Goal: Task Accomplishment & Management: Manage account settings

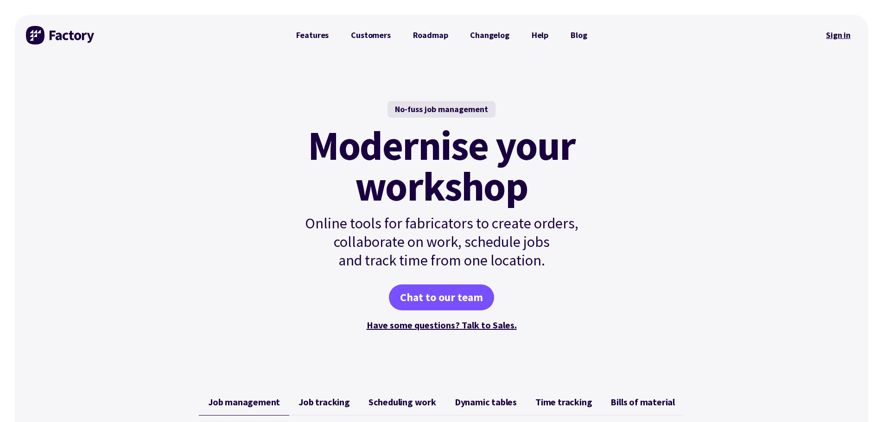
click at [837, 34] on link "Sign in" at bounding box center [839, 35] width 38 height 21
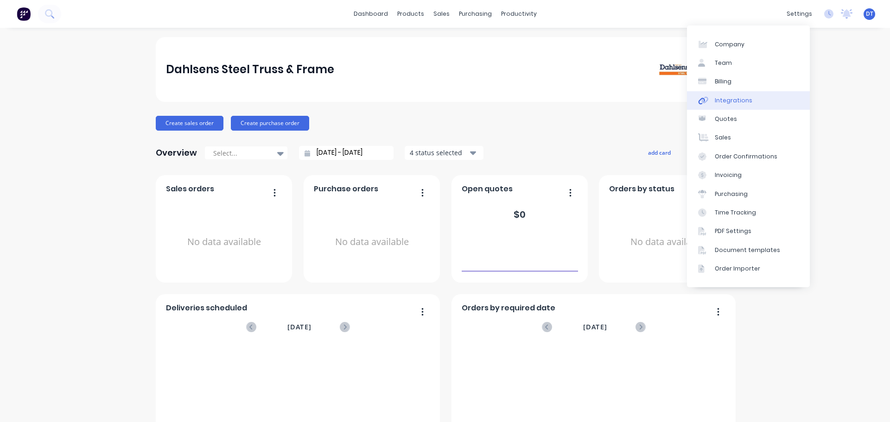
click at [730, 104] on div "Integrations" at bounding box center [734, 100] width 38 height 8
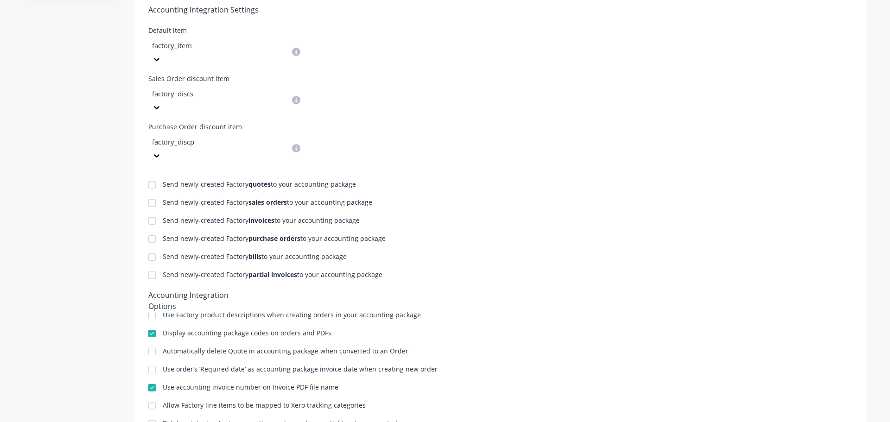
scroll to position [362, 0]
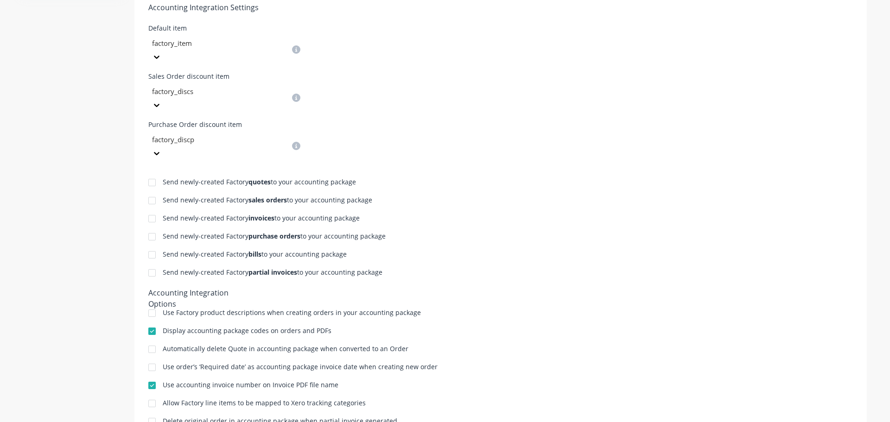
click at [144, 173] on div at bounding box center [152, 182] width 19 height 19
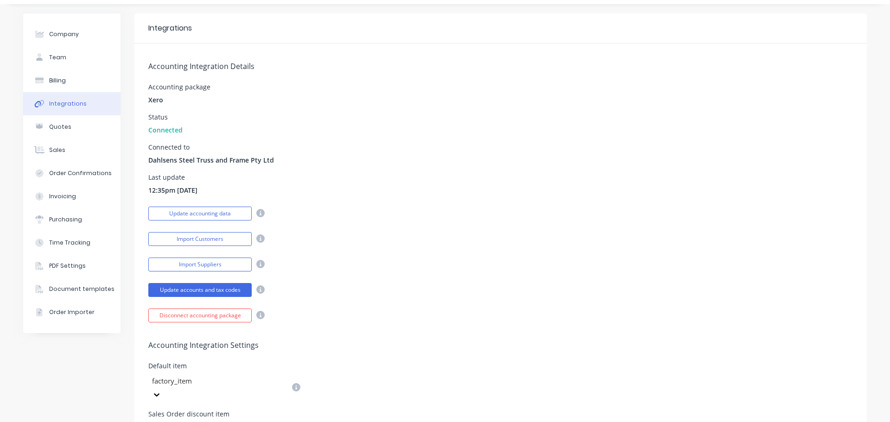
scroll to position [0, 0]
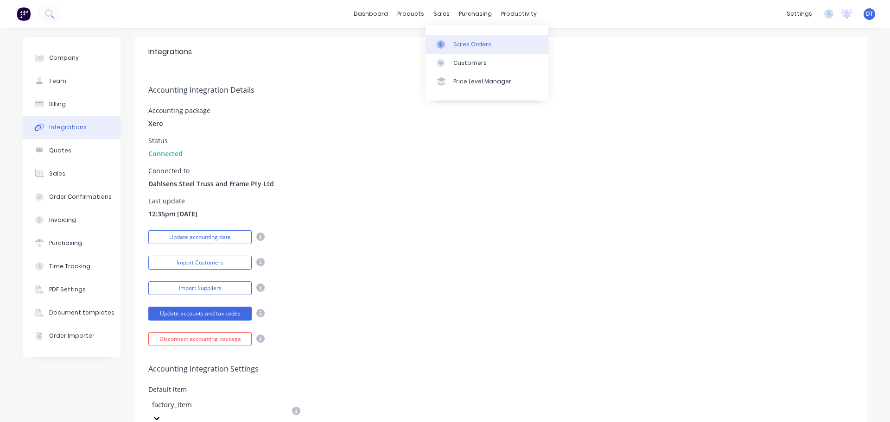
click at [453, 46] on div "Sales Orders" at bounding box center [472, 44] width 38 height 8
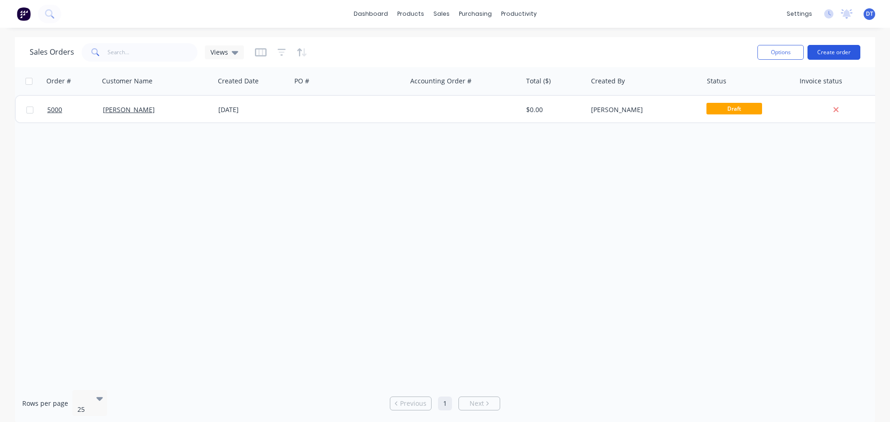
click at [837, 49] on button "Create order" at bounding box center [834, 52] width 53 height 15
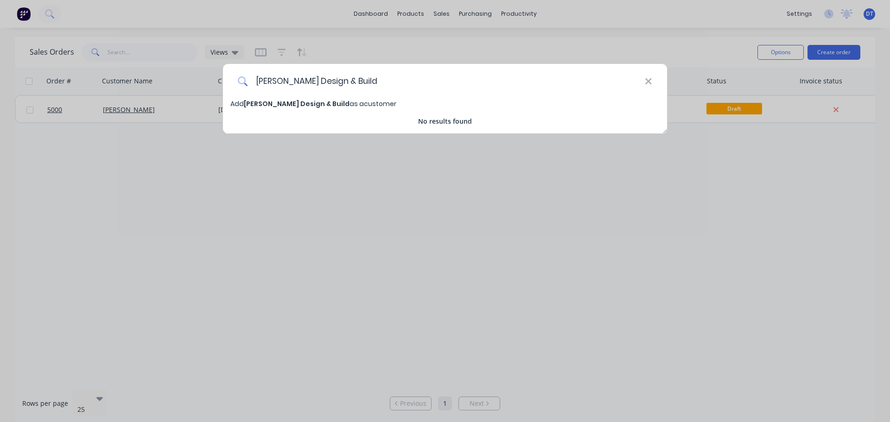
type input "Priestley Design & Build"
click at [296, 103] on span "Priestley Design & Build" at bounding box center [297, 103] width 106 height 9
select select "AU"
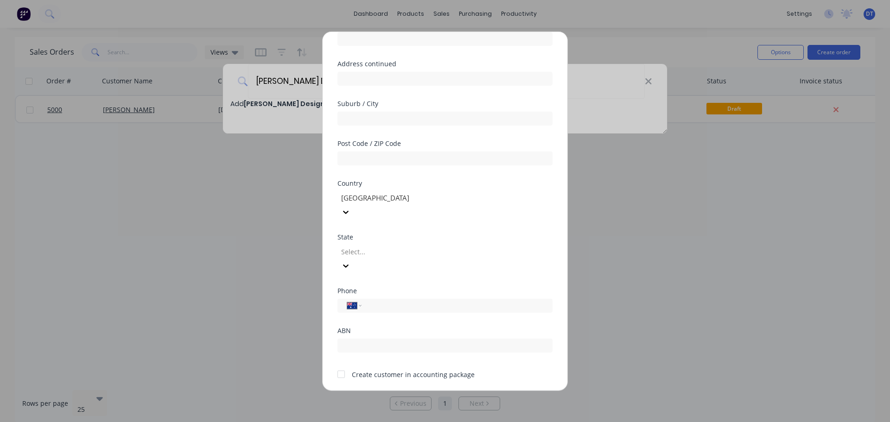
scroll to position [94, 0]
click at [413, 390] on button "Save" at bounding box center [415, 397] width 51 height 15
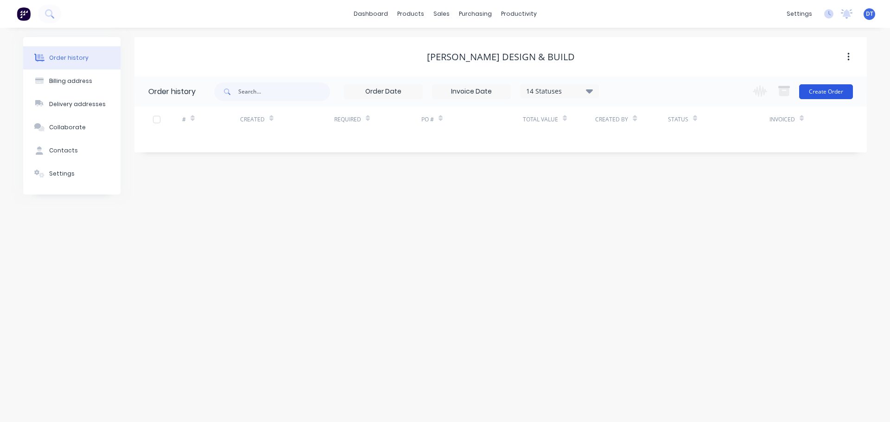
click at [821, 89] on button "Create Order" at bounding box center [826, 91] width 54 height 15
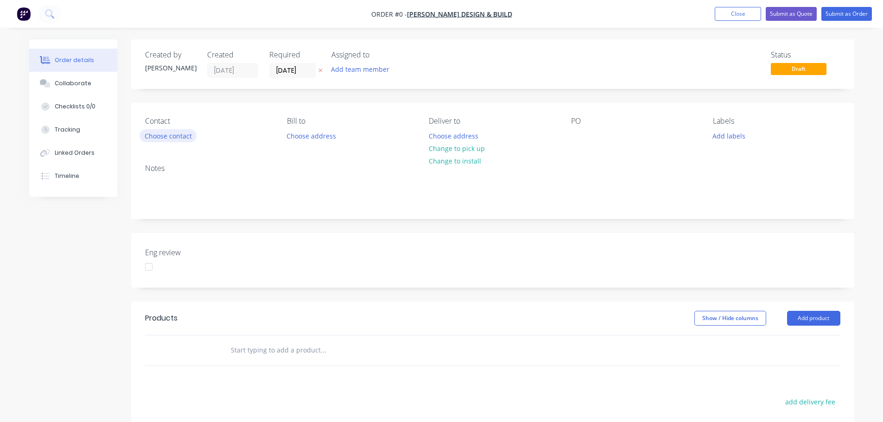
click at [168, 139] on button "Choose contact" at bounding box center [168, 135] width 57 height 13
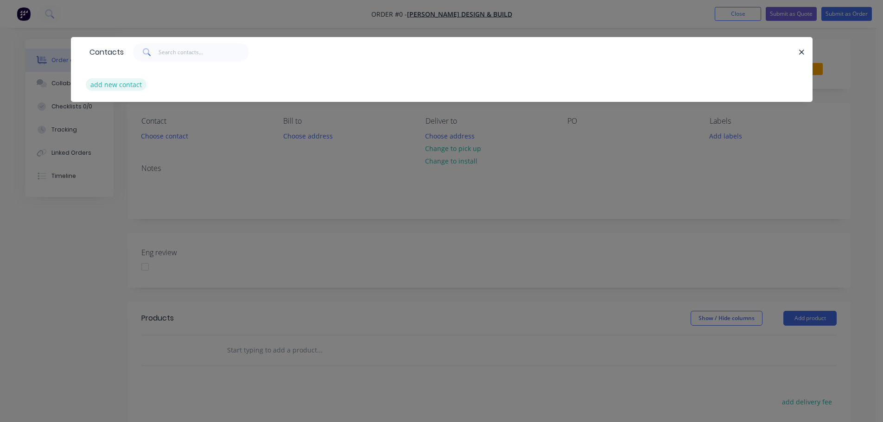
click at [106, 85] on button "add new contact" at bounding box center [116, 84] width 61 height 13
select select "AU"
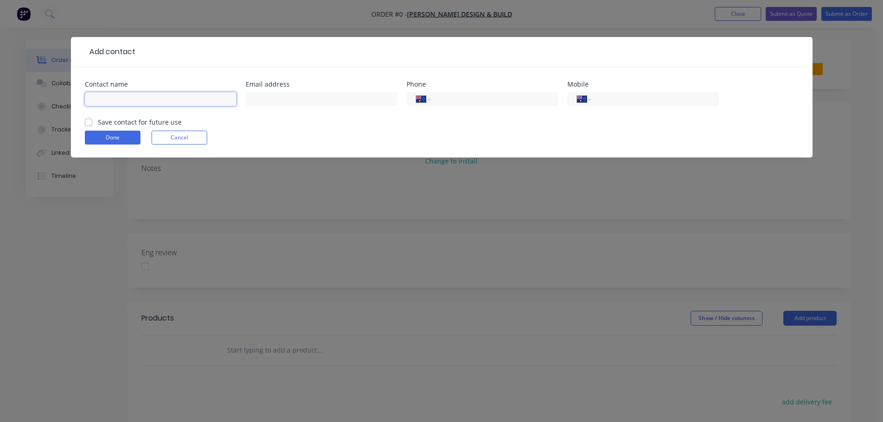
click at [99, 102] on input "text" at bounding box center [161, 99] width 152 height 14
type input "Luke Priestley"
click at [181, 140] on button "Cancel" at bounding box center [180, 138] width 56 height 14
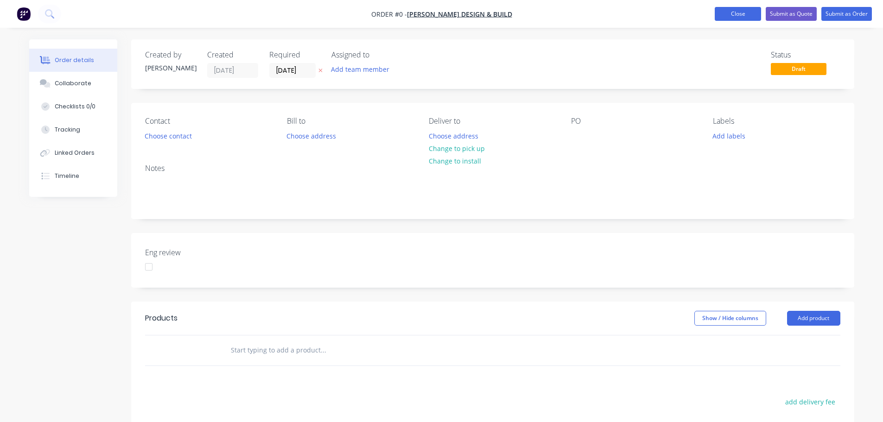
click at [744, 13] on button "Close" at bounding box center [738, 14] width 46 height 14
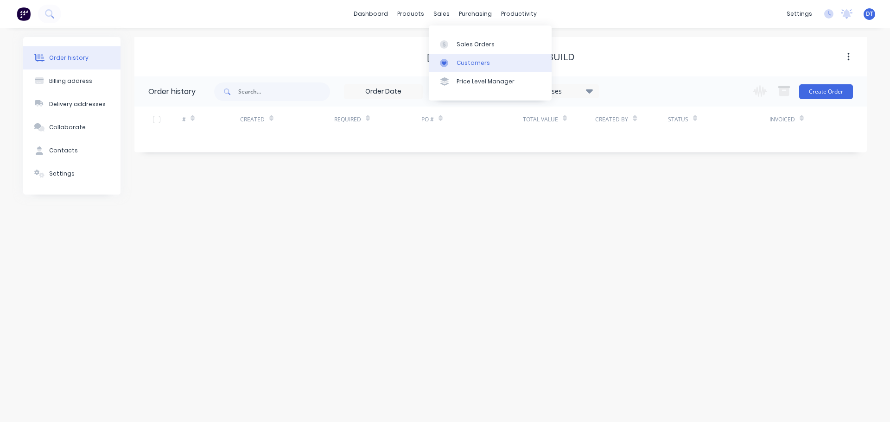
click at [453, 62] on div at bounding box center [447, 63] width 14 height 8
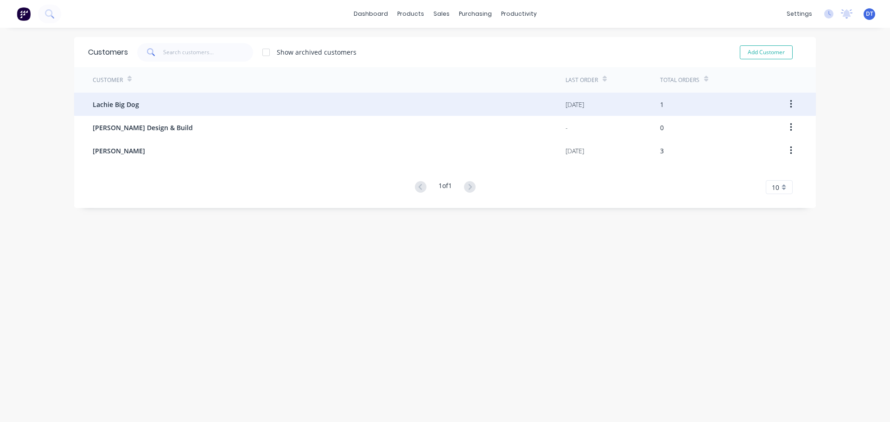
click at [790, 105] on icon "button" at bounding box center [791, 104] width 2 height 10
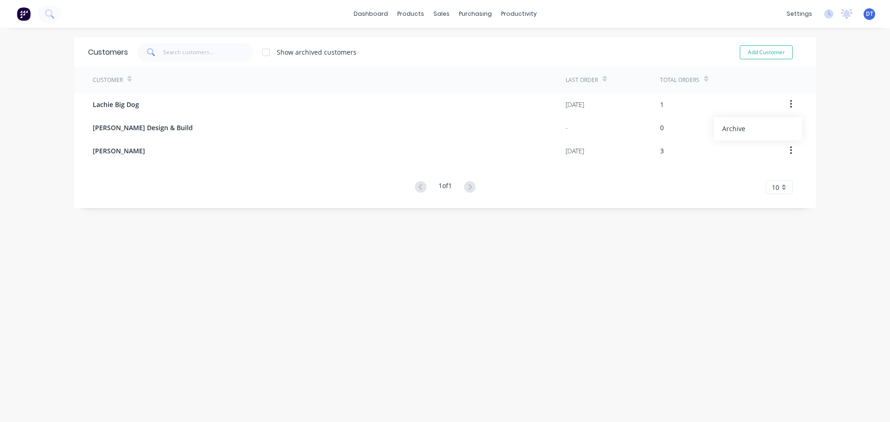
click at [263, 54] on div at bounding box center [266, 52] width 19 height 19
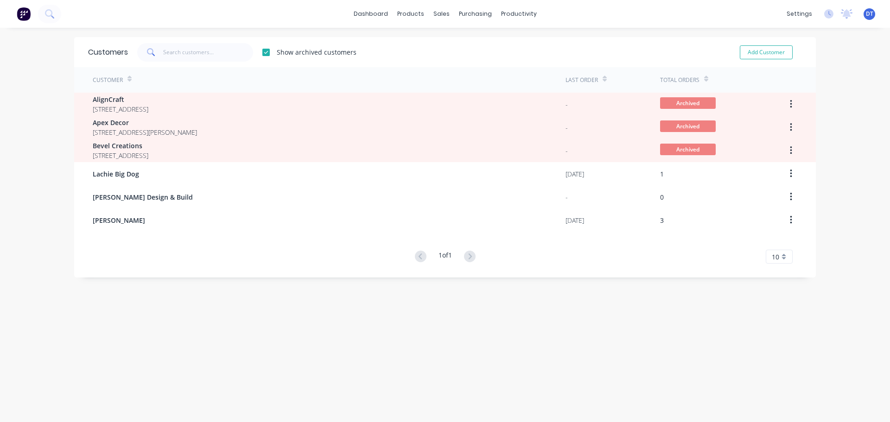
click at [263, 54] on div at bounding box center [266, 52] width 19 height 19
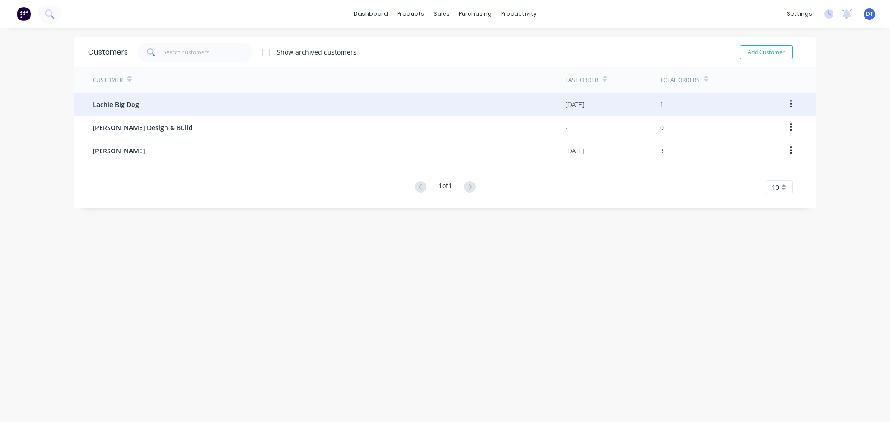
click at [790, 103] on button "button" at bounding box center [791, 104] width 22 height 17
click at [741, 130] on div "Archive" at bounding box center [757, 128] width 71 height 13
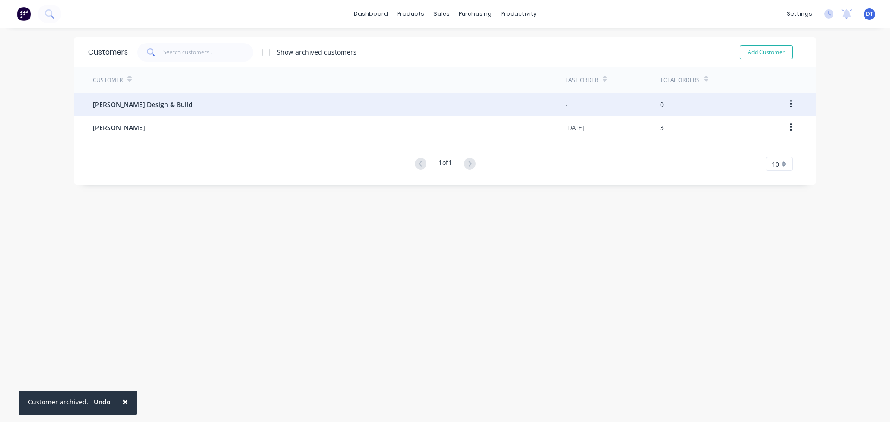
click at [783, 103] on button "button" at bounding box center [791, 104] width 22 height 17
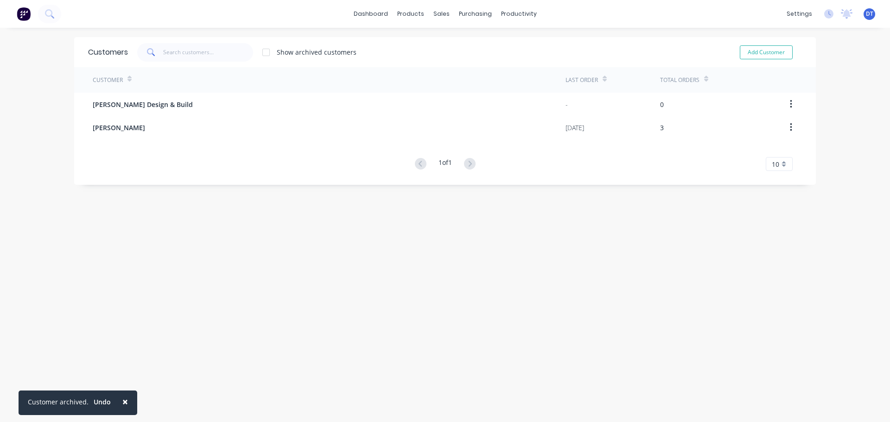
drag, startPoint x: 693, startPoint y: 260, endPoint x: 745, endPoint y: 202, distance: 77.8
click at [693, 259] on div "Customers Show archived customers Add Customer Customer Last Order Total Orders…" at bounding box center [445, 234] width 742 height 395
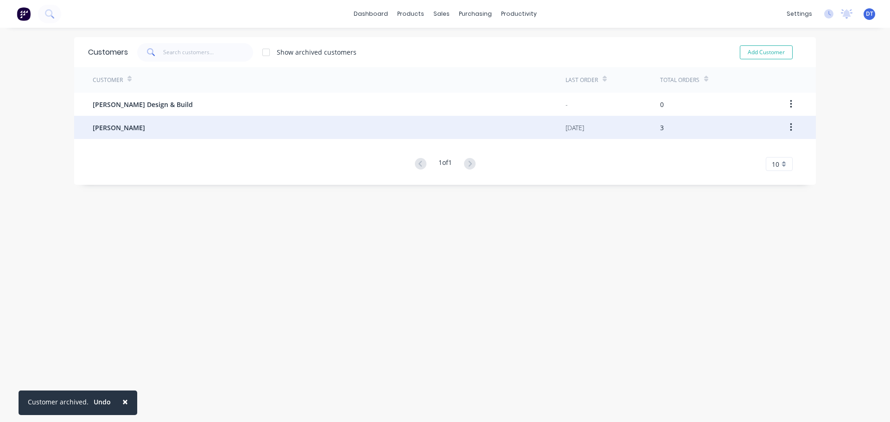
click at [789, 127] on button "button" at bounding box center [791, 127] width 22 height 17
click at [726, 154] on div "Archive" at bounding box center [757, 151] width 71 height 13
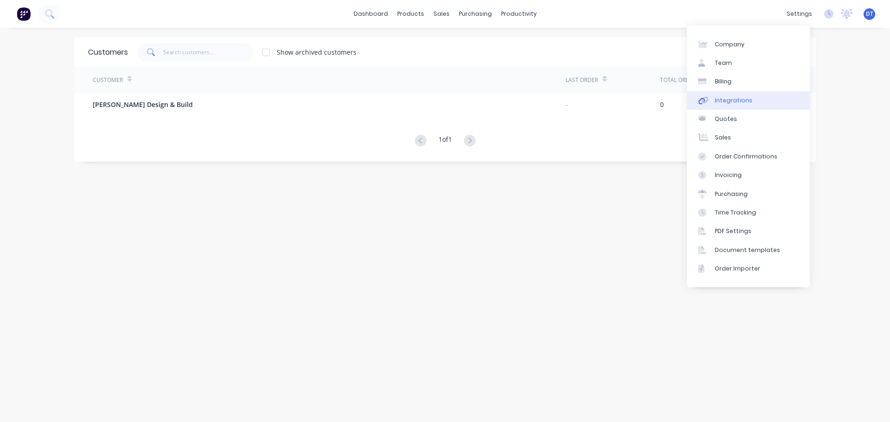
click at [734, 99] on div "Integrations" at bounding box center [734, 100] width 38 height 8
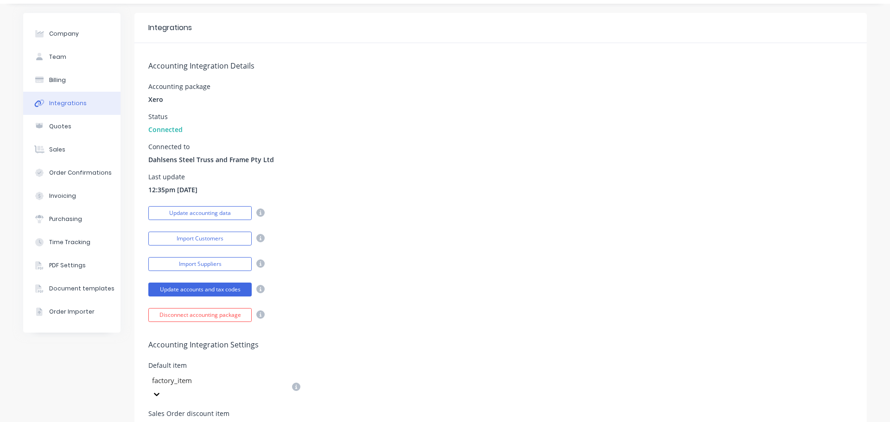
scroll to position [93, 0]
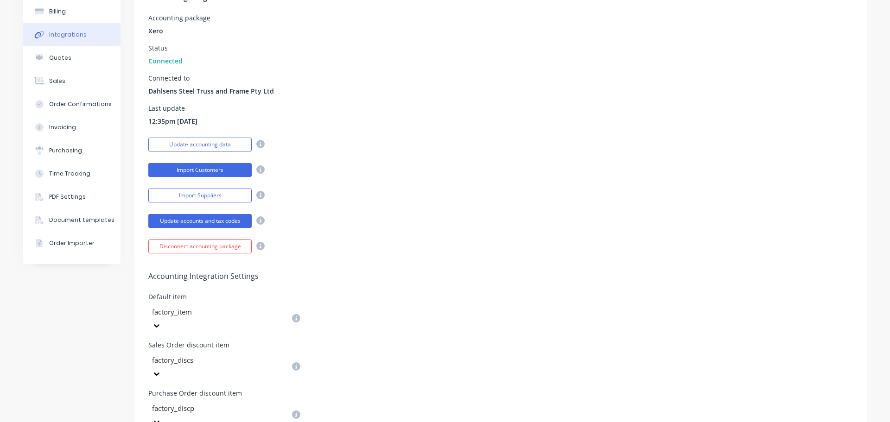
click at [207, 173] on button "Import Customers" at bounding box center [199, 170] width 103 height 14
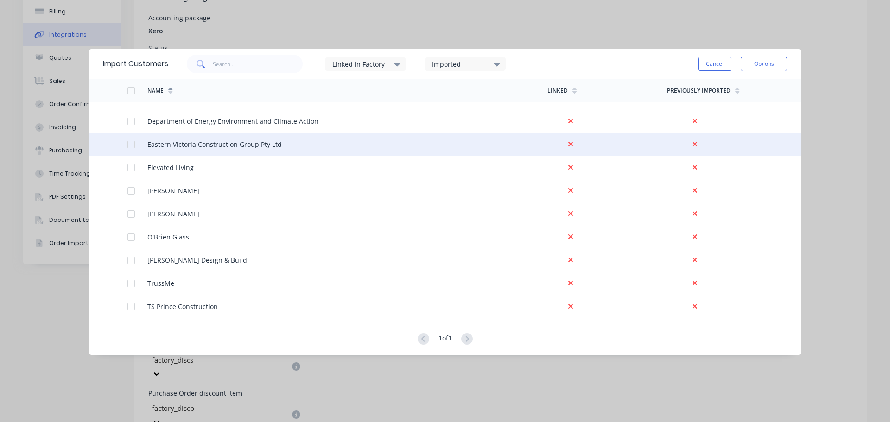
scroll to position [205, 0]
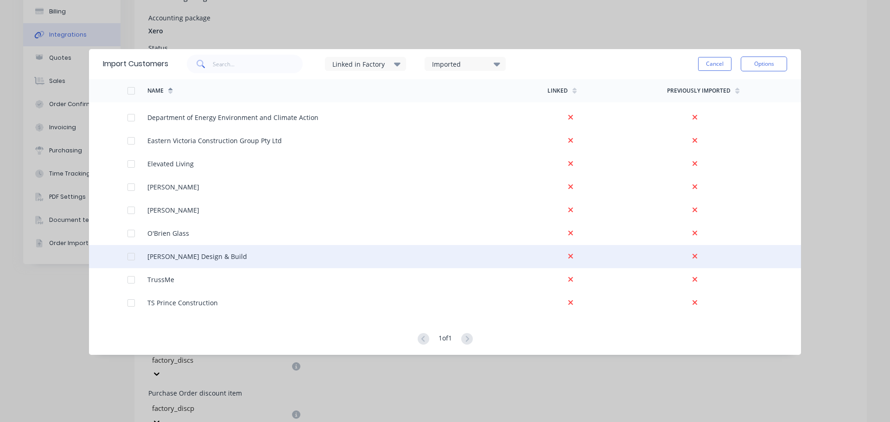
click at [133, 259] on div at bounding box center [131, 257] width 19 height 19
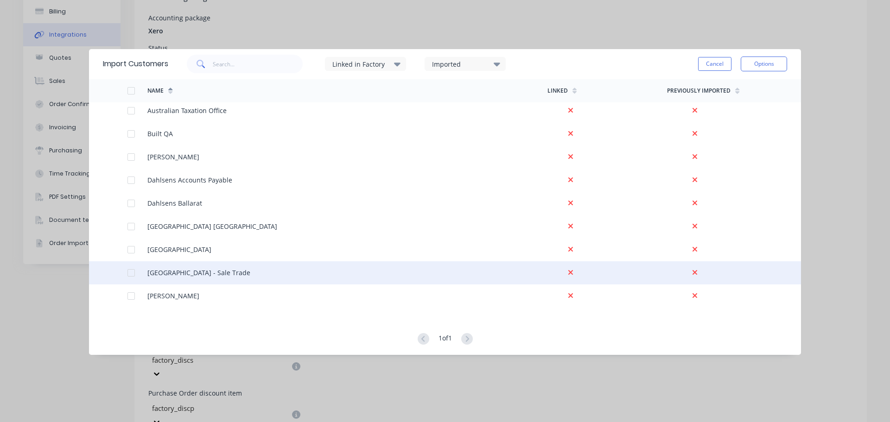
scroll to position [0, 0]
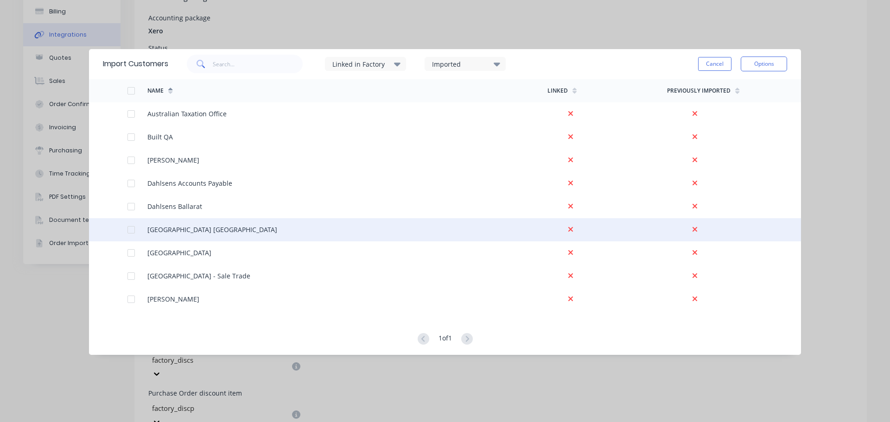
click at [131, 229] on div at bounding box center [131, 230] width 19 height 19
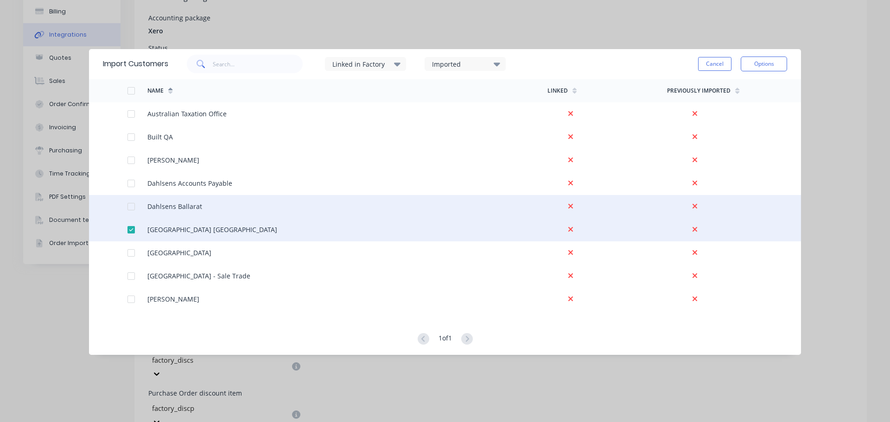
click at [132, 204] on div at bounding box center [131, 206] width 19 height 19
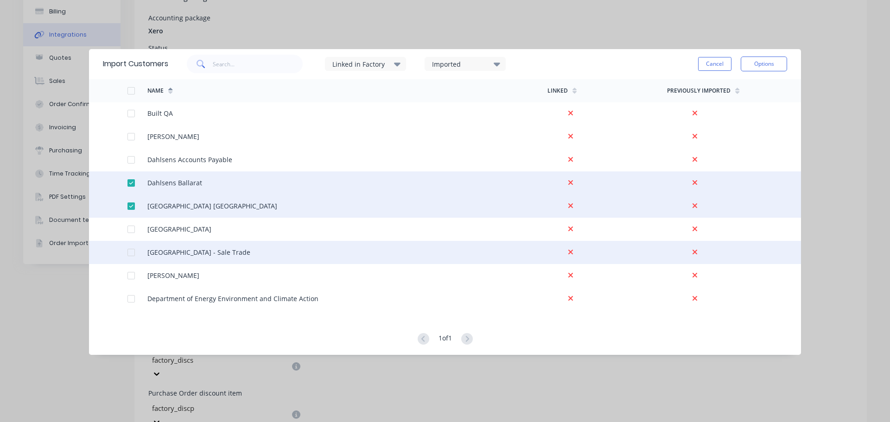
scroll to position [46, 0]
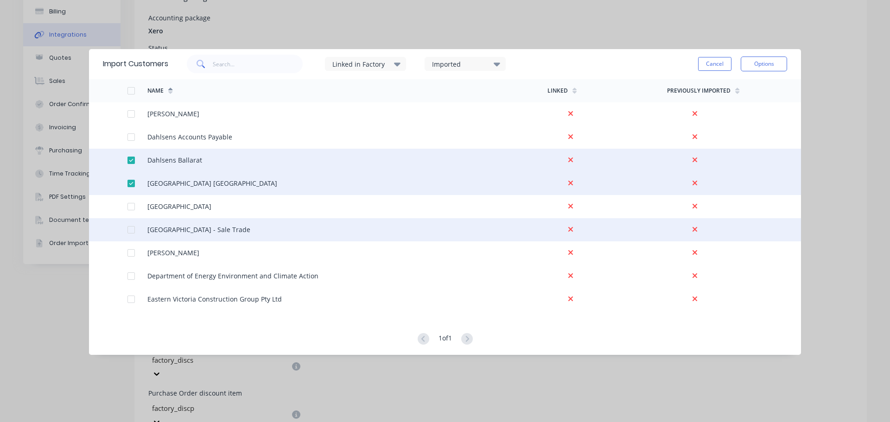
click at [132, 227] on div at bounding box center [131, 230] width 19 height 19
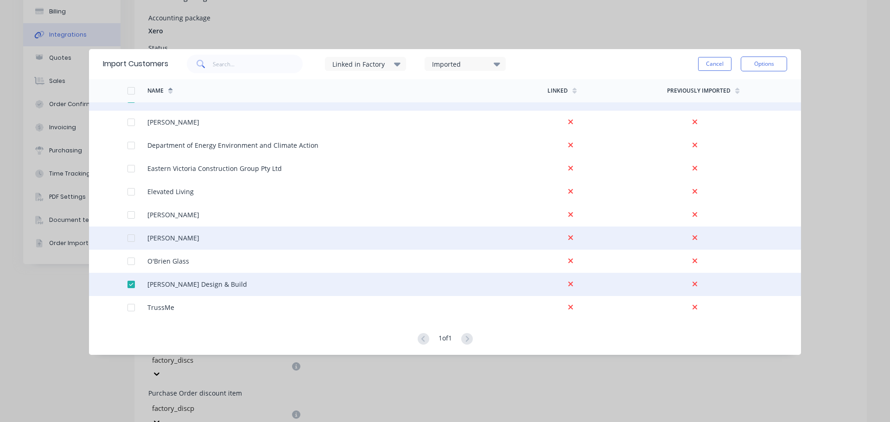
scroll to position [185, 0]
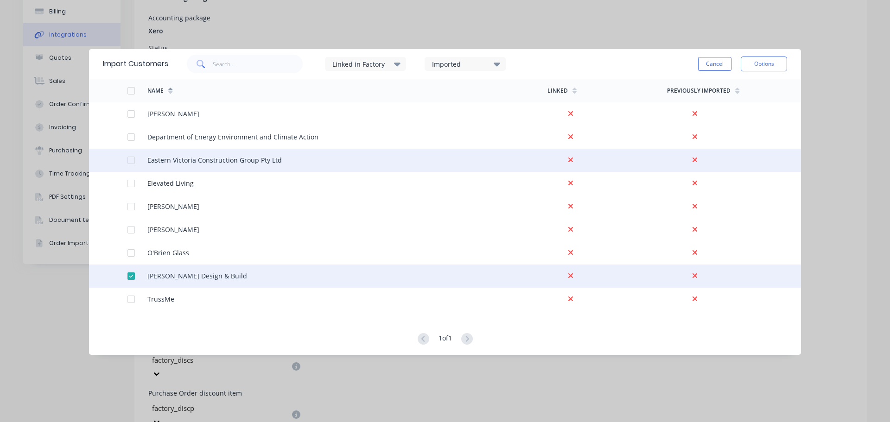
click at [130, 159] on div at bounding box center [131, 160] width 19 height 19
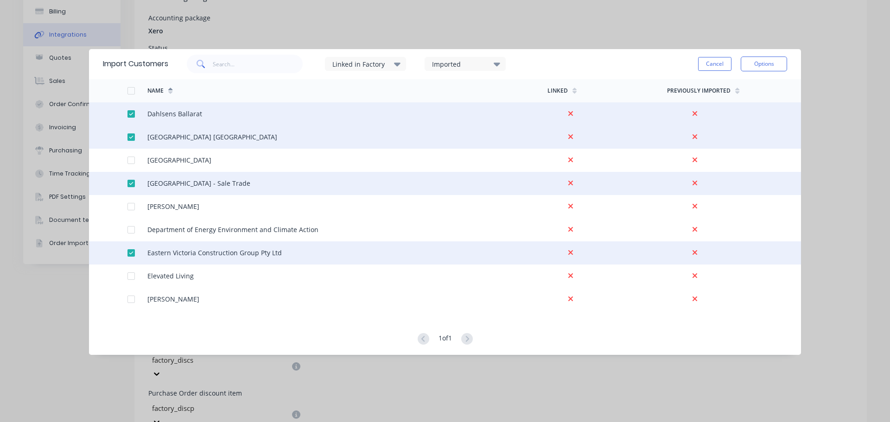
scroll to position [0, 0]
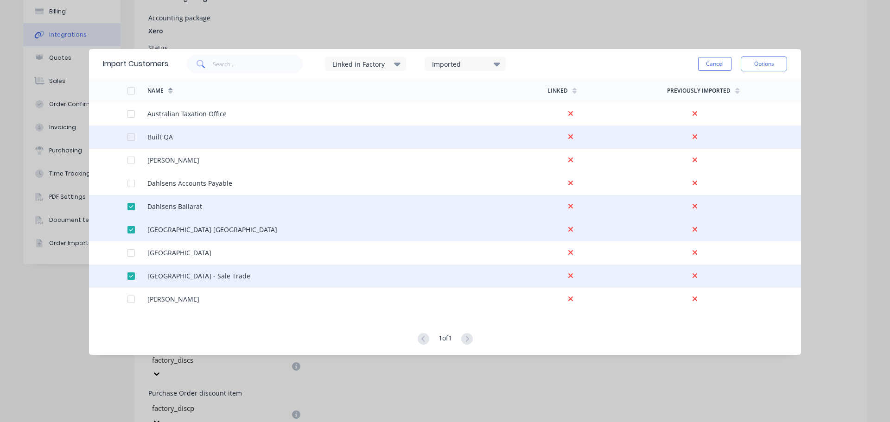
click at [130, 139] on div at bounding box center [131, 137] width 19 height 19
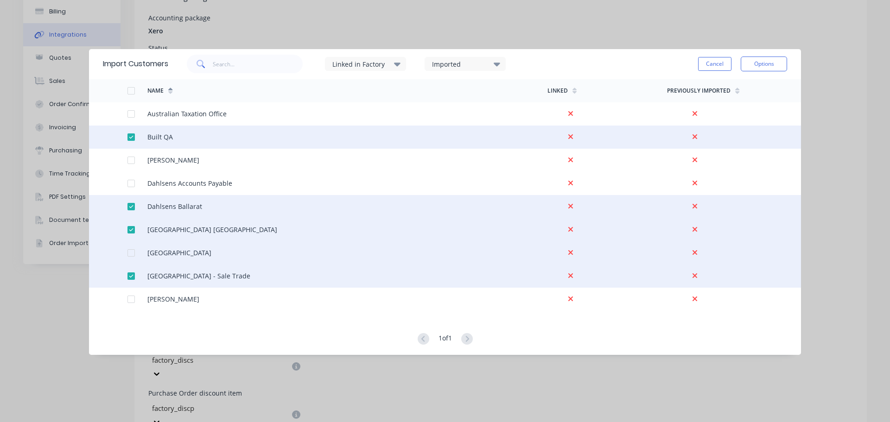
click at [131, 253] on div at bounding box center [131, 253] width 19 height 19
click at [766, 61] on button "Options" at bounding box center [764, 64] width 46 height 15
click at [723, 87] on div "Import selected customers" at bounding box center [742, 89] width 71 height 23
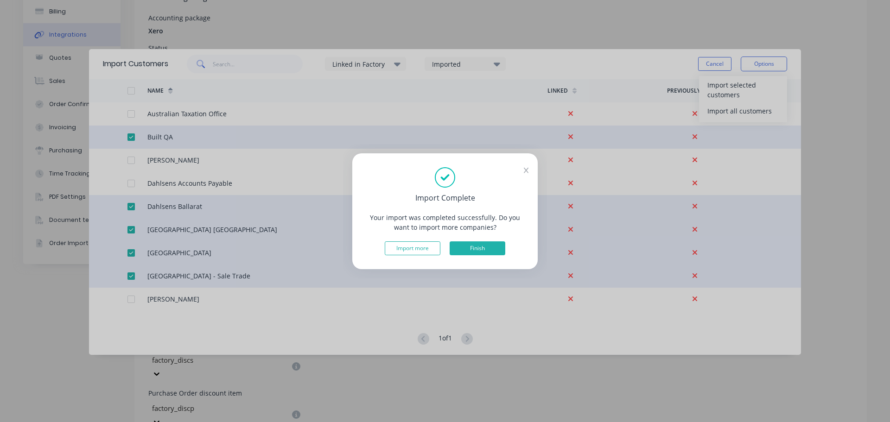
click at [473, 248] on button "Finish" at bounding box center [478, 249] width 56 height 14
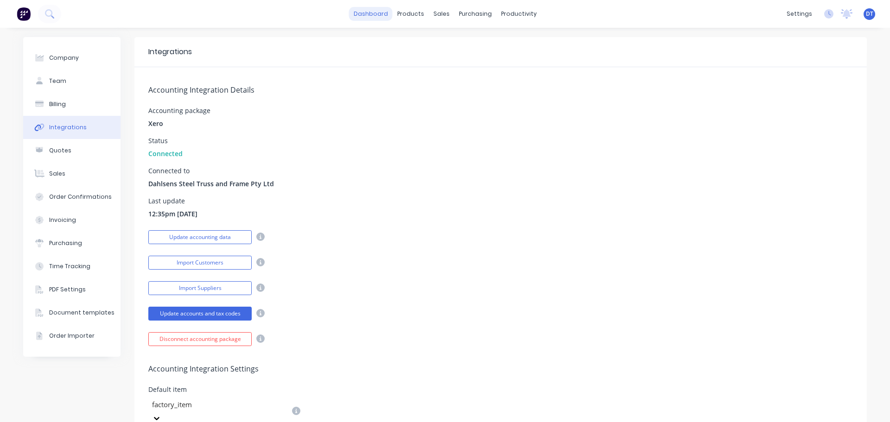
click at [383, 9] on link "dashboard" at bounding box center [371, 14] width 44 height 14
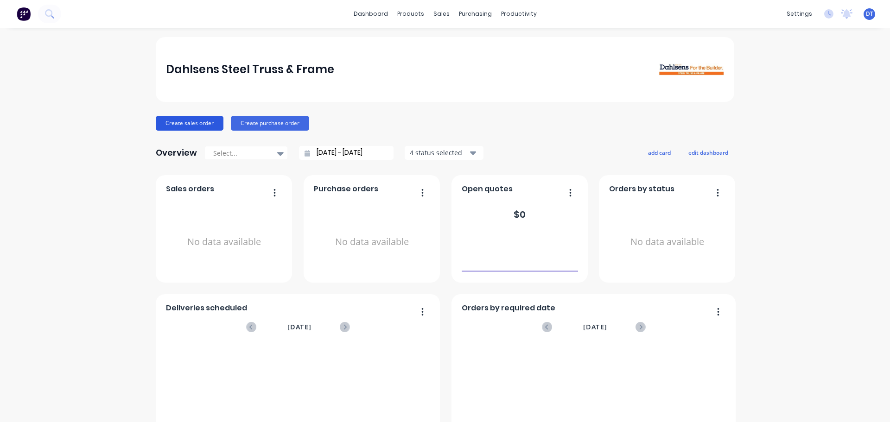
click at [186, 123] on button "Create sales order" at bounding box center [190, 123] width 68 height 15
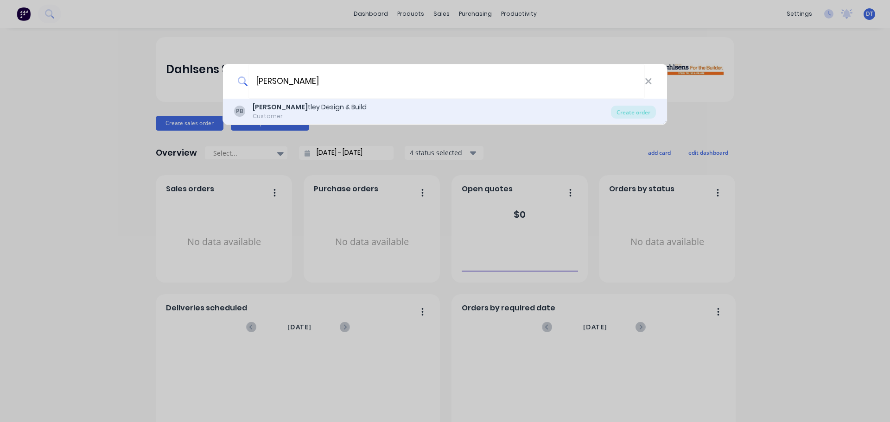
type input "Pries"
click at [281, 107] on div "Pries tley Design & Build" at bounding box center [310, 107] width 114 height 10
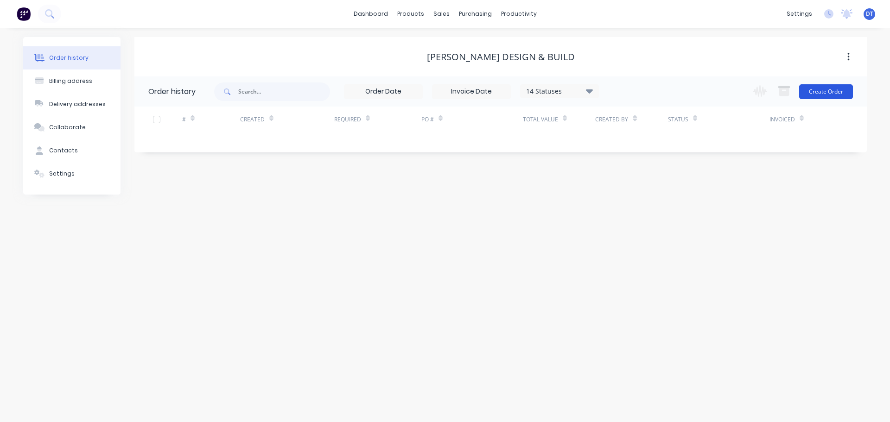
click at [816, 90] on button "Create Order" at bounding box center [826, 91] width 54 height 15
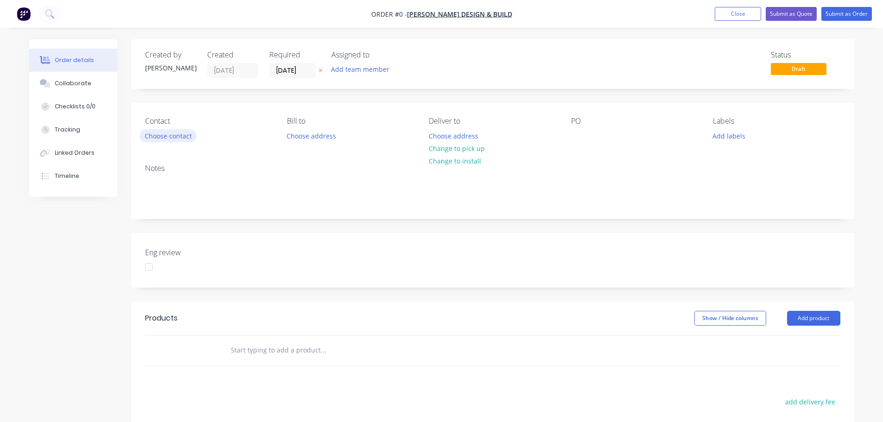
click at [163, 137] on button "Choose contact" at bounding box center [168, 135] width 57 height 13
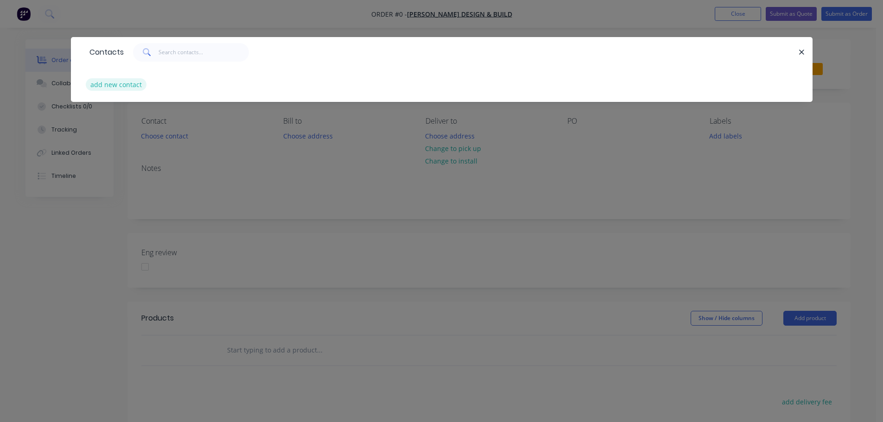
click at [121, 84] on button "add new contact" at bounding box center [116, 84] width 61 height 13
select select "AU"
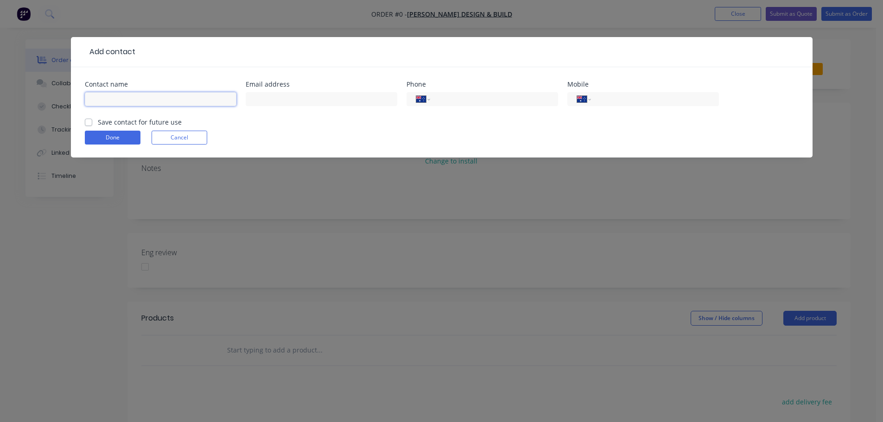
click at [126, 99] on input "text" at bounding box center [161, 99] width 152 height 14
type input "Luke Priestley"
type input "l"
click at [173, 144] on button "Cancel" at bounding box center [180, 138] width 56 height 14
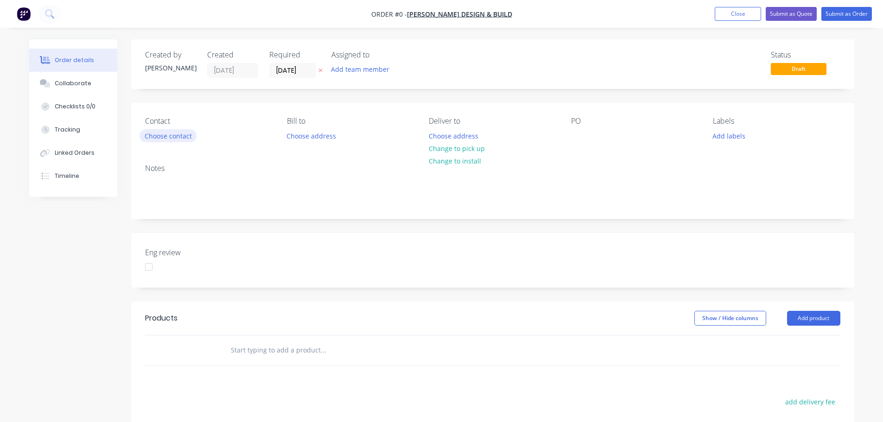
click at [168, 139] on button "Choose contact" at bounding box center [168, 135] width 57 height 13
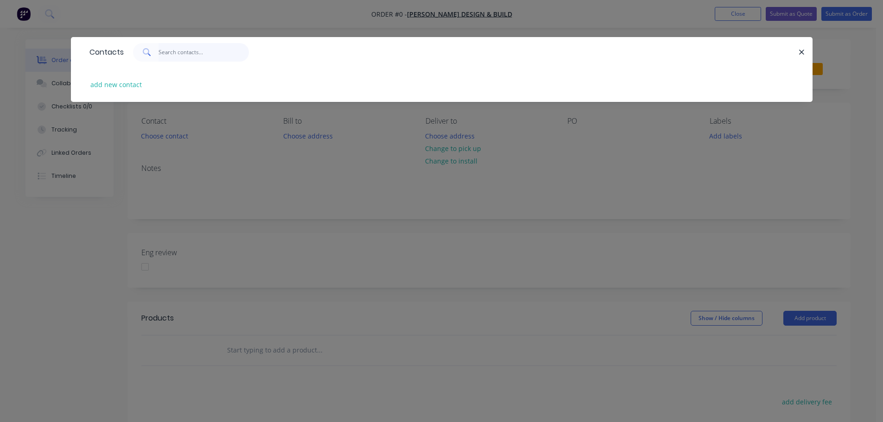
click at [178, 54] on input "text" at bounding box center [204, 52] width 90 height 19
type input "luke"
click at [799, 50] on icon "button" at bounding box center [802, 52] width 6 height 8
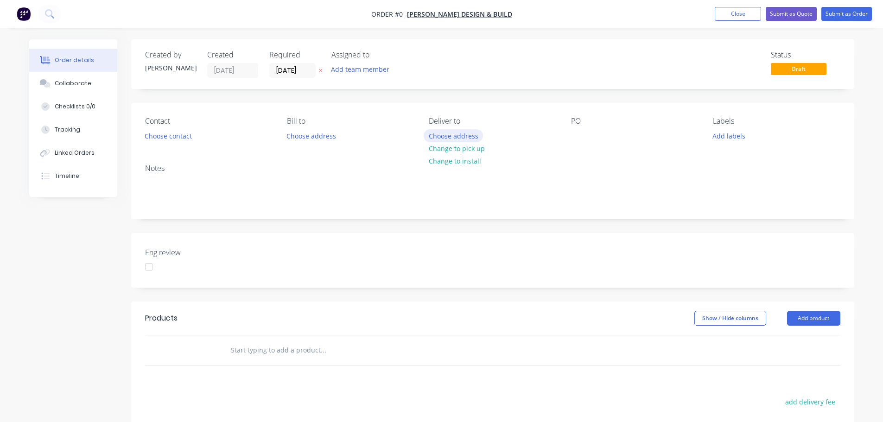
click at [452, 135] on button "Choose address" at bounding box center [453, 135] width 59 height 13
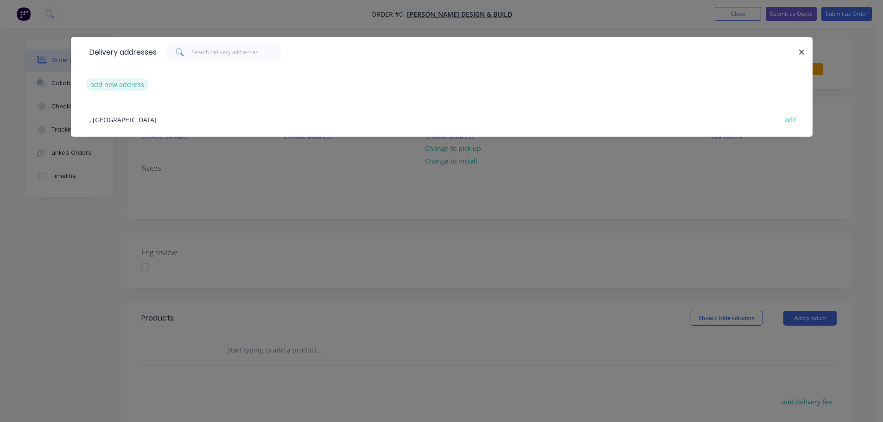
click at [97, 82] on button "add new address" at bounding box center [118, 84] width 64 height 13
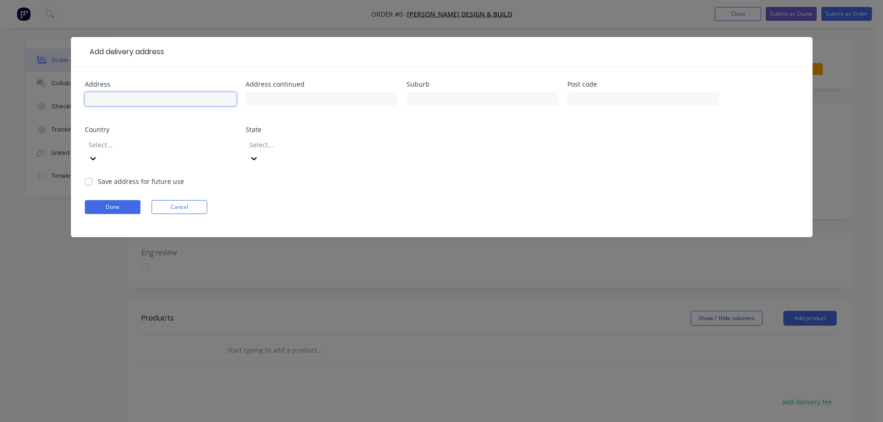
click at [133, 101] on input "text" at bounding box center [161, 99] width 152 height 14
click at [437, 96] on input "text" at bounding box center [483, 99] width 152 height 14
type input "Cape Conran"
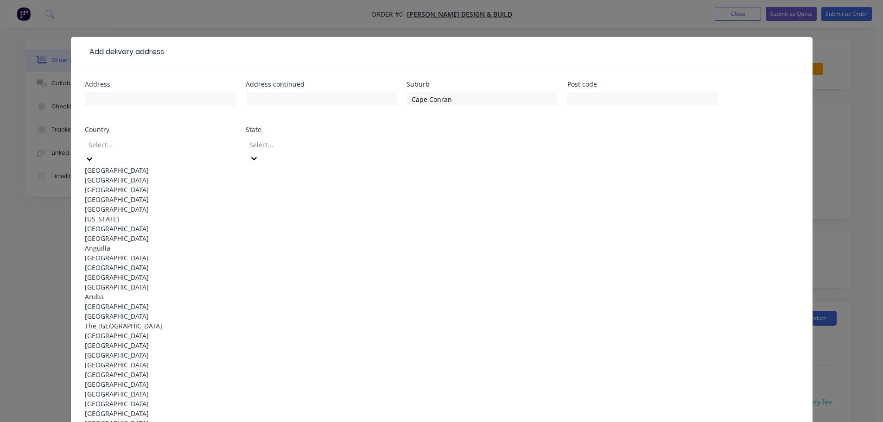
click at [158, 144] on div at bounding box center [155, 145] width 134 height 12
click at [135, 166] on div "Australia" at bounding box center [161, 171] width 152 height 10
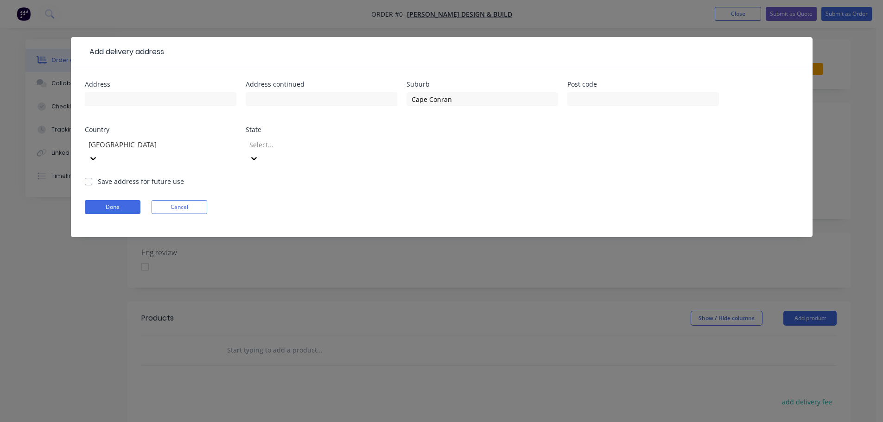
click at [327, 149] on div at bounding box center [315, 145] width 134 height 12
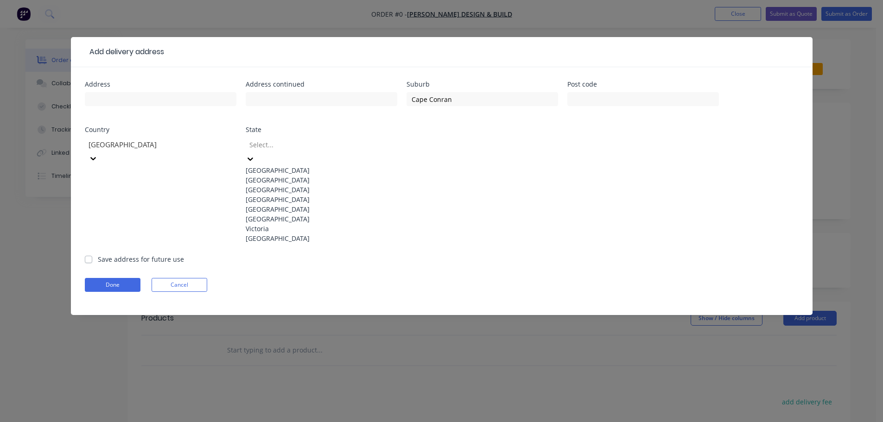
click at [276, 234] on div "Victoria" at bounding box center [322, 229] width 152 height 10
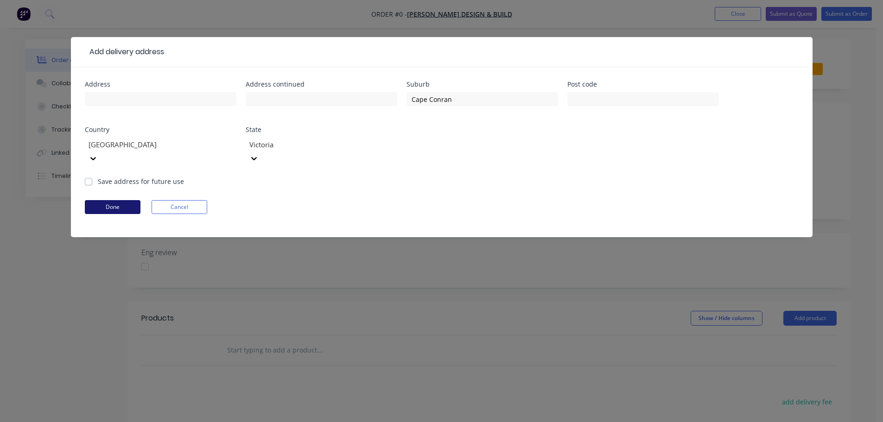
click at [94, 200] on button "Done" at bounding box center [113, 207] width 56 height 14
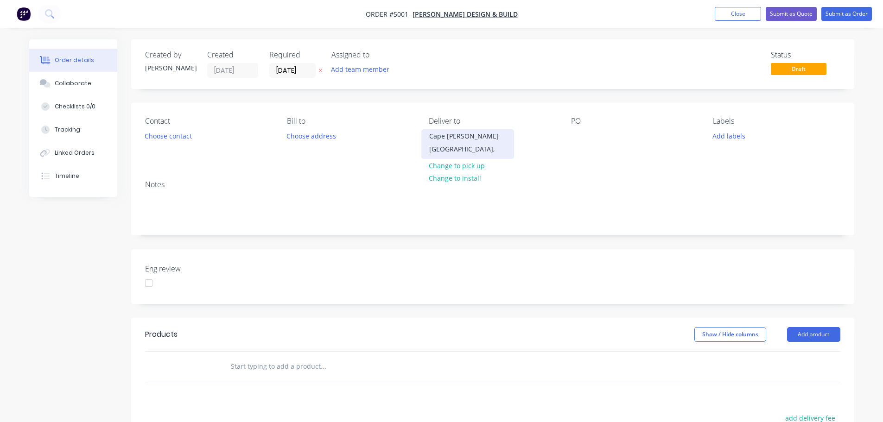
click at [454, 135] on div "Cape Conran, Victoria," at bounding box center [467, 143] width 77 height 26
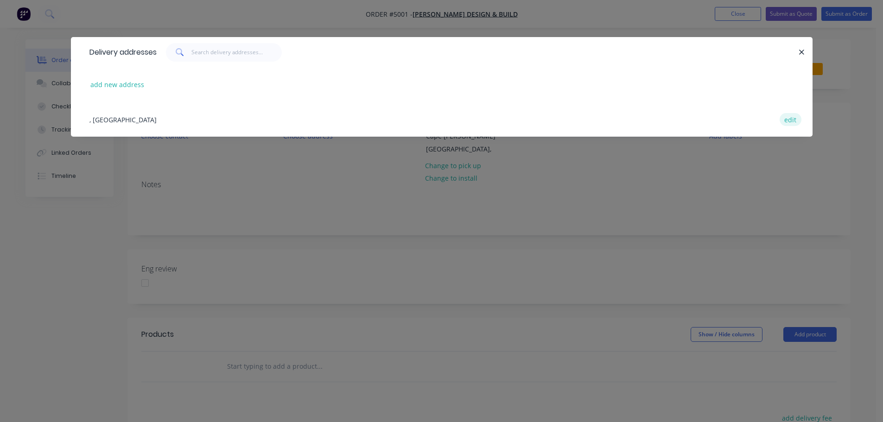
click at [787, 120] on button "edit" at bounding box center [791, 119] width 22 height 13
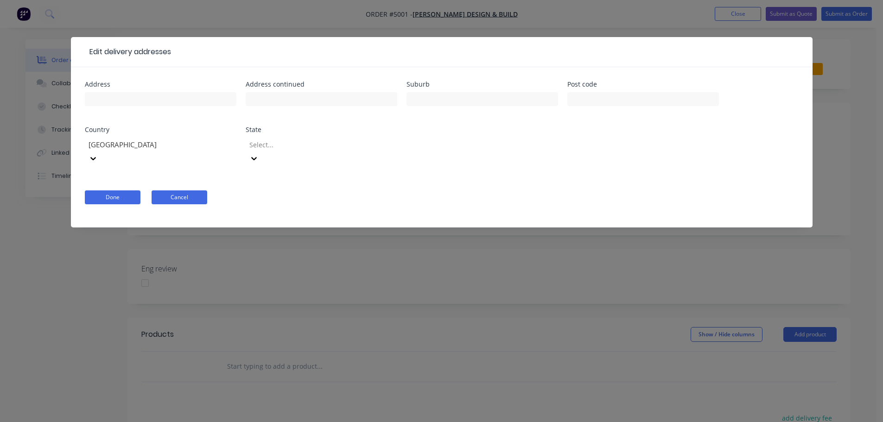
click at [190, 189] on form "Address Address continued Suburb Post code Country Australia State Select... Do…" at bounding box center [442, 154] width 714 height 146
click at [193, 191] on button "Cancel" at bounding box center [180, 198] width 56 height 14
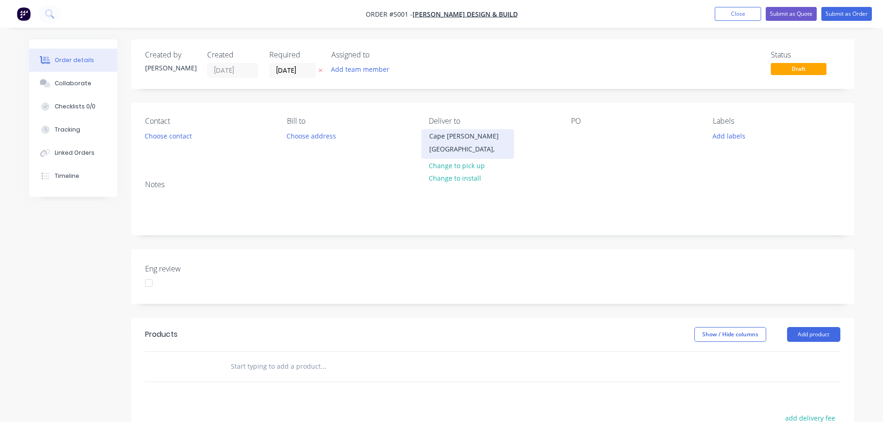
click at [468, 137] on div "Cape Conran, Victoria," at bounding box center [467, 143] width 77 height 26
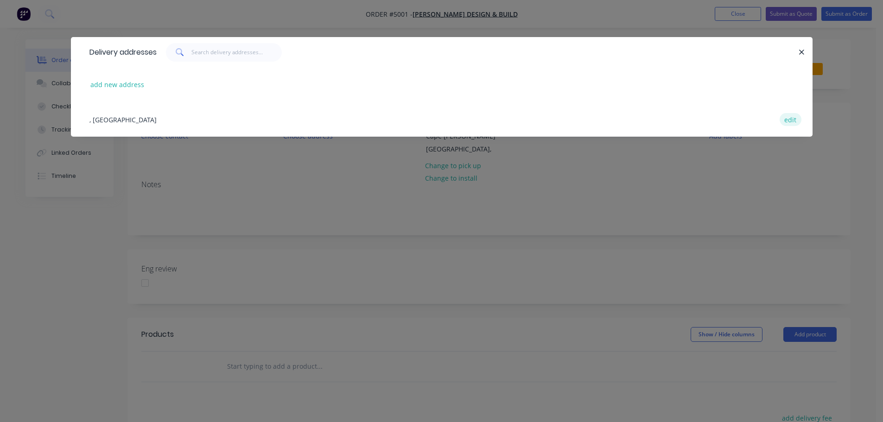
click at [790, 118] on button "edit" at bounding box center [791, 119] width 22 height 13
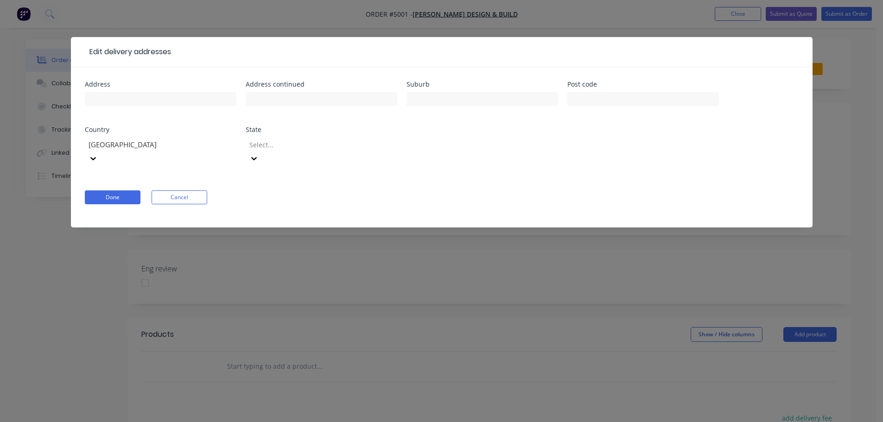
click at [286, 150] on div at bounding box center [315, 145] width 134 height 12
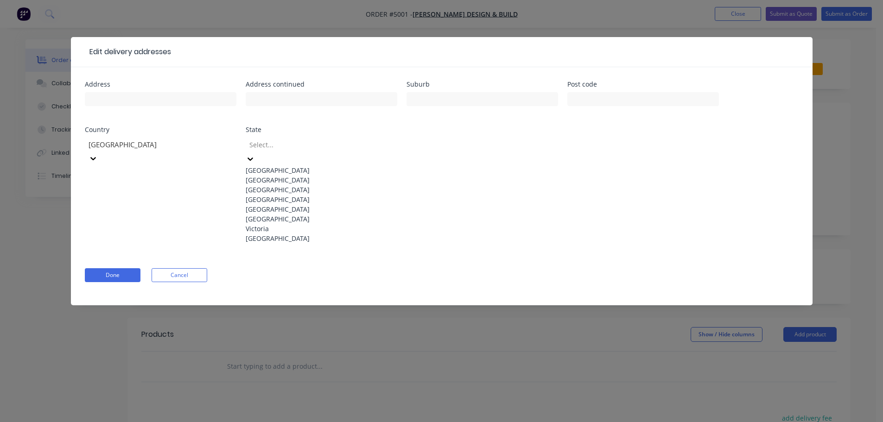
click at [262, 234] on div "Victoria" at bounding box center [322, 229] width 152 height 10
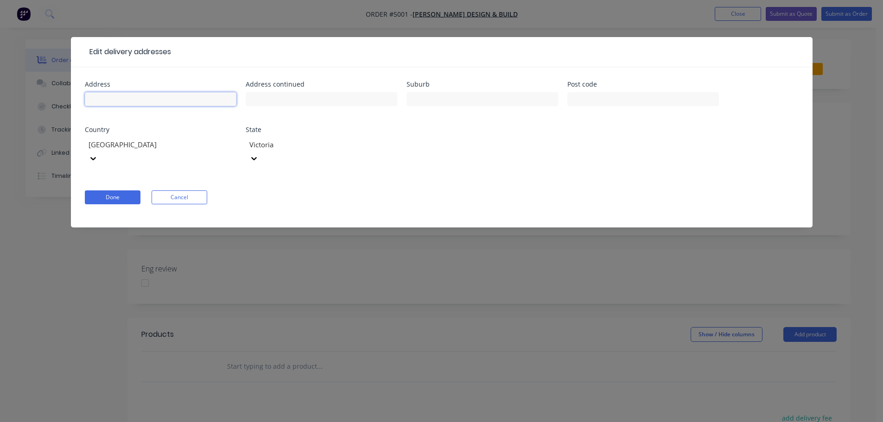
click at [184, 100] on input "text" at bounding box center [161, 99] width 152 height 14
type input "Cape Conran Activities Centre"
click at [456, 100] on input "text" at bounding box center [483, 99] width 152 height 14
type input "Cape Conran"
click at [596, 101] on input "text" at bounding box center [643, 99] width 152 height 14
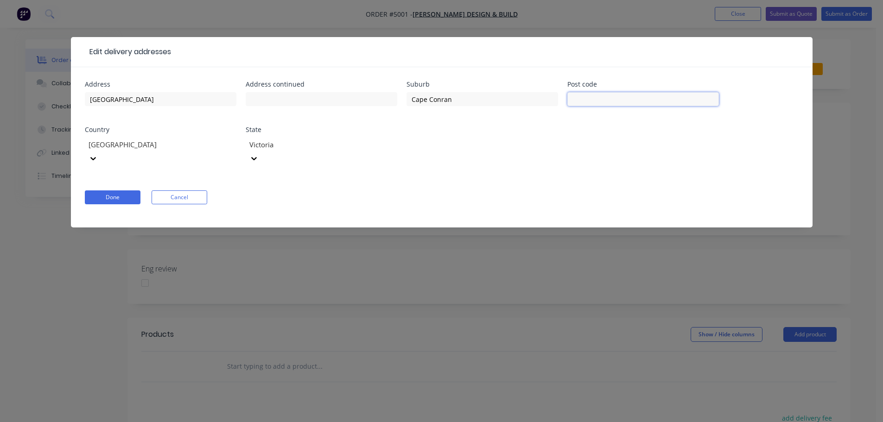
click at [587, 98] on input "text" at bounding box center [643, 99] width 152 height 14
type input "3888"
click at [116, 191] on button "Done" at bounding box center [113, 198] width 56 height 14
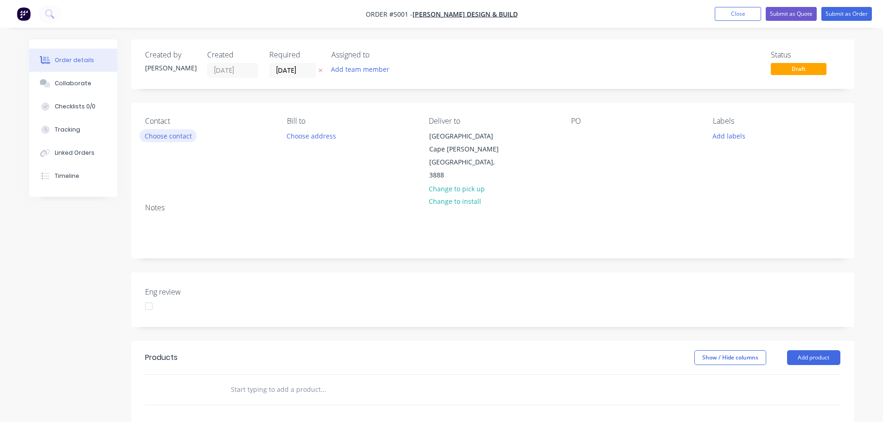
click at [165, 138] on button "Choose contact" at bounding box center [168, 135] width 57 height 13
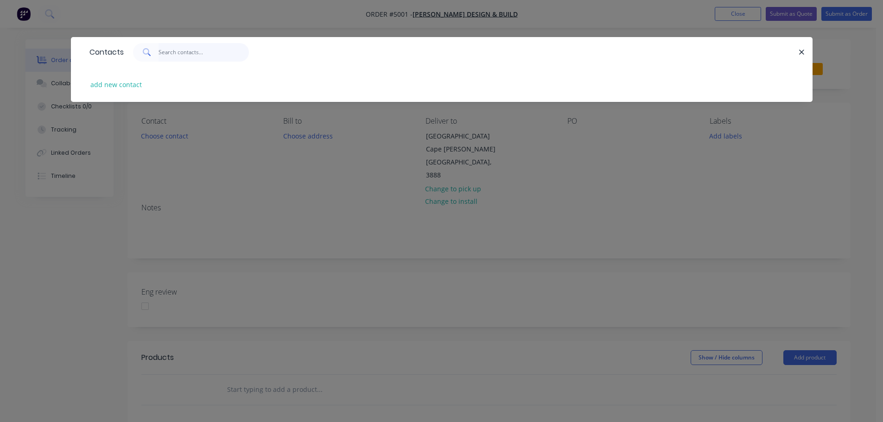
click at [173, 51] on input "text" at bounding box center [204, 52] width 90 height 19
click at [802, 55] on icon "button" at bounding box center [802, 52] width 6 height 8
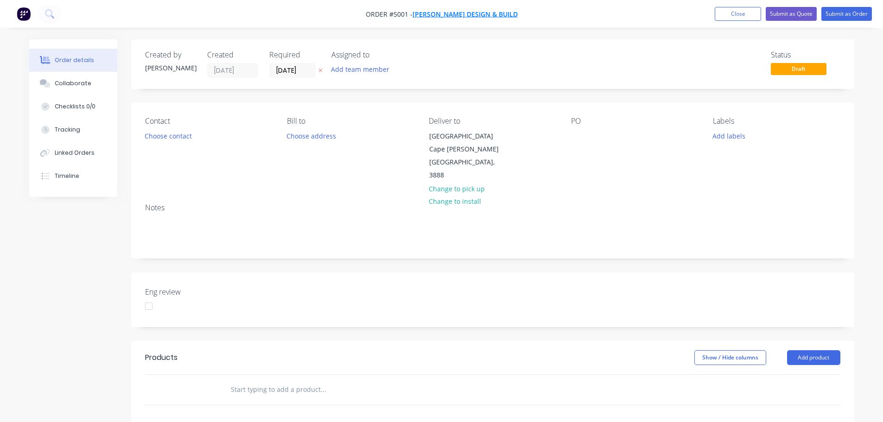
click at [459, 13] on span "Priestley Design & Build" at bounding box center [465, 14] width 105 height 9
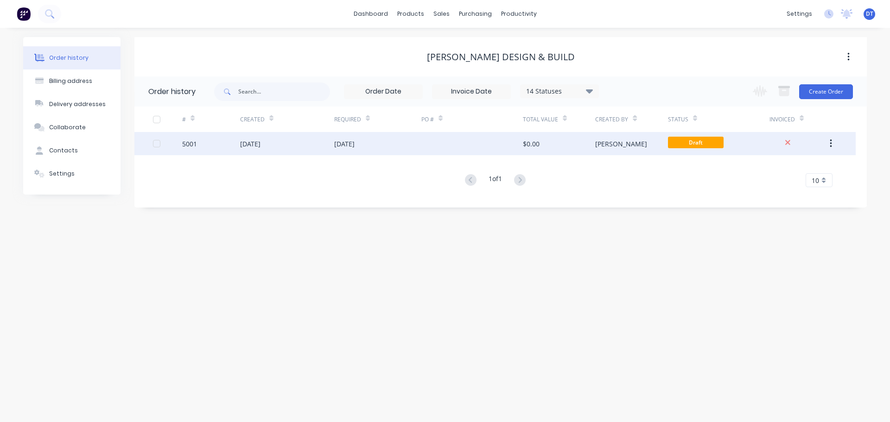
click at [539, 141] on div "$0.00" at bounding box center [531, 144] width 17 height 10
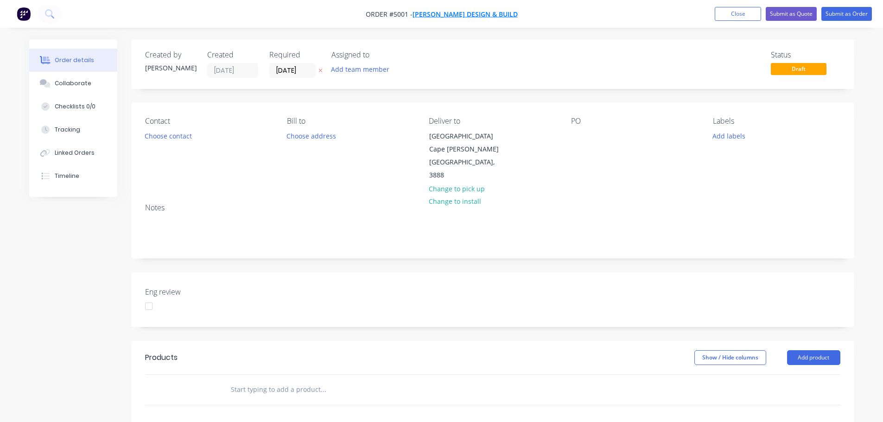
click at [453, 18] on span "Priestley Design & Build" at bounding box center [465, 14] width 105 height 9
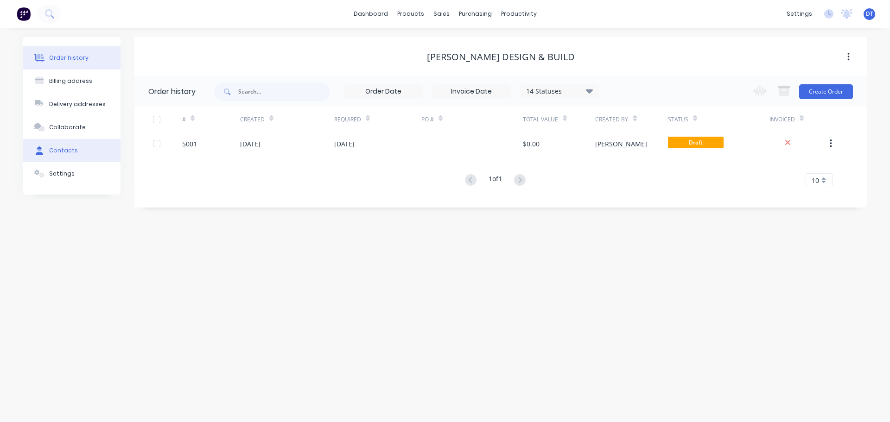
click at [63, 150] on div "Contacts" at bounding box center [63, 150] width 29 height 8
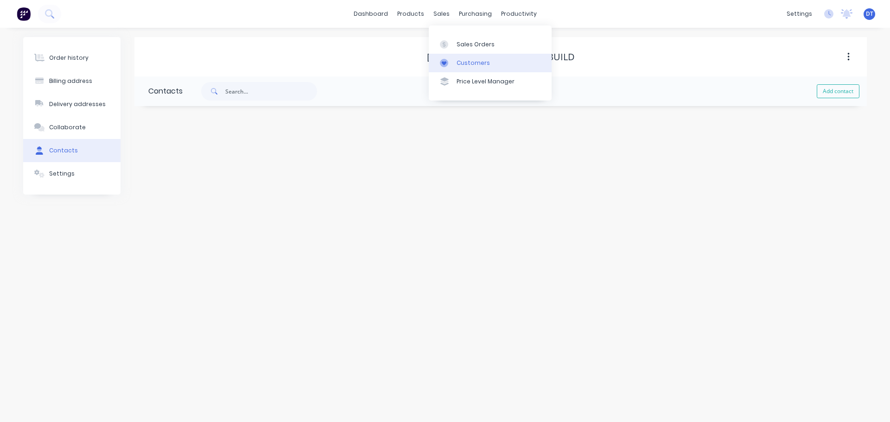
click at [454, 64] on link "Customers" at bounding box center [490, 63] width 123 height 19
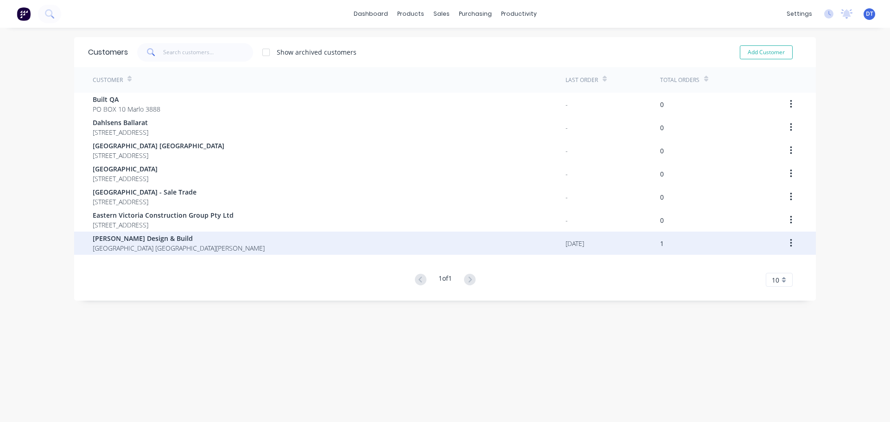
click at [790, 241] on icon "button" at bounding box center [791, 243] width 2 height 10
click at [140, 239] on span "Priestley Design & Build" at bounding box center [179, 239] width 172 height 10
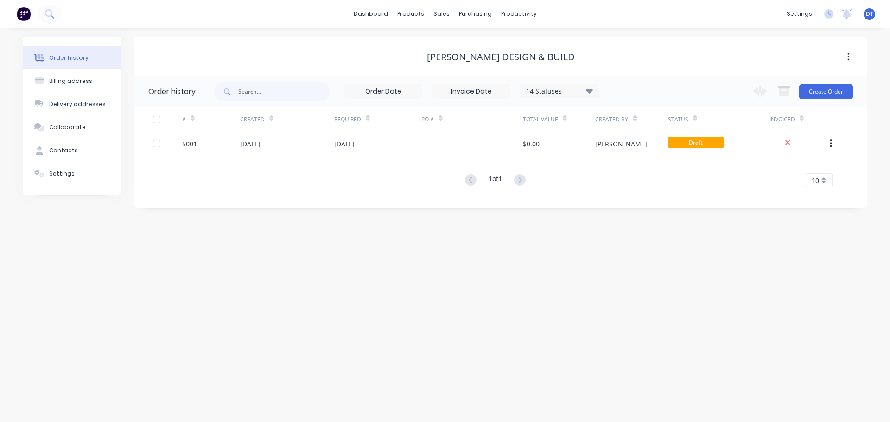
click at [849, 58] on icon "button" at bounding box center [848, 57] width 2 height 10
click at [848, 56] on icon "button" at bounding box center [848, 57] width 2 height 8
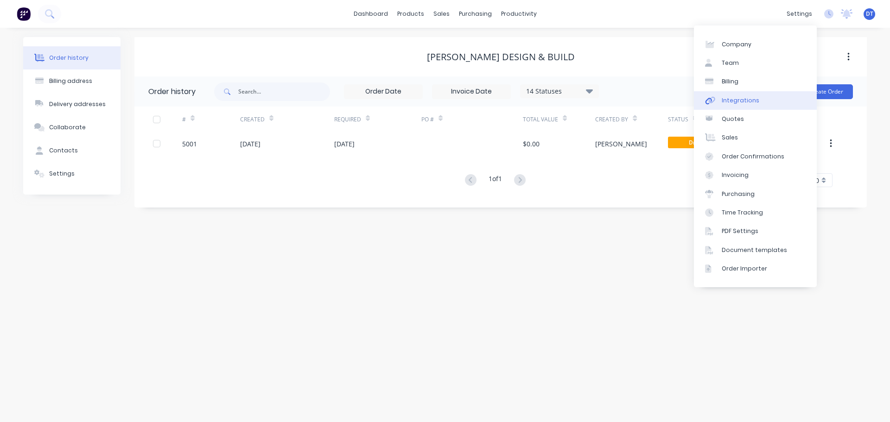
click at [733, 98] on div "Integrations" at bounding box center [741, 100] width 38 height 8
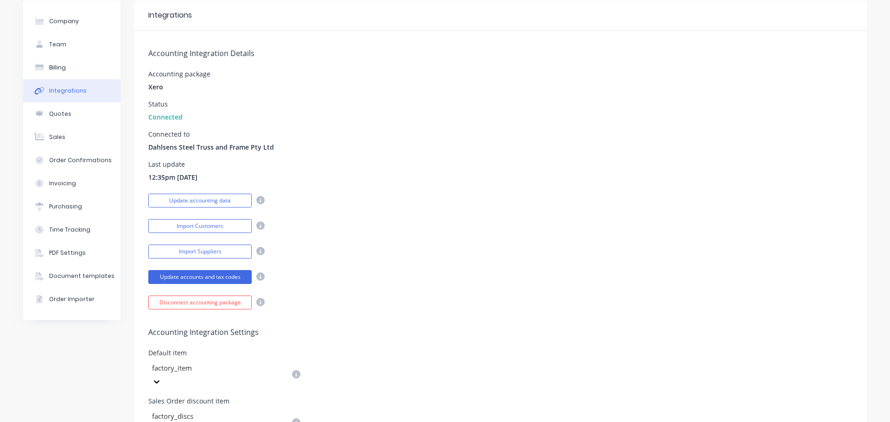
scroll to position [93, 0]
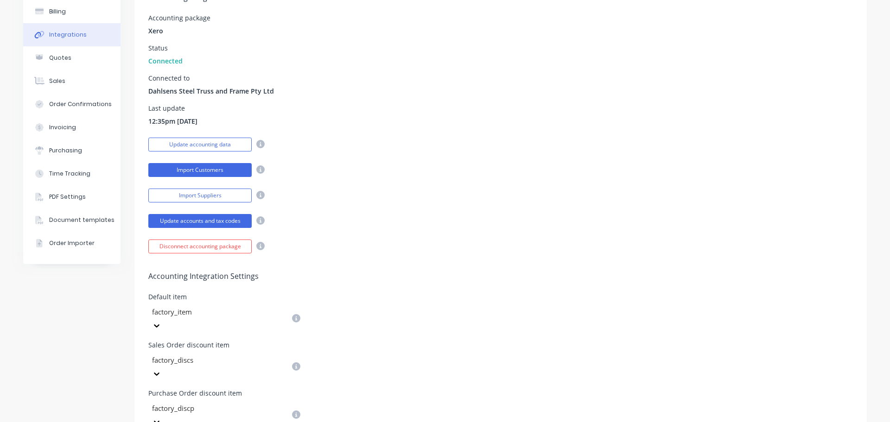
click at [184, 169] on button "Import Customers" at bounding box center [199, 170] width 103 height 14
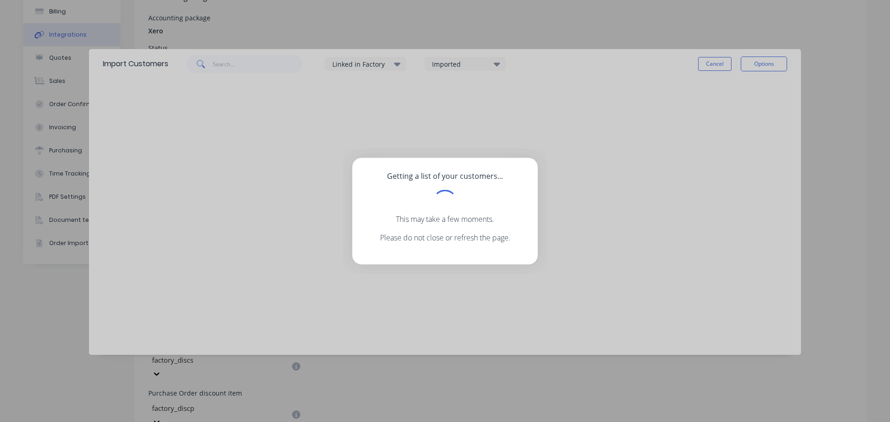
click at [239, 400] on div "Getting a list of your customers... This may take a few moments. Please do not …" at bounding box center [445, 211] width 890 height 422
click at [630, 150] on div "Getting a list of your customers... This may take a few moments. Please do not …" at bounding box center [445, 211] width 890 height 422
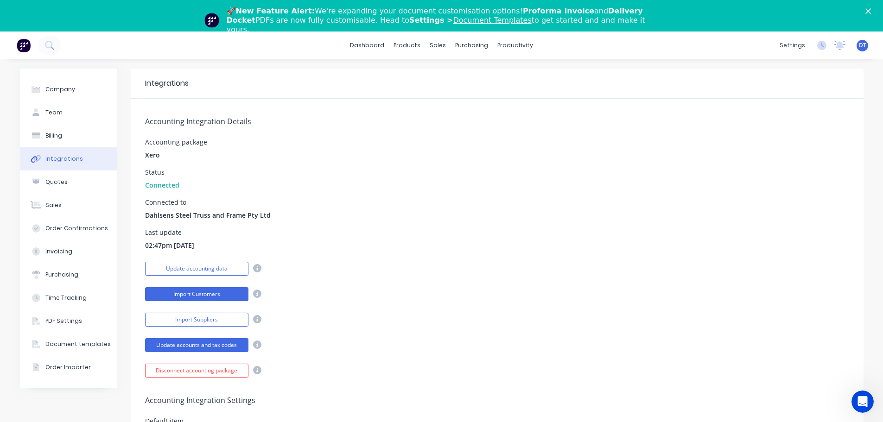
click at [184, 296] on button "Import Customers" at bounding box center [196, 294] width 103 height 14
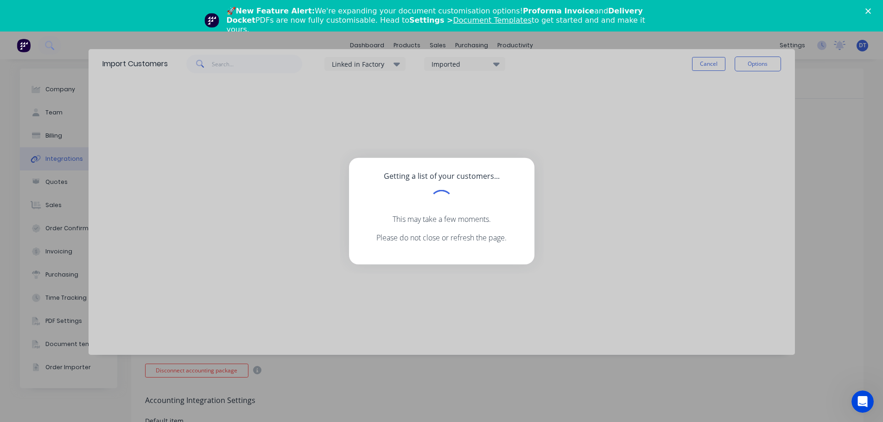
click at [239, 405] on div "Getting a list of your customers... This may take a few moments. Please do not …" at bounding box center [441, 211] width 883 height 422
click at [507, 363] on div "Getting a list of your customers... This may take a few moments. Please do not …" at bounding box center [441, 211] width 883 height 422
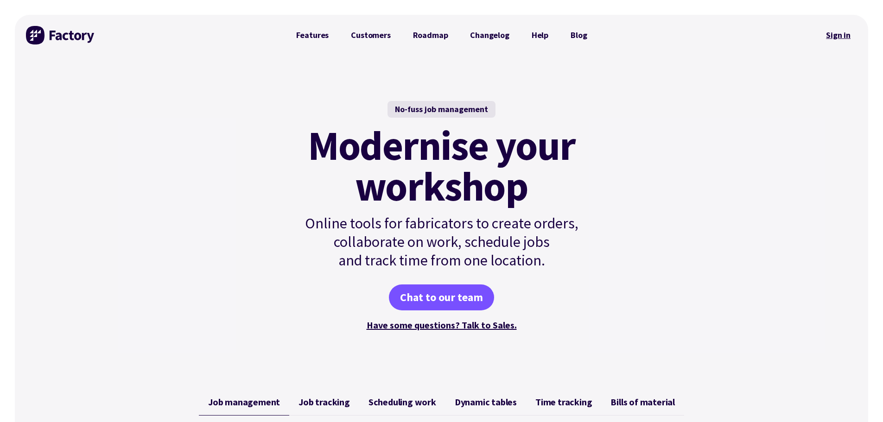
click at [829, 29] on link "Sign in" at bounding box center [839, 35] width 38 height 21
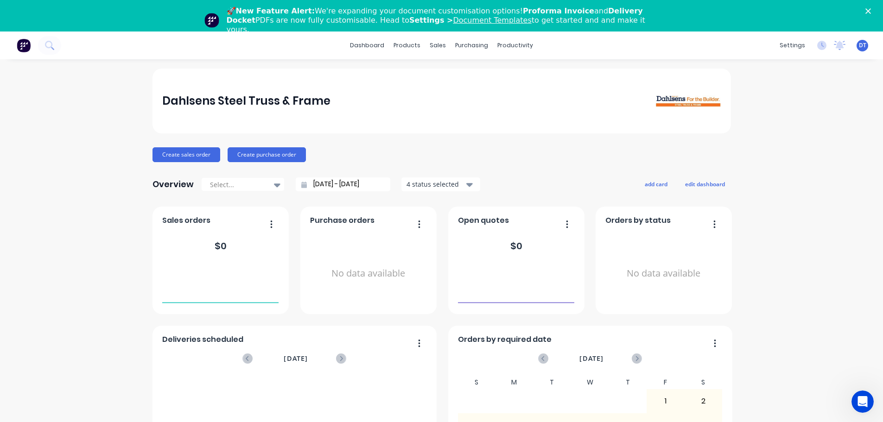
click at [875, 8] on div "🚀 New Feature Alert: We're expanding your document customisation options! Profo…" at bounding box center [441, 20] width 883 height 33
click at [871, 12] on icon "Close" at bounding box center [869, 11] width 6 height 6
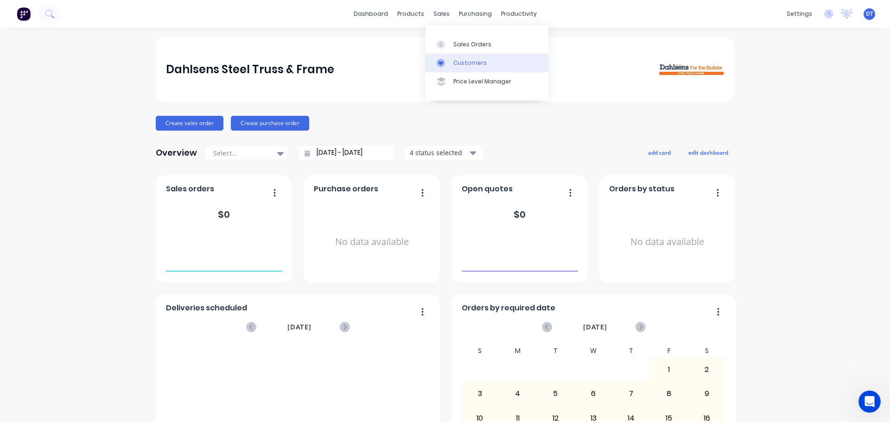
click at [459, 61] on div "Customers" at bounding box center [469, 63] width 33 height 8
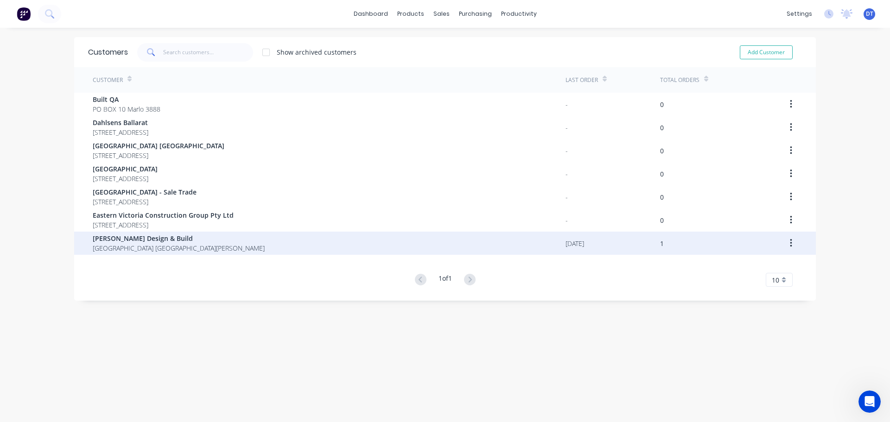
click at [138, 245] on span "Cape Conran Activities Centre Cape Conran Victoria 3888" at bounding box center [179, 248] width 172 height 10
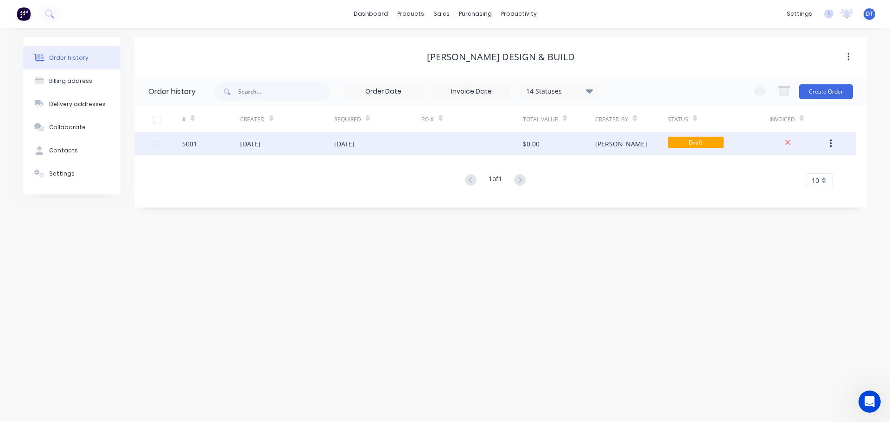
click at [321, 143] on div "25 Aug 2025" at bounding box center [287, 143] width 94 height 23
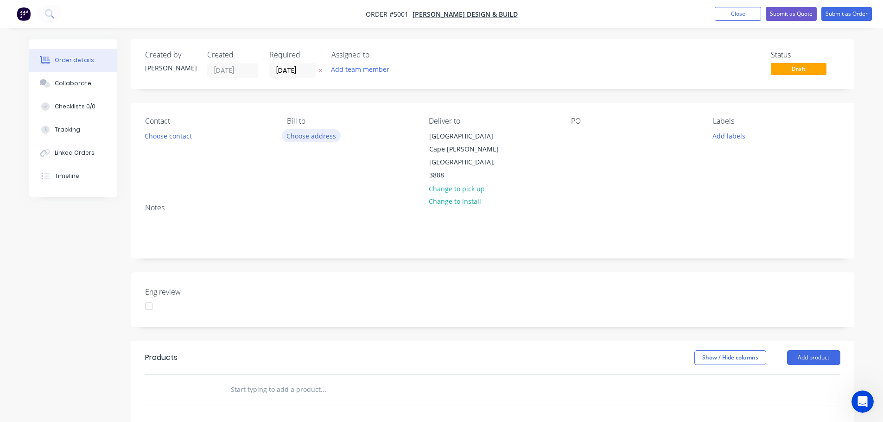
click at [302, 136] on button "Choose address" at bounding box center [311, 135] width 59 height 13
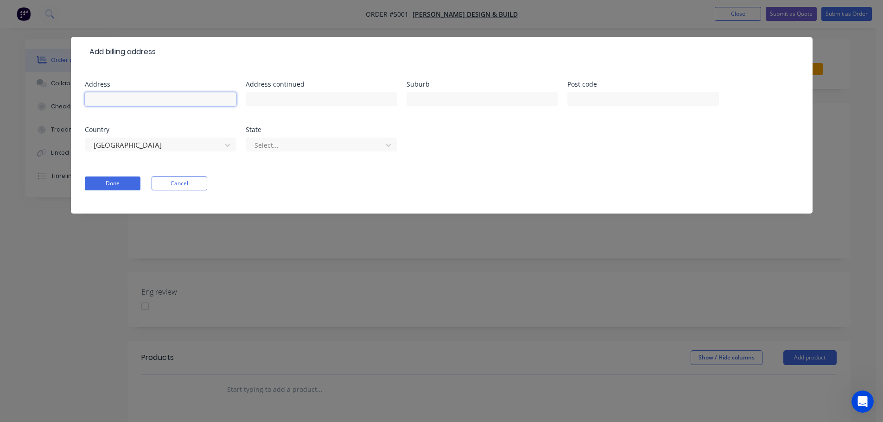
click at [165, 102] on input "text" at bounding box center [161, 99] width 152 height 14
type input "5 Stewart St"
type input "Marlo"
type input "3888"
type input "c"
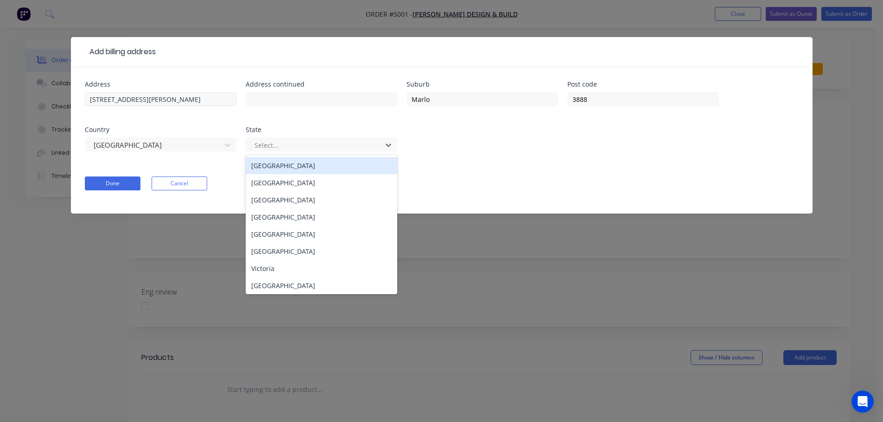
type input "v"
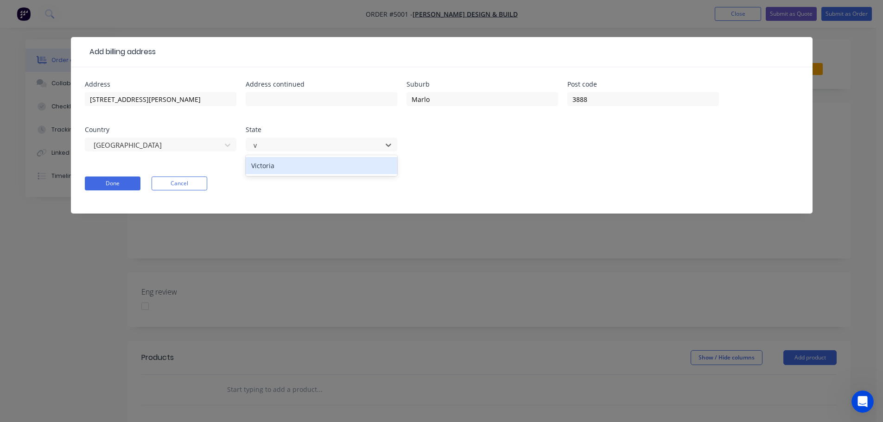
click at [280, 168] on div "Victoria" at bounding box center [322, 165] width 152 height 17
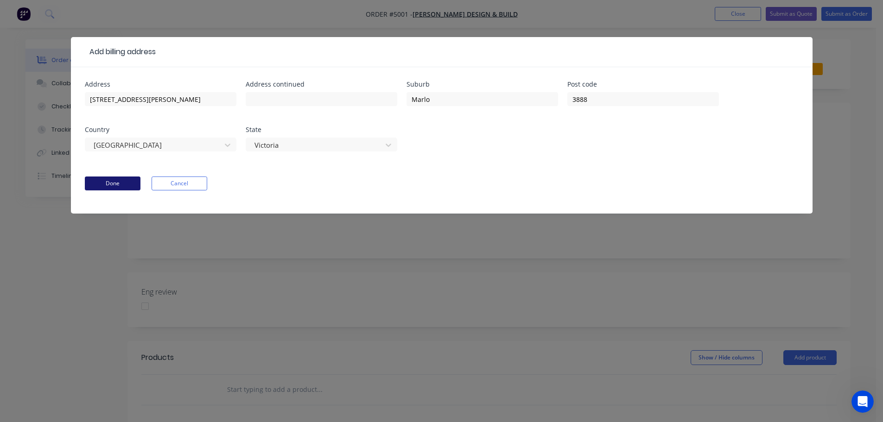
click at [103, 182] on button "Done" at bounding box center [113, 184] width 56 height 14
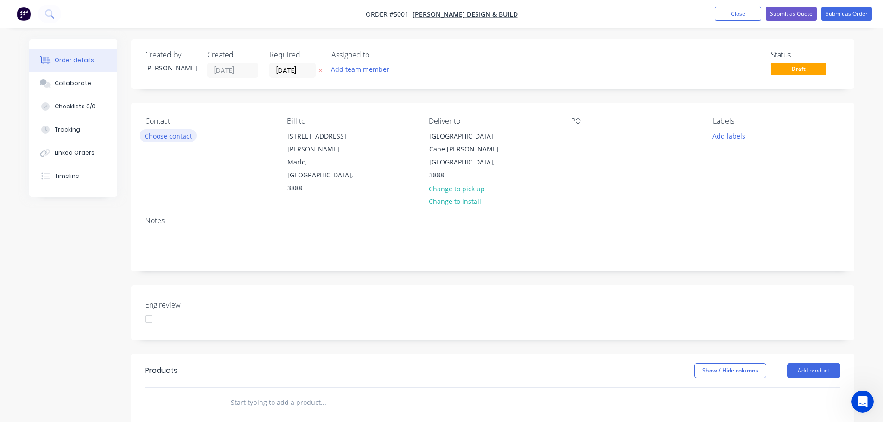
click at [160, 134] on button "Choose contact" at bounding box center [168, 135] width 57 height 13
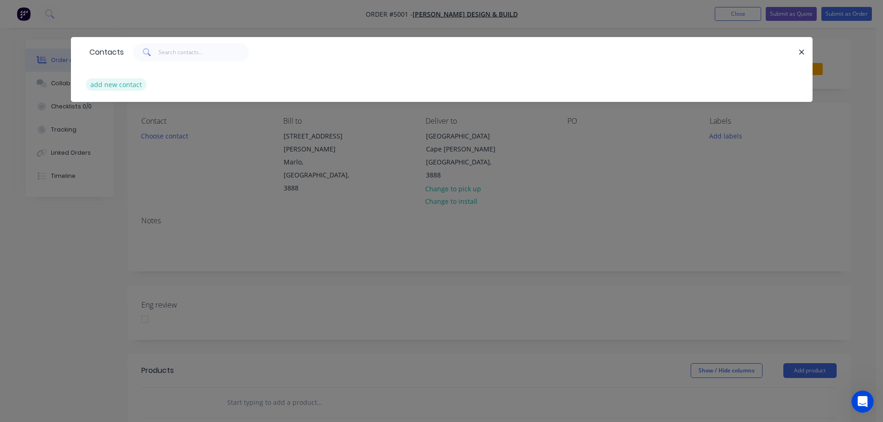
click at [129, 86] on button "add new contact" at bounding box center [116, 84] width 61 height 13
select select "AU"
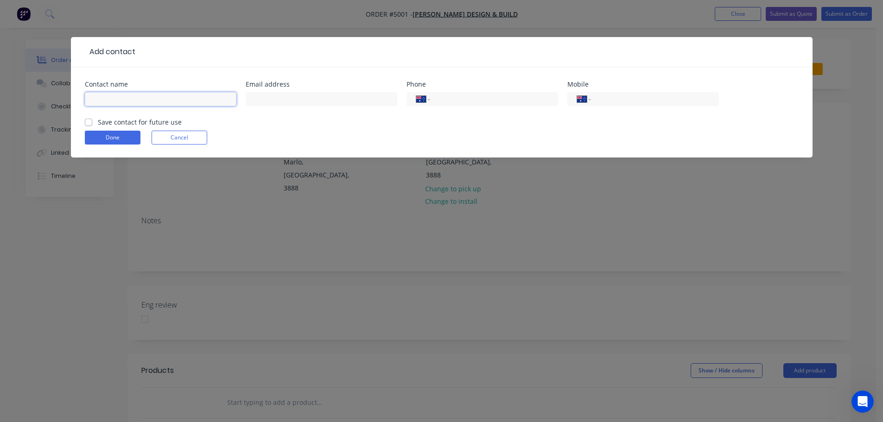
click at [127, 98] on input "text" at bounding box center [161, 99] width 152 height 14
type input "Luke Priestley"
click at [259, 100] on input "text" at bounding box center [322, 99] width 152 height 14
type input "luke@pdandb.com.au"
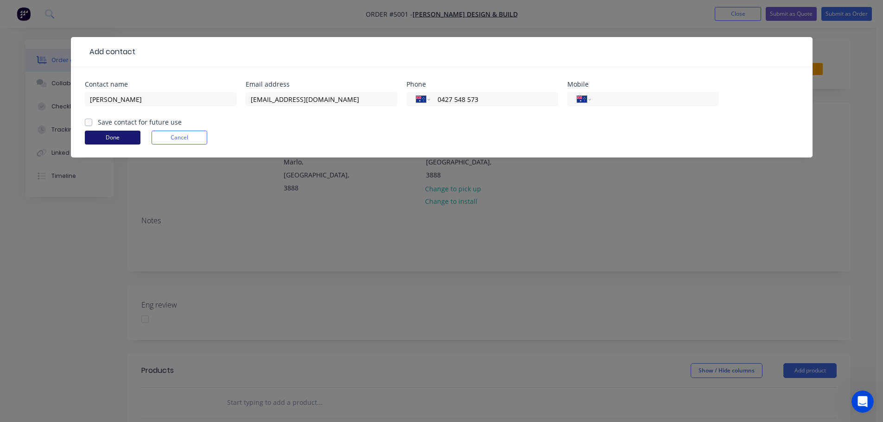
type input "0427 548 573"
click at [103, 136] on button "Done" at bounding box center [113, 138] width 56 height 14
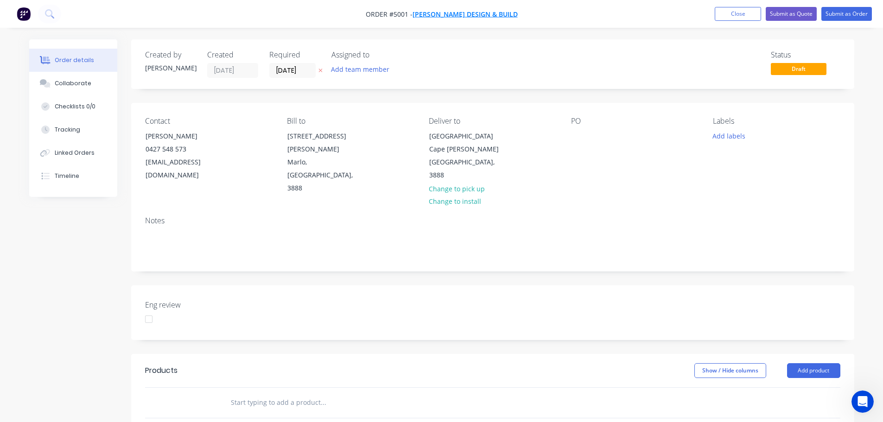
click at [474, 13] on span "Priestley Design & Build" at bounding box center [465, 14] width 105 height 9
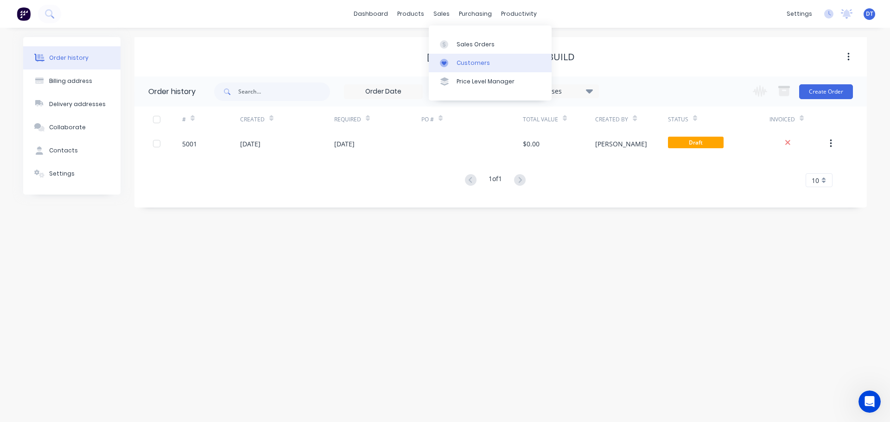
click at [461, 62] on div "Customers" at bounding box center [473, 63] width 33 height 8
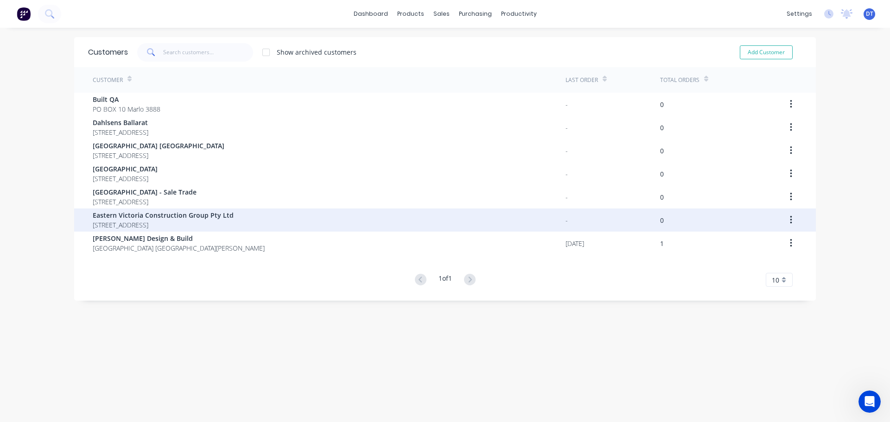
click at [137, 214] on span "Eastern Victoria Construction Group Pty Ltd" at bounding box center [163, 215] width 141 height 10
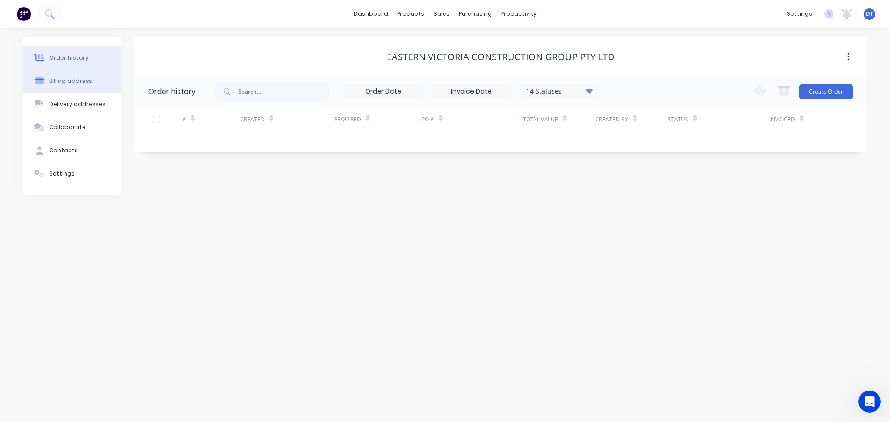
click at [63, 78] on div "Billing address" at bounding box center [70, 81] width 43 height 8
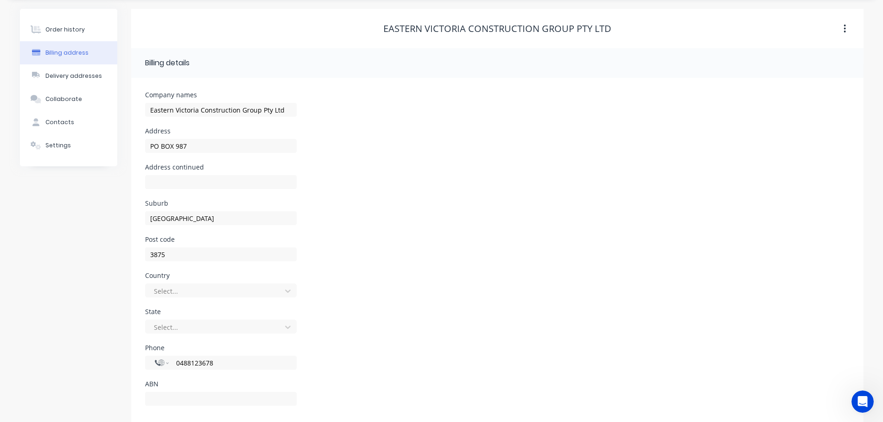
scroll to position [42, 0]
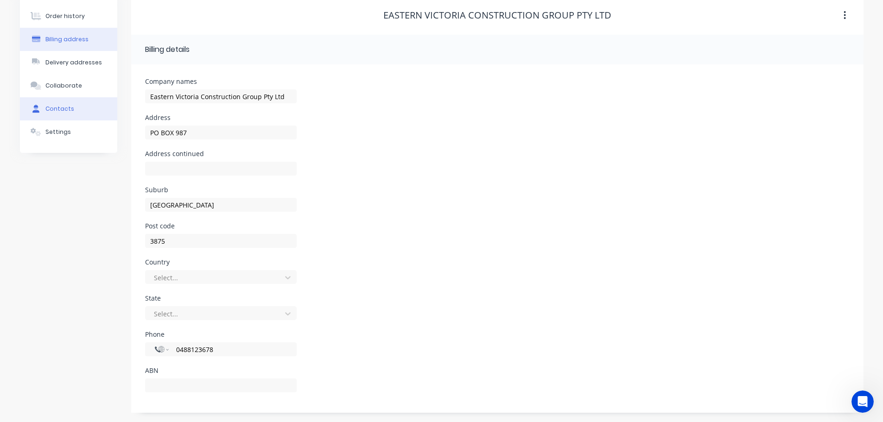
click at [56, 109] on div "Contacts" at bounding box center [59, 109] width 29 height 8
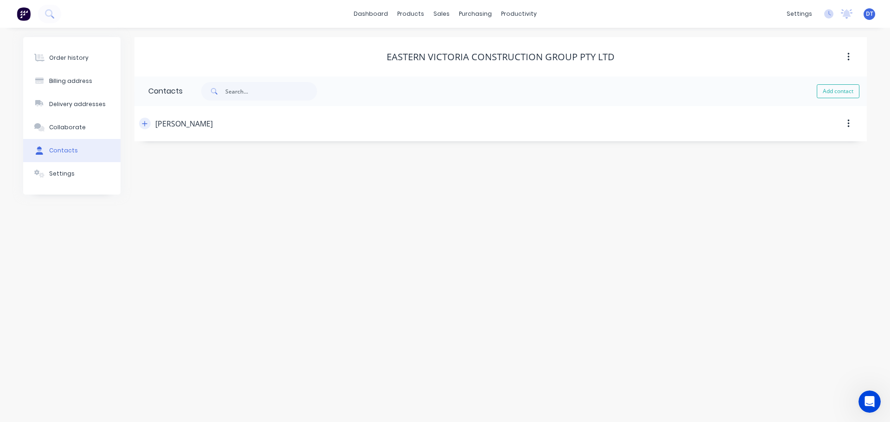
click at [147, 127] on button "button" at bounding box center [145, 124] width 12 height 12
click at [145, 125] on icon "button" at bounding box center [145, 124] width 6 height 6
click at [455, 54] on link "Customers" at bounding box center [490, 63] width 123 height 19
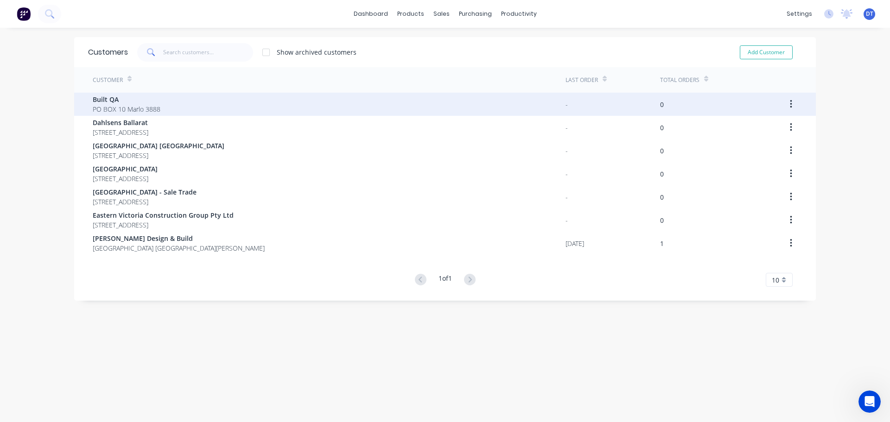
click at [110, 102] on span "Built QA" at bounding box center [127, 100] width 68 height 10
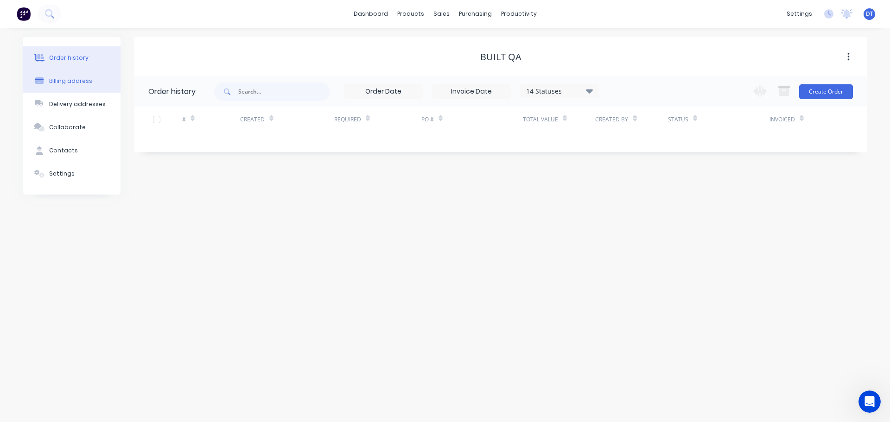
click at [79, 80] on div "Billing address" at bounding box center [70, 81] width 43 height 8
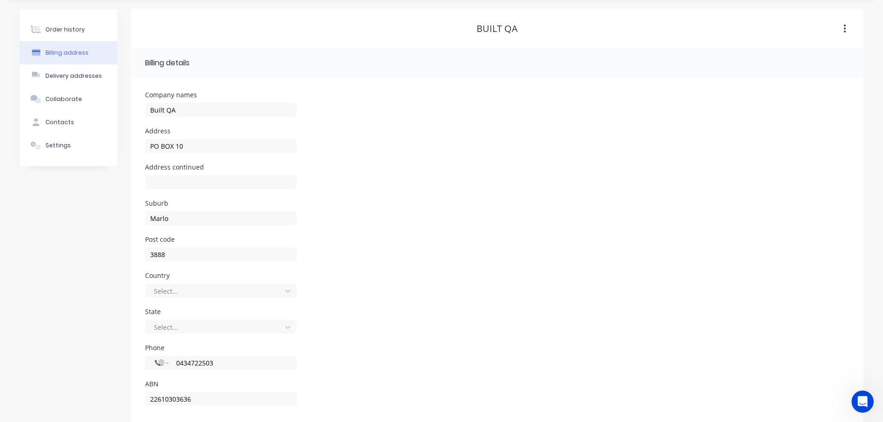
scroll to position [42, 0]
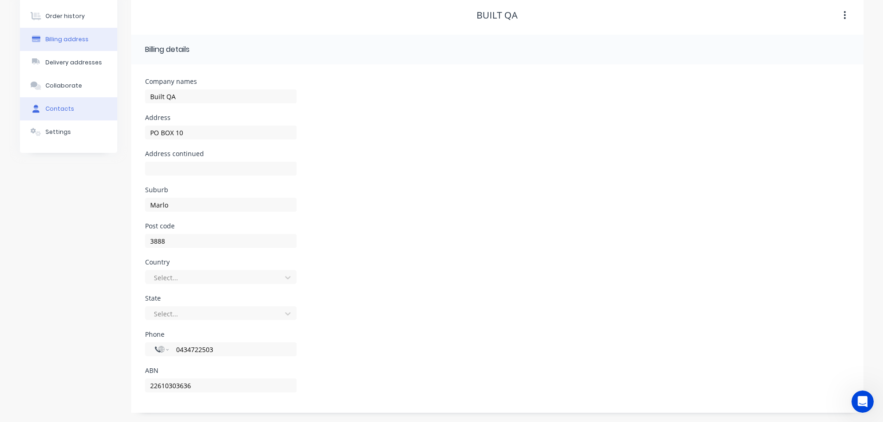
click at [64, 110] on div "Contacts" at bounding box center [59, 109] width 29 height 8
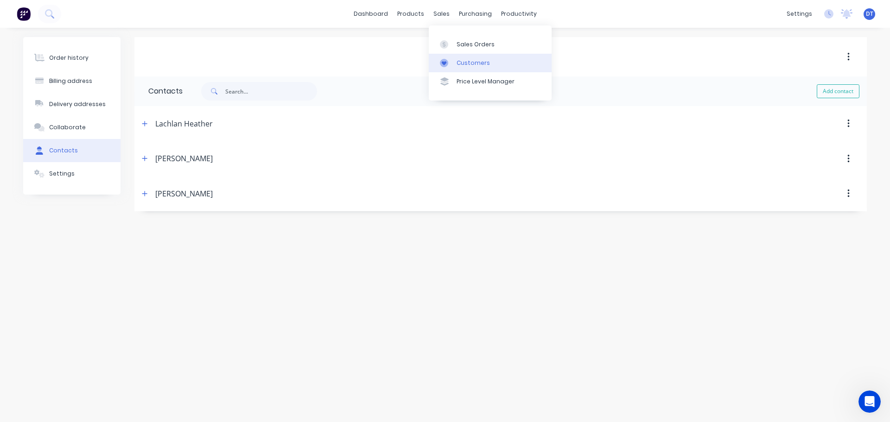
click at [453, 57] on link "Customers" at bounding box center [490, 63] width 123 height 19
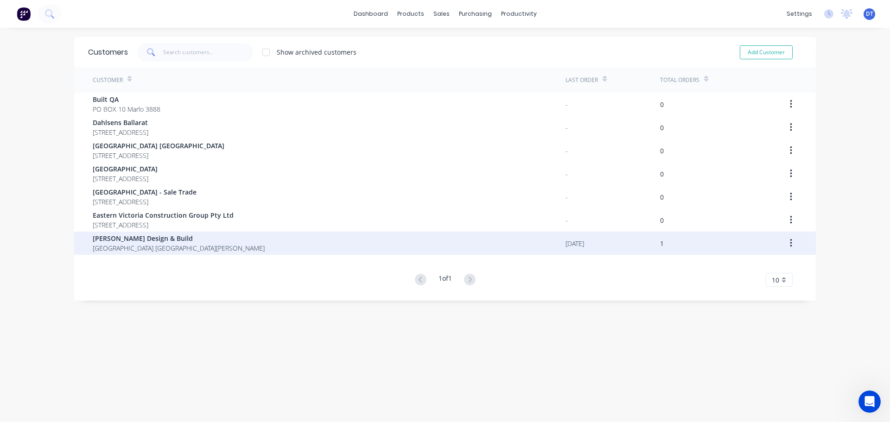
click at [120, 241] on span "Priestley Design & Build" at bounding box center [179, 239] width 172 height 10
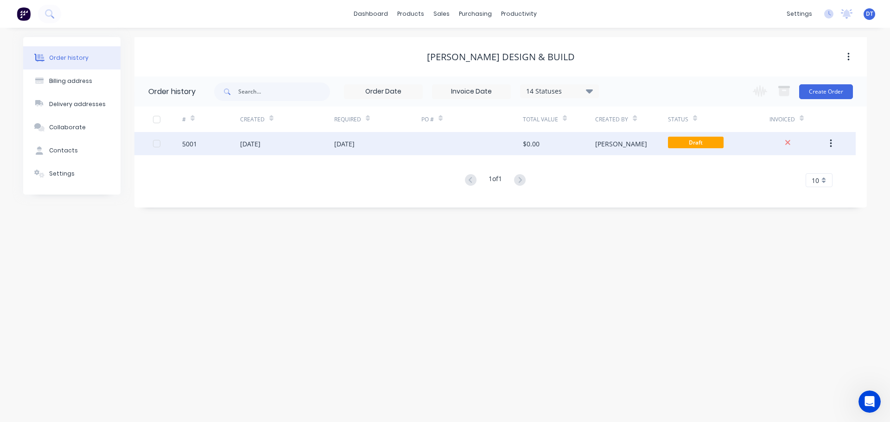
click at [355, 146] on div "25 Aug 2025" at bounding box center [344, 144] width 20 height 10
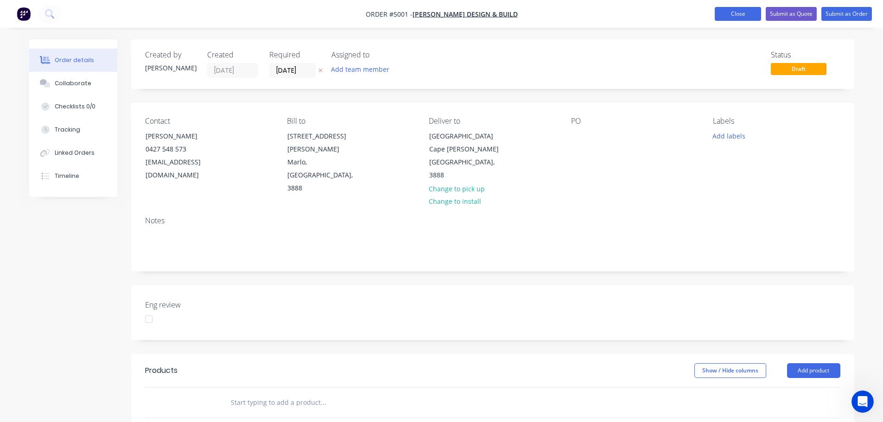
click at [739, 17] on button "Close" at bounding box center [738, 14] width 46 height 14
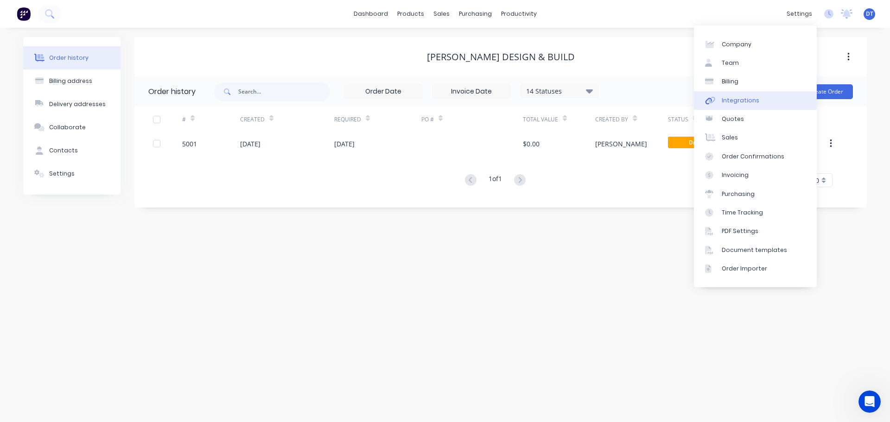
click at [742, 98] on div "Integrations" at bounding box center [741, 100] width 38 height 8
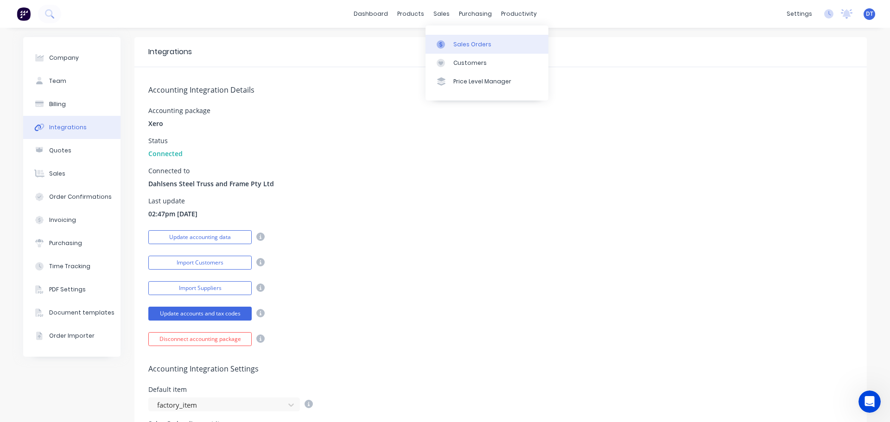
click at [457, 43] on div "Sales Orders" at bounding box center [472, 44] width 38 height 8
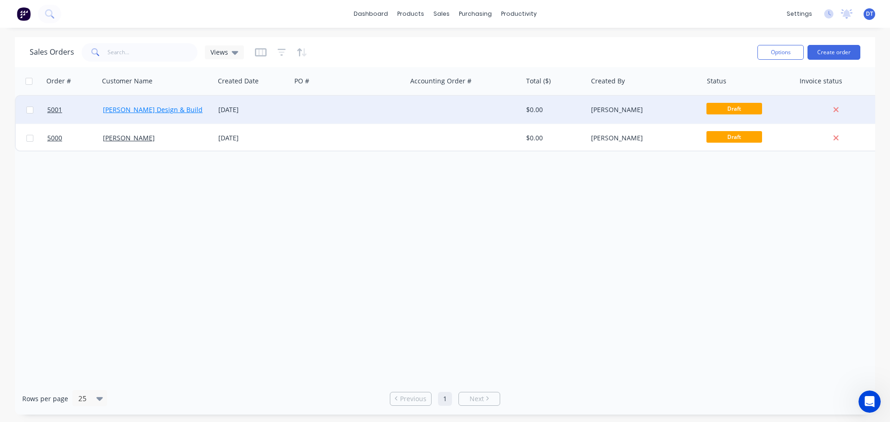
click at [142, 109] on link "Priestley Design & Build" at bounding box center [153, 109] width 100 height 9
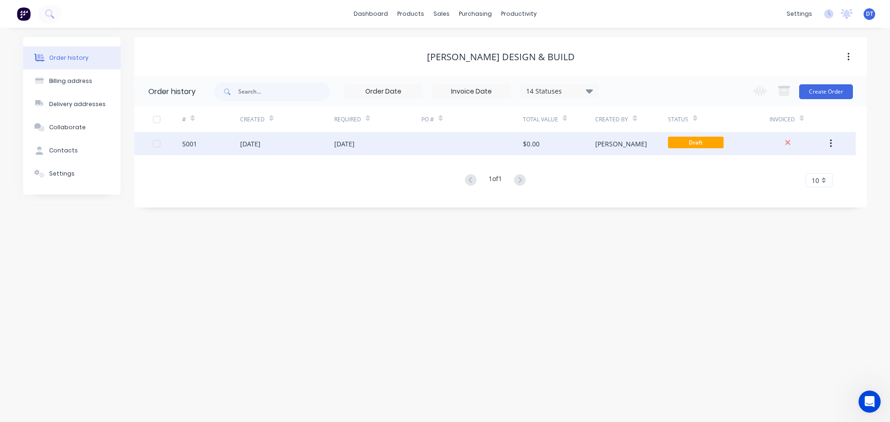
click at [261, 140] on div "25 Aug 2025" at bounding box center [250, 144] width 20 height 10
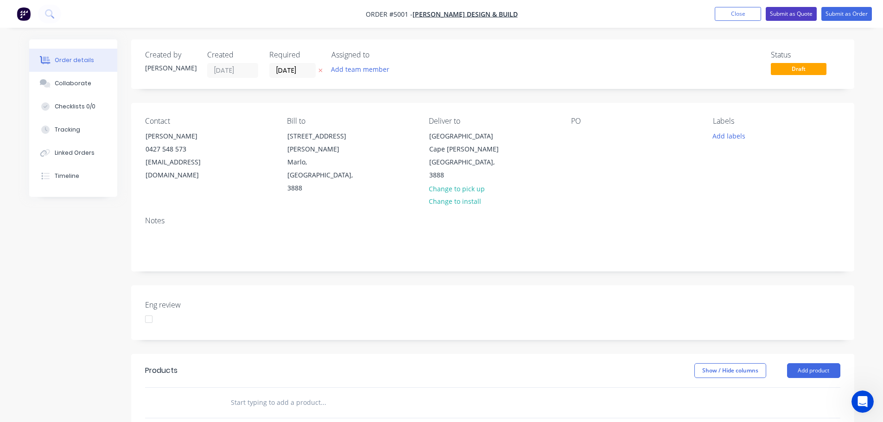
click at [792, 11] on button "Submit as Quote" at bounding box center [791, 14] width 51 height 14
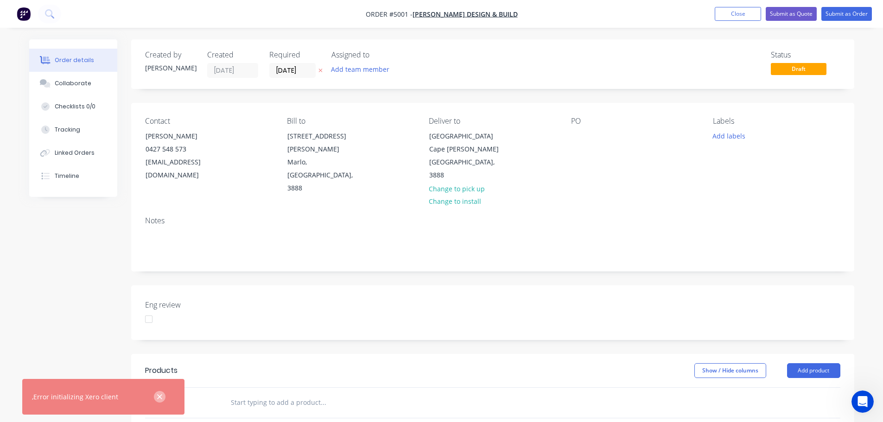
click at [161, 397] on icon "button" at bounding box center [160, 397] width 6 height 8
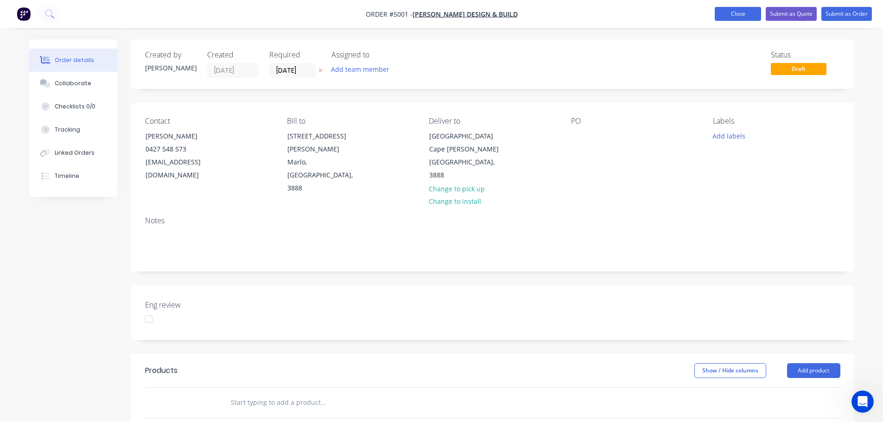
click at [737, 13] on button "Close" at bounding box center [738, 14] width 46 height 14
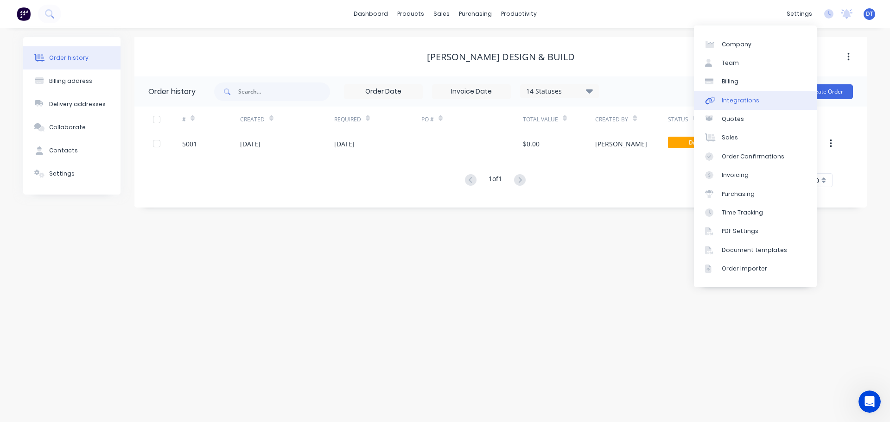
click at [735, 100] on div "Integrations" at bounding box center [741, 100] width 38 height 8
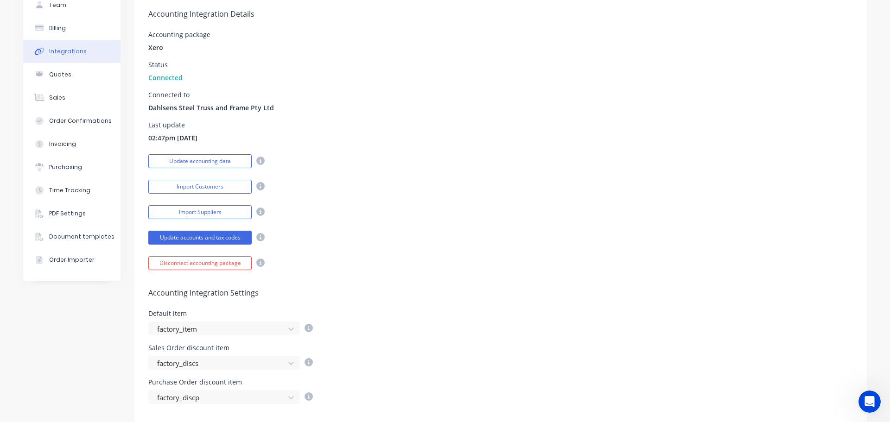
scroll to position [93, 0]
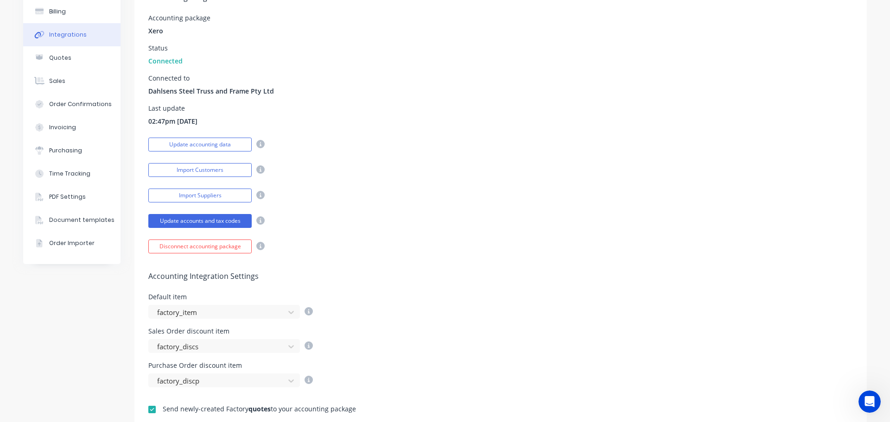
click at [259, 145] on icon at bounding box center [260, 144] width 8 height 8
click at [275, 185] on div "Accounting Integration Details Accounting package Xero Status Connected Connect…" at bounding box center [500, 114] width 732 height 279
click at [197, 145] on button "Update accounting data" at bounding box center [199, 145] width 103 height 14
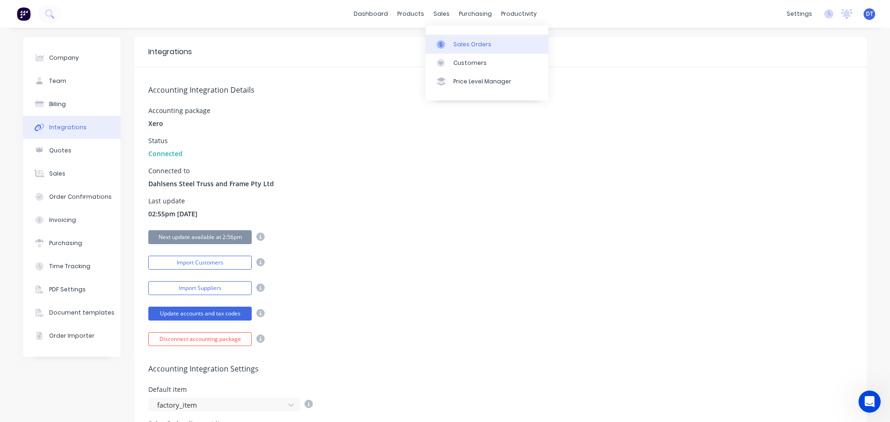
click at [458, 41] on div "Sales Orders" at bounding box center [472, 44] width 38 height 8
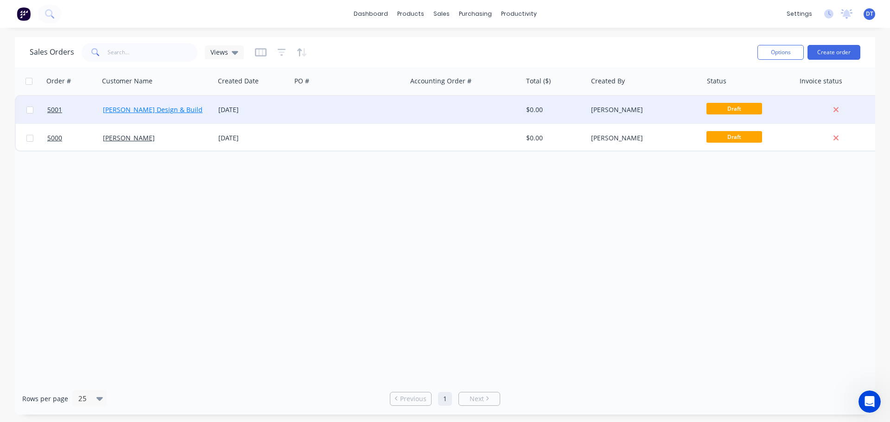
click at [158, 110] on link "Priestley Design & Build" at bounding box center [153, 109] width 100 height 9
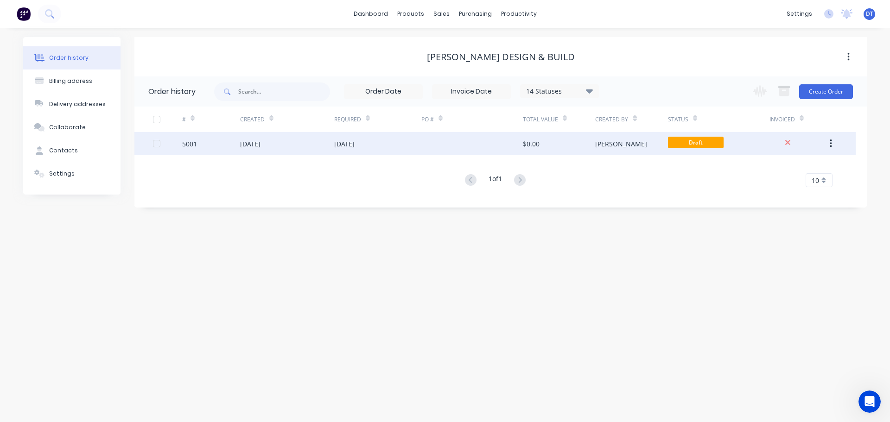
click at [618, 144] on div "Daniel" at bounding box center [631, 143] width 72 height 23
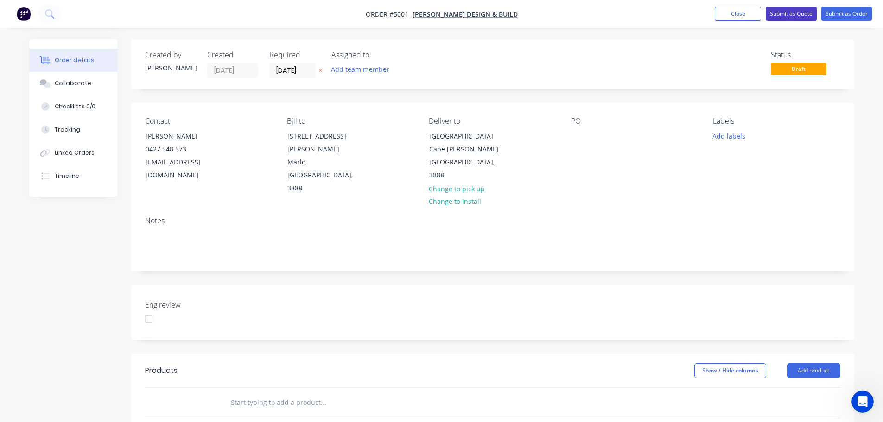
click at [795, 13] on button "Submit as Quote" at bounding box center [791, 14] width 51 height 14
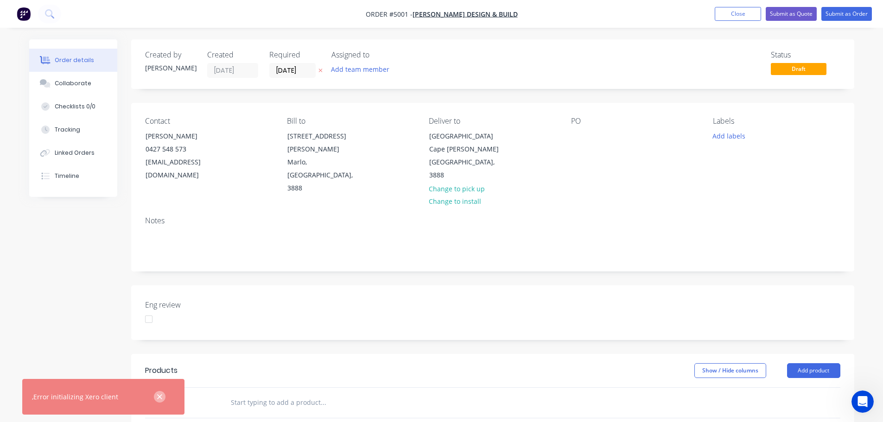
click at [158, 397] on icon "button" at bounding box center [160, 397] width 6 height 8
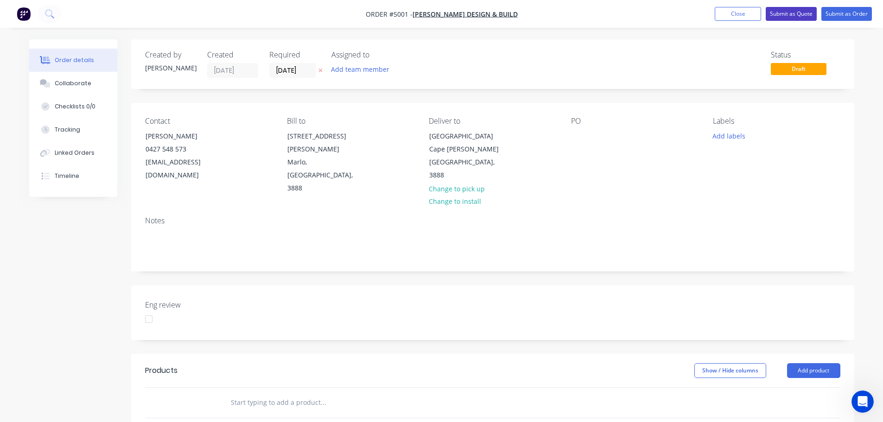
click at [790, 8] on button "Submit as Quote" at bounding box center [791, 14] width 51 height 14
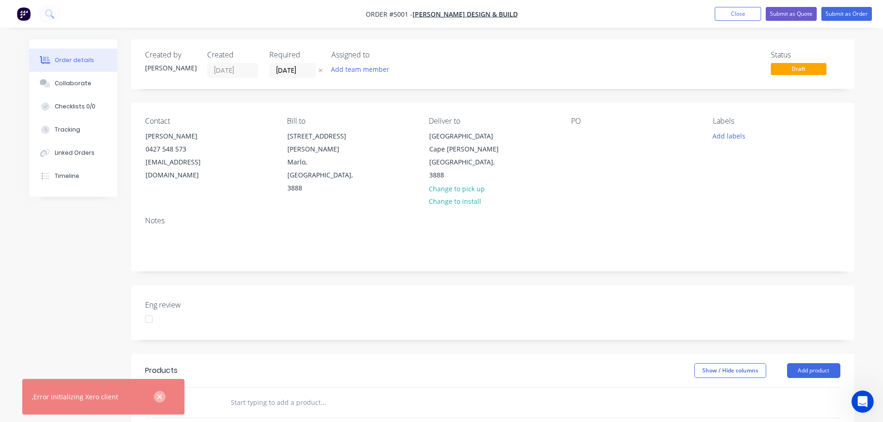
click at [161, 400] on icon "button" at bounding box center [160, 397] width 6 height 8
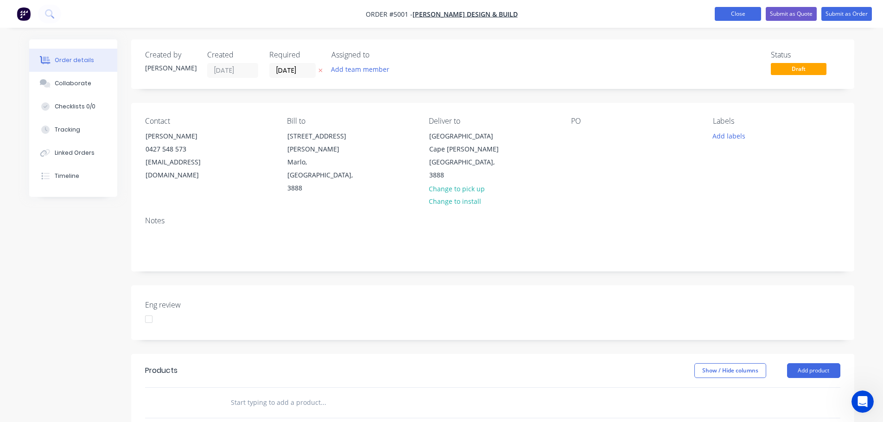
click at [734, 16] on button "Close" at bounding box center [738, 14] width 46 height 14
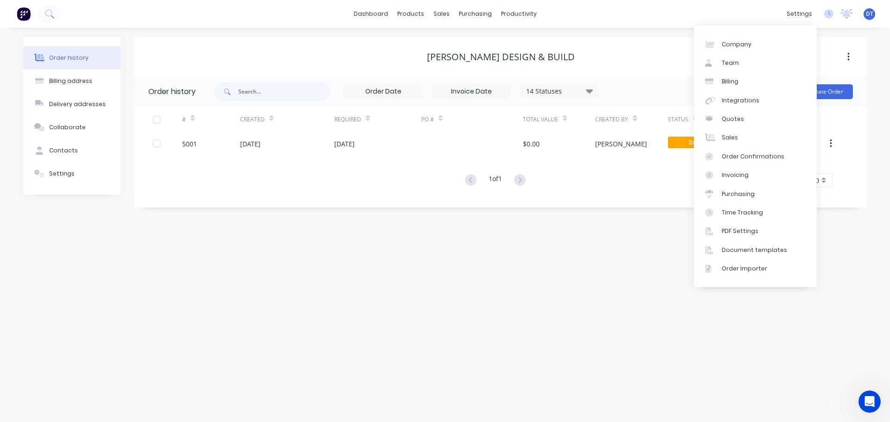
click at [870, 13] on span "DT" at bounding box center [869, 14] width 7 height 8
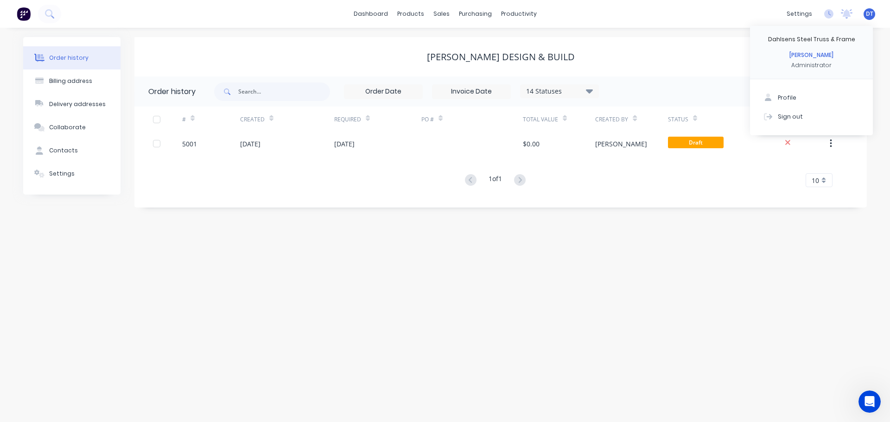
click at [688, 4] on div "dashboard products sales purchasing productivity dashboard products Product Cat…" at bounding box center [445, 14] width 890 height 28
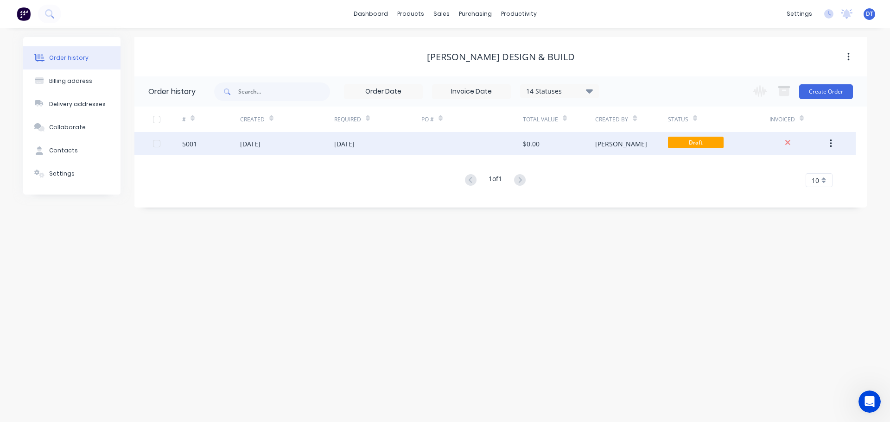
click at [157, 146] on div at bounding box center [156, 143] width 19 height 19
click at [535, 141] on div "$0.00" at bounding box center [531, 144] width 17 height 10
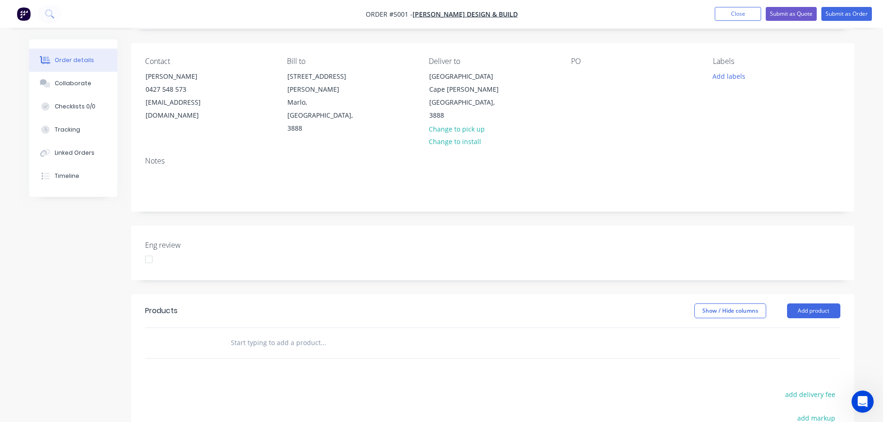
scroll to position [139, 0]
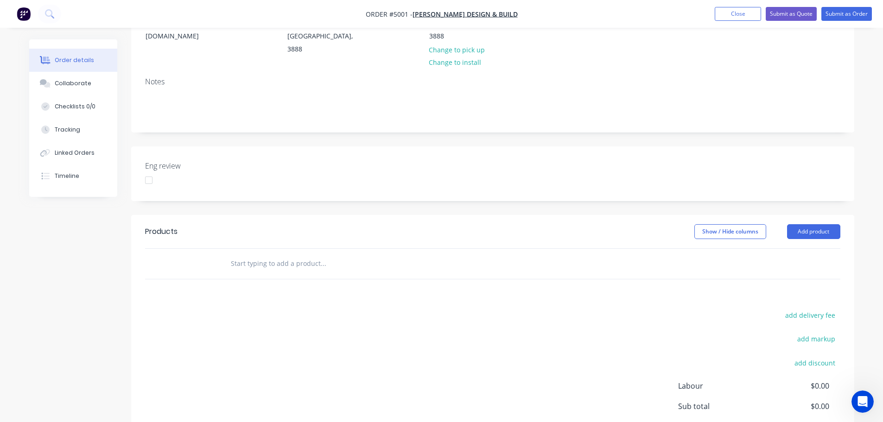
click at [311, 255] on input "text" at bounding box center [322, 264] width 185 height 19
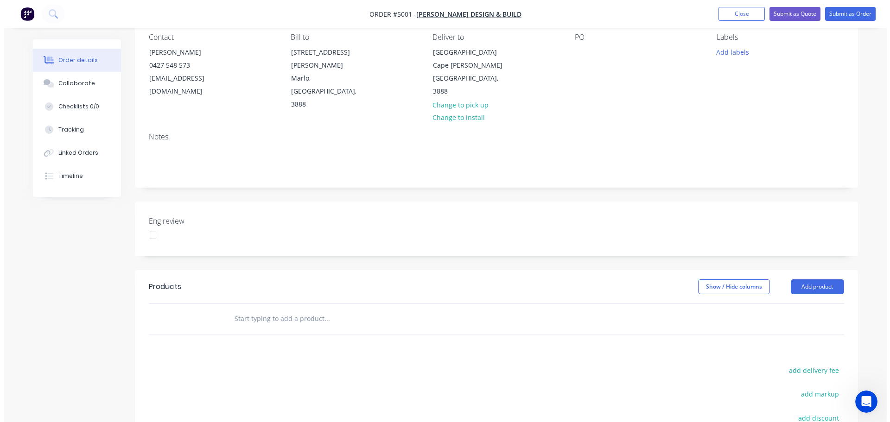
scroll to position [0, 0]
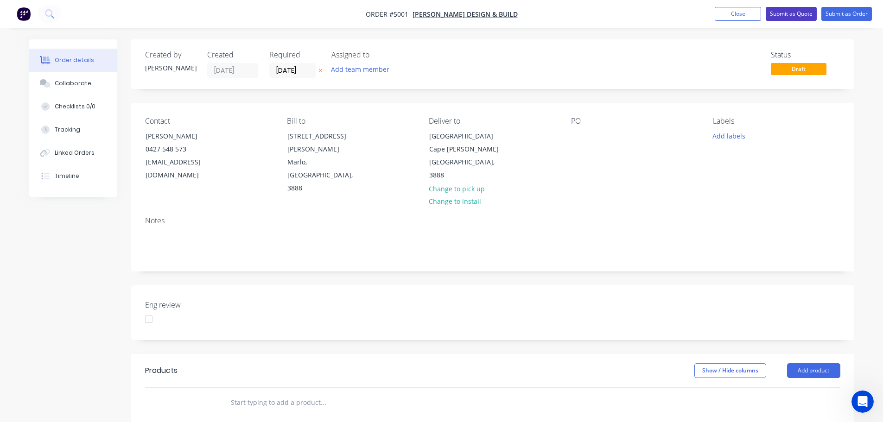
click at [791, 15] on button "Submit as Quote" at bounding box center [791, 14] width 51 height 14
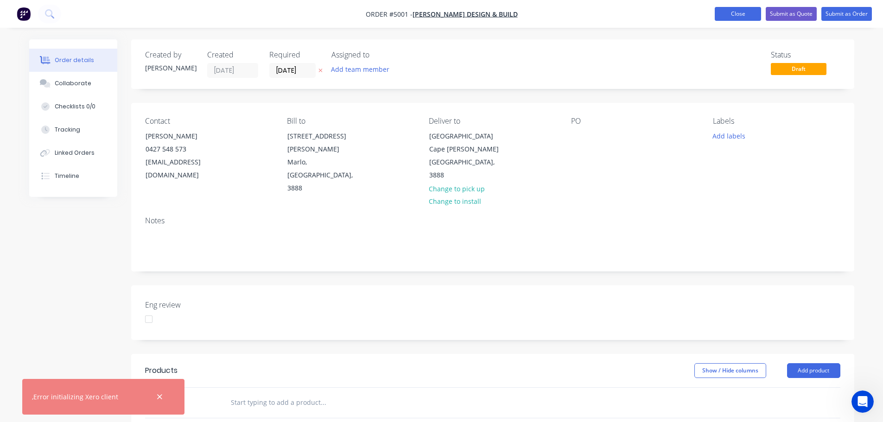
click at [744, 19] on button "Close" at bounding box center [738, 14] width 46 height 14
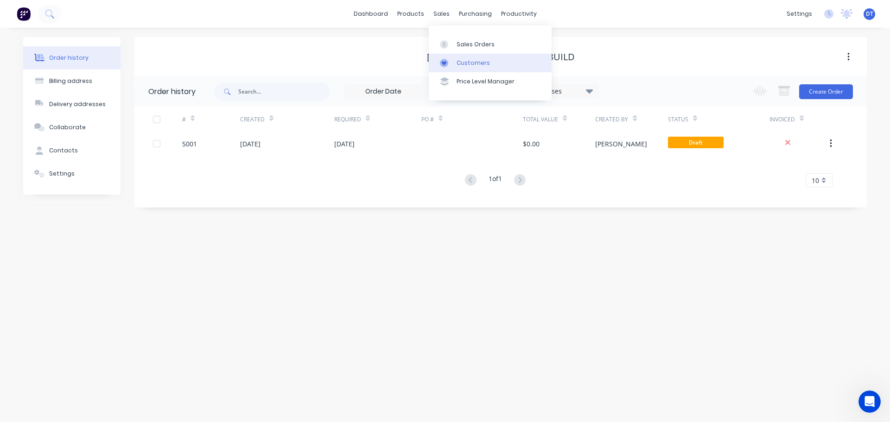
click at [461, 64] on div "Customers" at bounding box center [473, 63] width 33 height 8
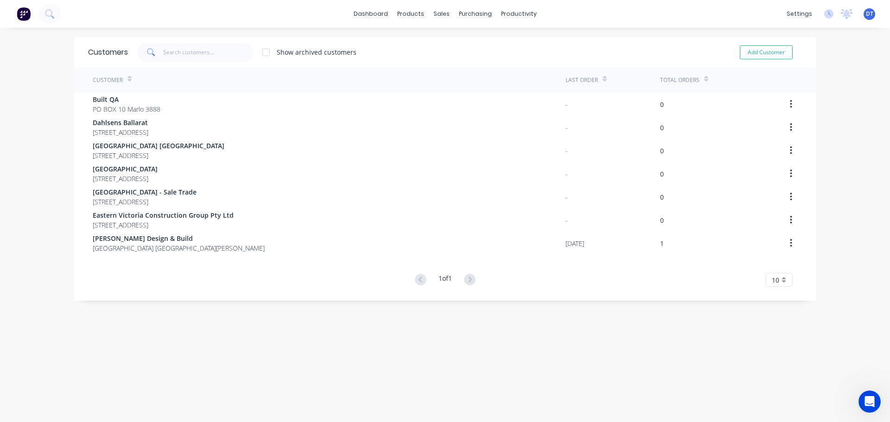
click at [265, 51] on div at bounding box center [266, 52] width 19 height 19
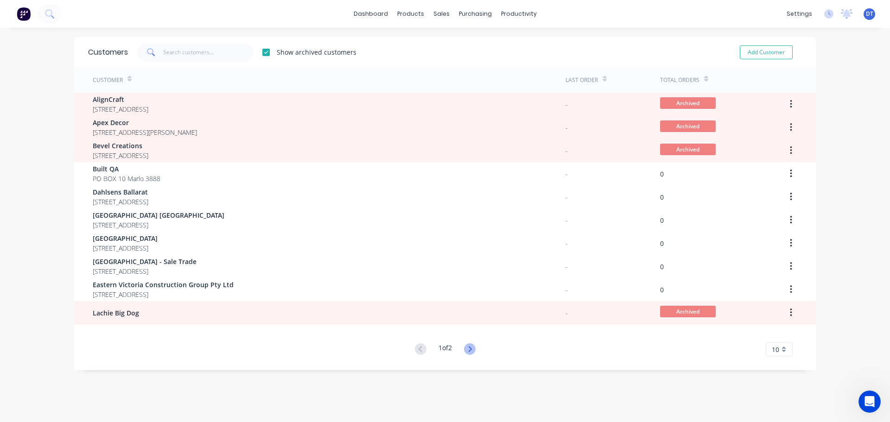
click at [467, 348] on icon at bounding box center [470, 350] width 12 height 12
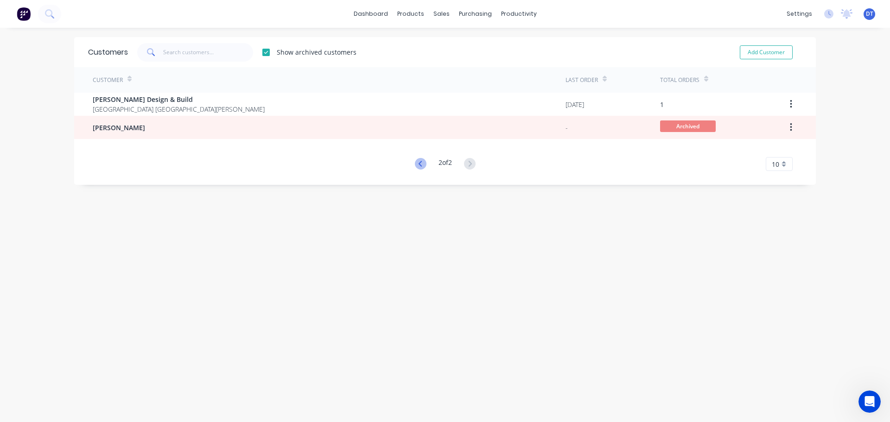
click at [420, 162] on icon at bounding box center [421, 164] width 12 height 12
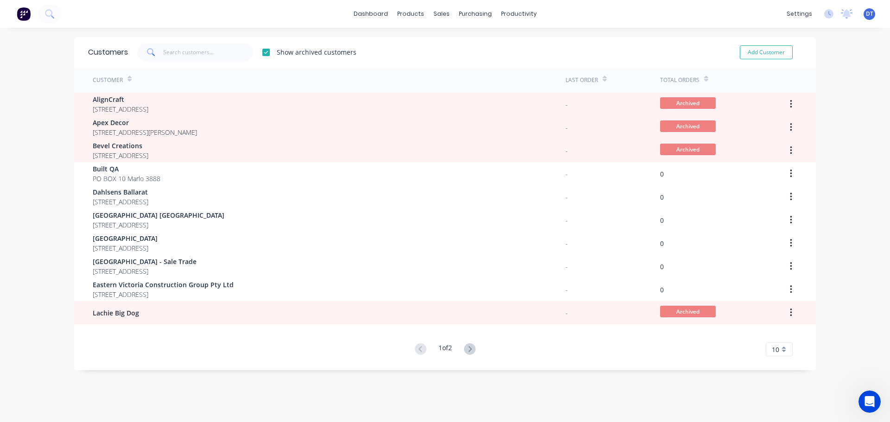
click at [264, 51] on div at bounding box center [266, 52] width 19 height 19
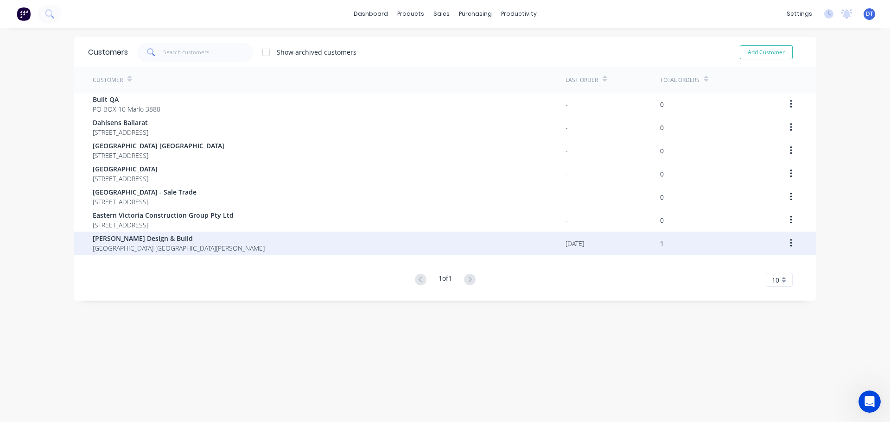
click at [128, 244] on span "Cape Conran Activities Centre Cape Conran Victoria 3888" at bounding box center [179, 248] width 172 height 10
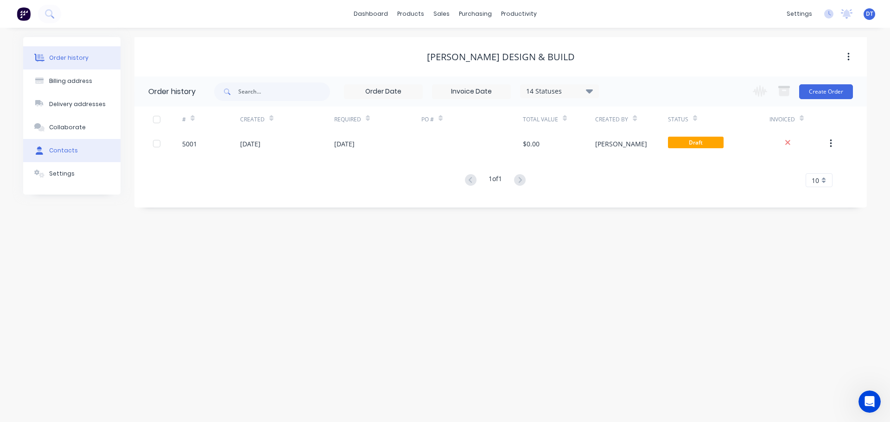
click at [69, 152] on div "Contacts" at bounding box center [63, 150] width 29 height 8
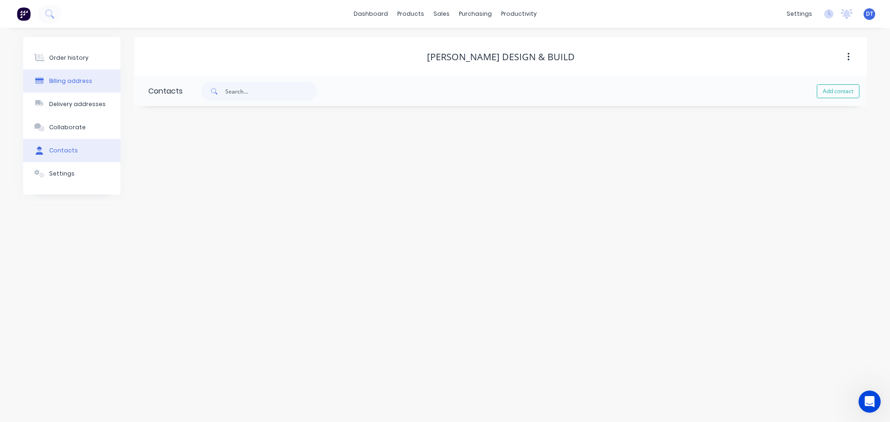
click at [68, 82] on div "Billing address" at bounding box center [70, 81] width 43 height 8
select select "AU"
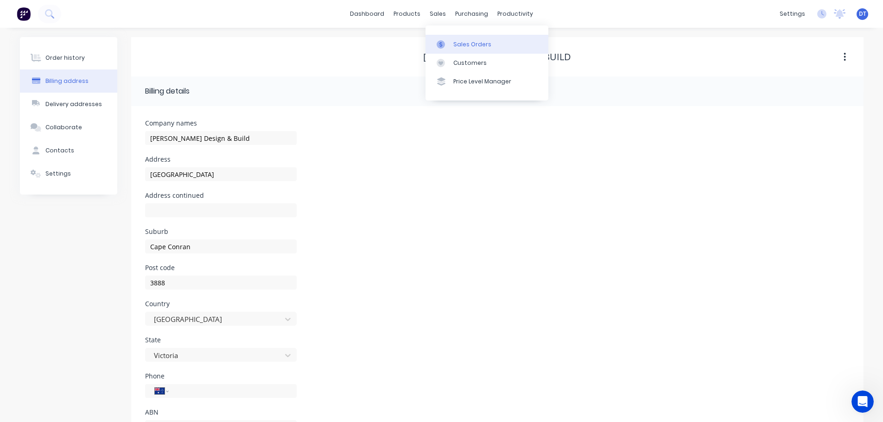
click at [449, 43] on div at bounding box center [444, 44] width 14 height 8
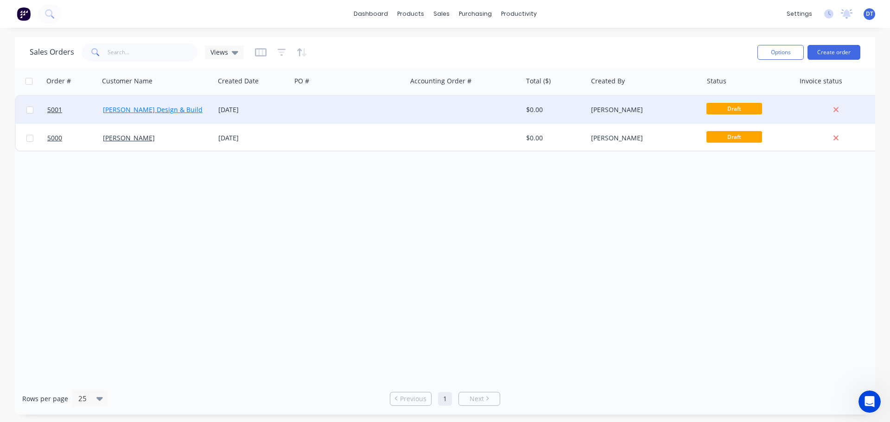
click at [132, 113] on link "Priestley Design & Build" at bounding box center [153, 109] width 100 height 9
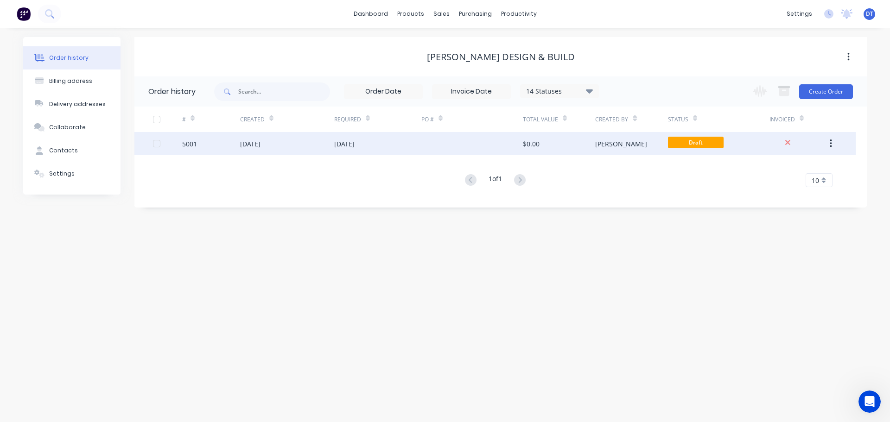
click at [557, 144] on div "$0.00" at bounding box center [559, 143] width 72 height 23
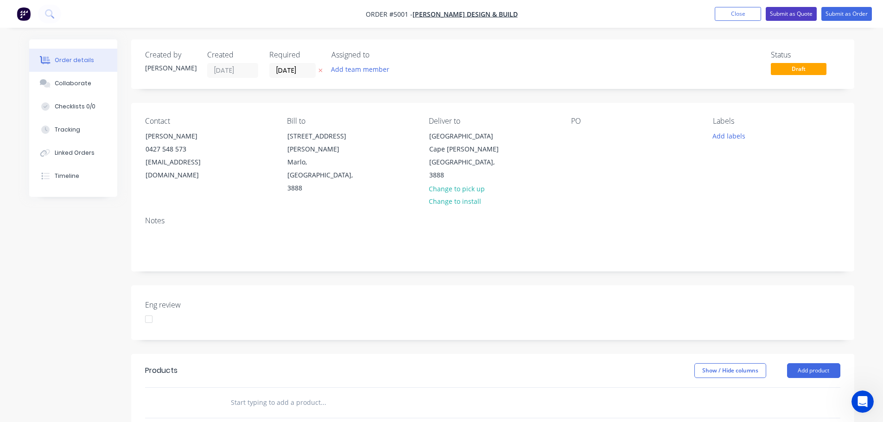
click at [794, 13] on button "Submit as Quote" at bounding box center [791, 14] width 51 height 14
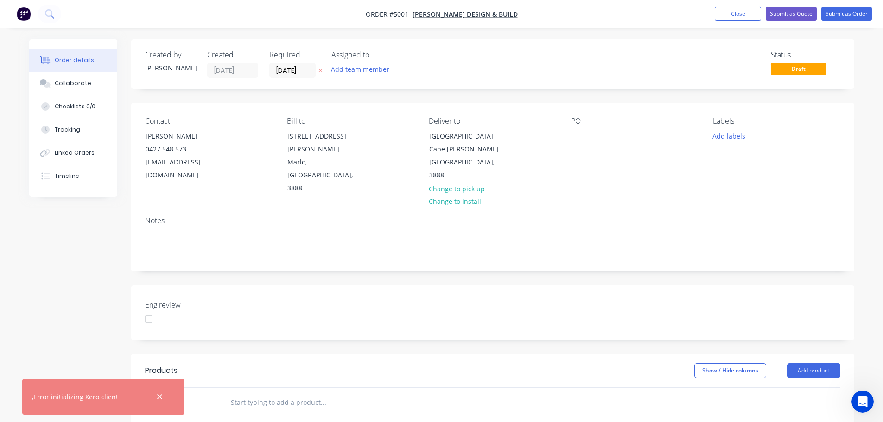
click at [743, 23] on nav "Order #5001 - Priestley Design & Build Add product Close Submit as Quote Submit…" at bounding box center [441, 14] width 883 height 28
click at [744, 16] on button "Close" at bounding box center [738, 14] width 46 height 14
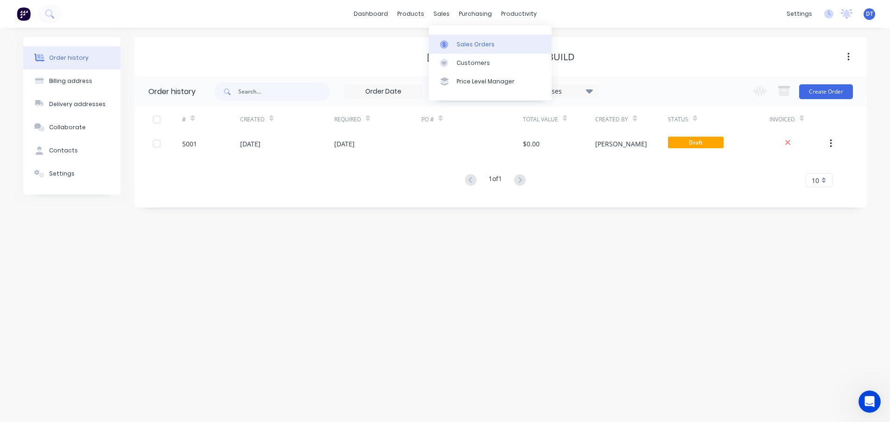
click at [453, 45] on div at bounding box center [447, 44] width 14 height 8
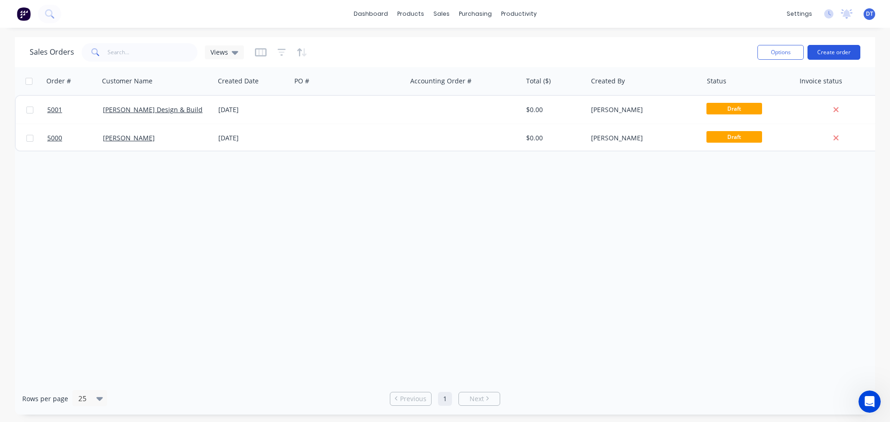
click at [821, 50] on button "Create order" at bounding box center [834, 52] width 53 height 15
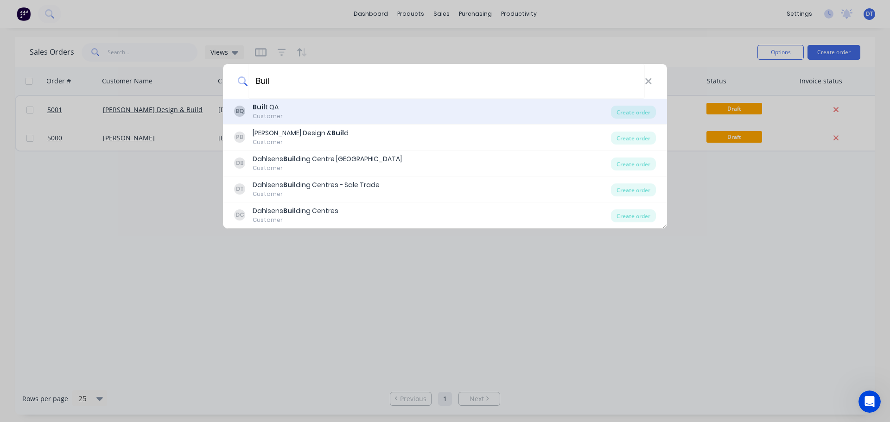
type input "Buil"
click at [265, 109] on div "Buil t QA" at bounding box center [268, 107] width 30 height 10
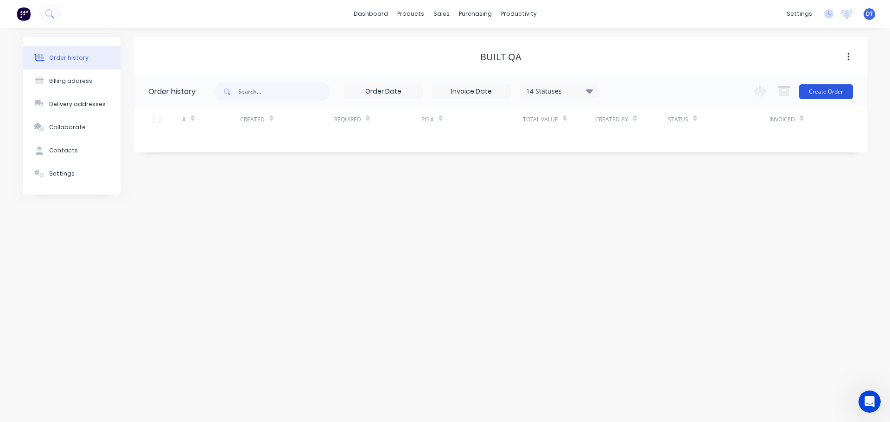
click at [820, 93] on button "Create Order" at bounding box center [826, 91] width 54 height 15
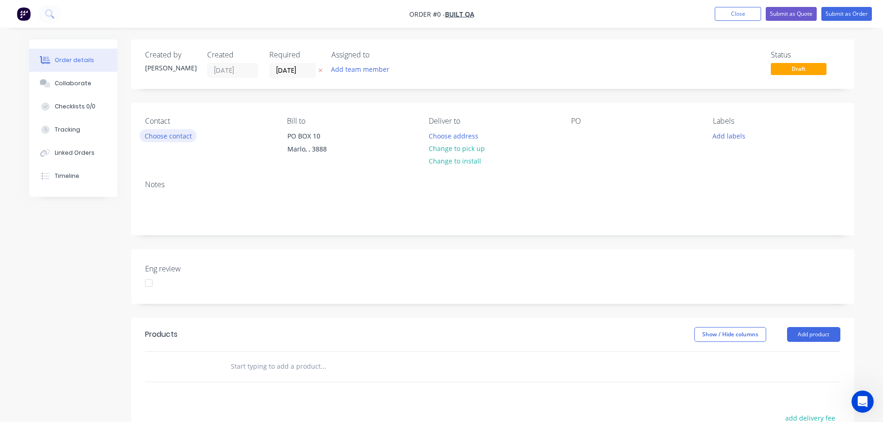
click at [168, 138] on button "Choose contact" at bounding box center [168, 135] width 57 height 13
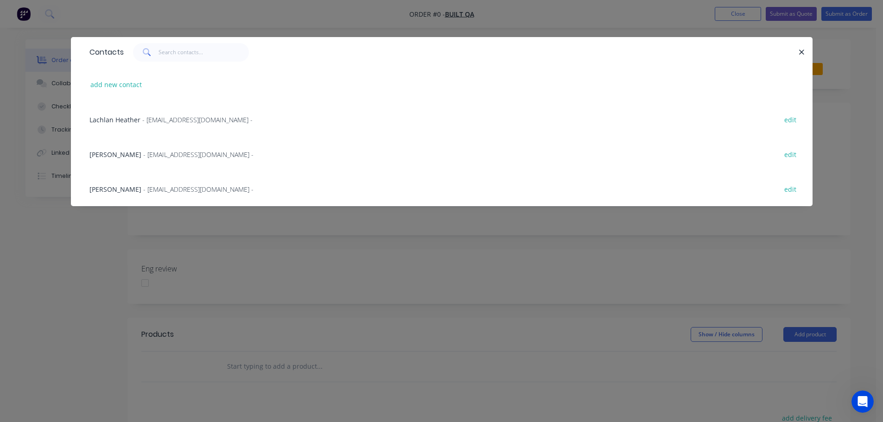
click at [105, 120] on span "Lachlan Heather" at bounding box center [114, 119] width 51 height 9
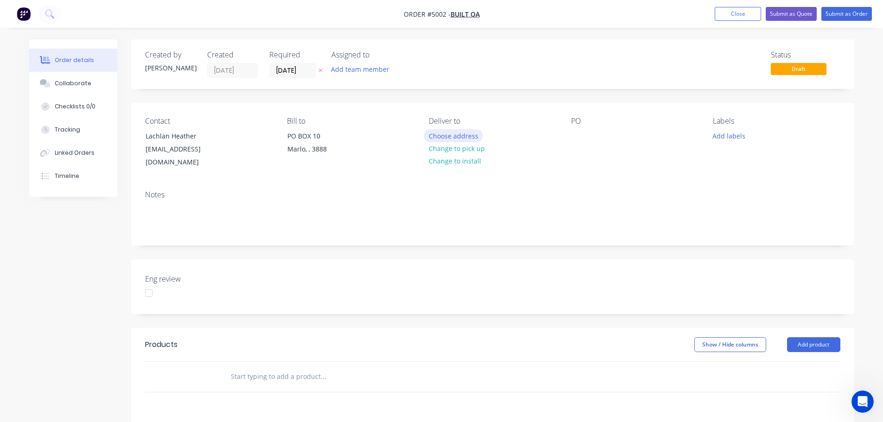
click at [453, 134] on button "Choose address" at bounding box center [453, 135] width 59 height 13
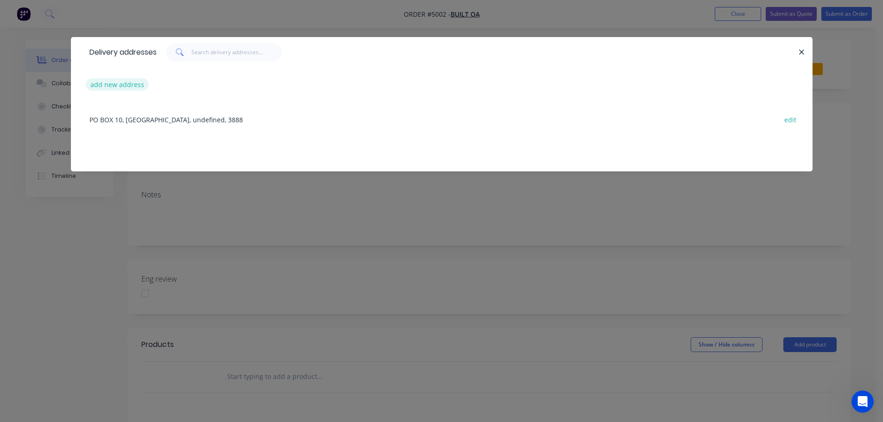
click at [102, 86] on button "add new address" at bounding box center [118, 84] width 64 height 13
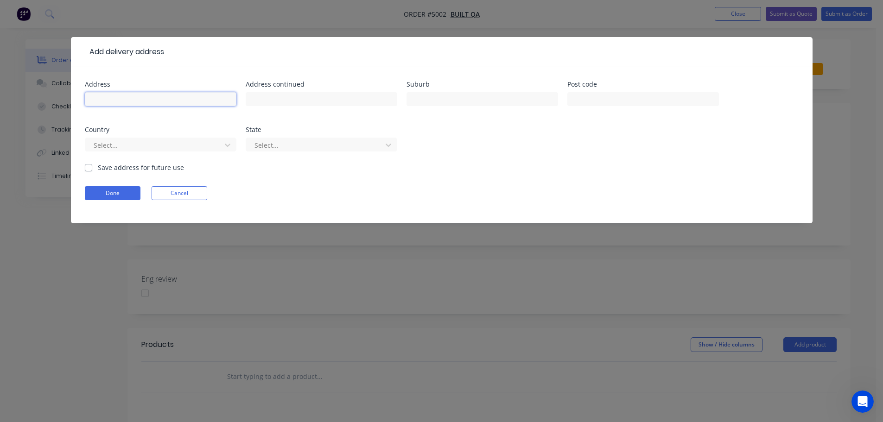
click at [104, 96] on input "text" at bounding box center [161, 99] width 152 height 14
drag, startPoint x: 180, startPoint y: 98, endPoint x: 138, endPoint y: 102, distance: 41.9
click at [138, 102] on input "11 Banksia Pde, Mallacoota" at bounding box center [161, 99] width 152 height 14
type input "11 Banksia Pde,"
click at [423, 94] on input "text" at bounding box center [483, 99] width 152 height 14
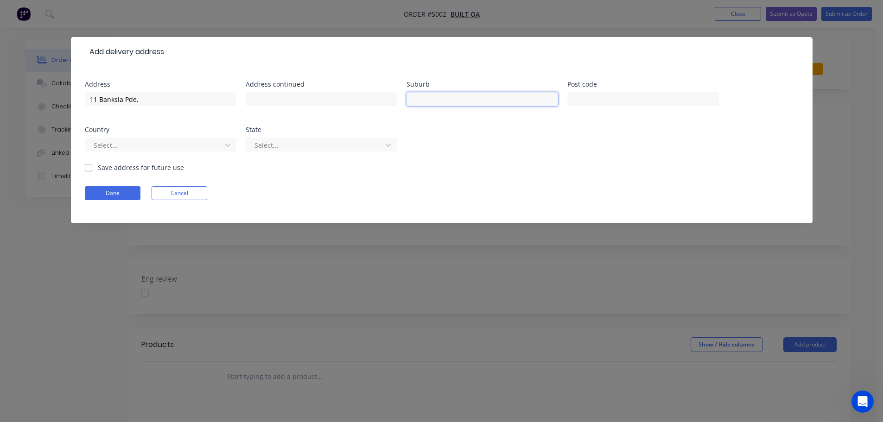
paste input "Mallacoota"
type input "Mallacoota"
click at [153, 98] on input "11 Banksia Pde," at bounding box center [161, 99] width 152 height 14
type input "11 Banksia Pde"
click at [579, 94] on input "text" at bounding box center [643, 99] width 152 height 14
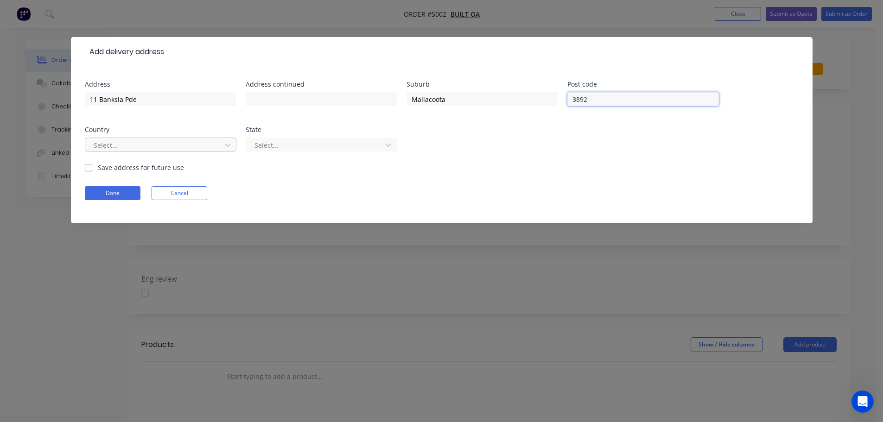
type input "3892"
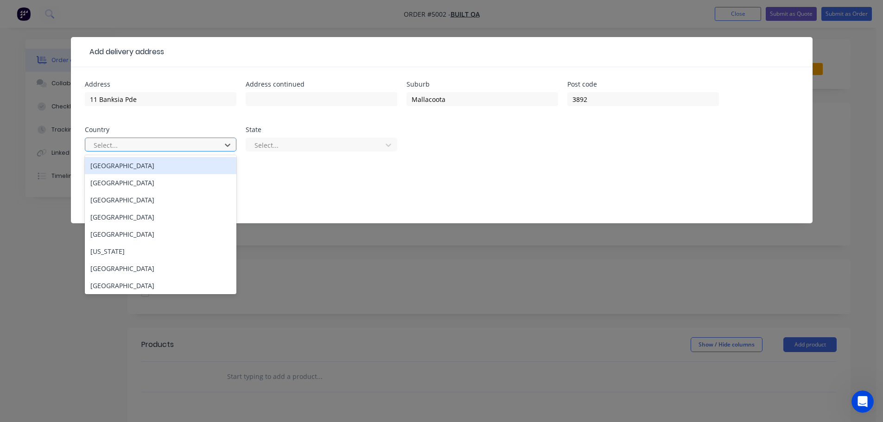
click at [213, 144] on div at bounding box center [155, 146] width 124 height 12
click at [136, 171] on div "Australia" at bounding box center [161, 165] width 152 height 17
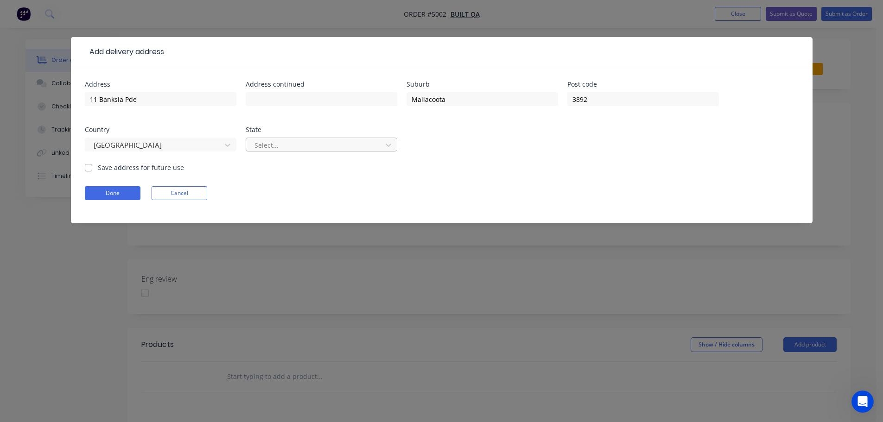
click at [278, 144] on div at bounding box center [316, 146] width 124 height 12
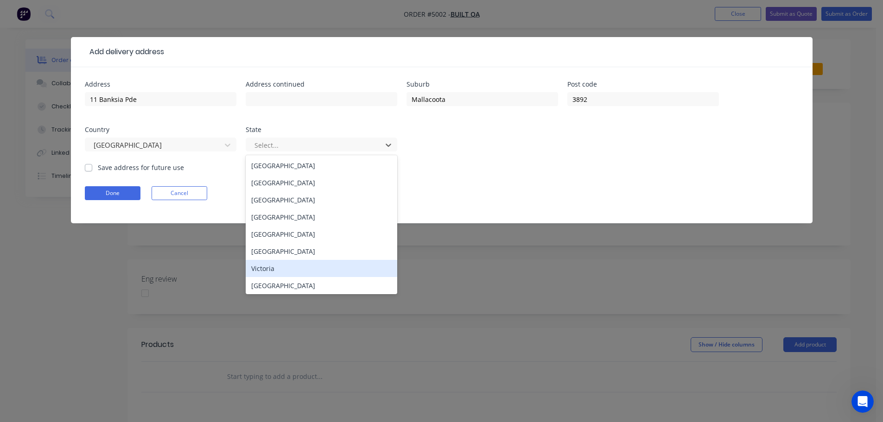
click at [276, 268] on div "Victoria" at bounding box center [322, 268] width 152 height 17
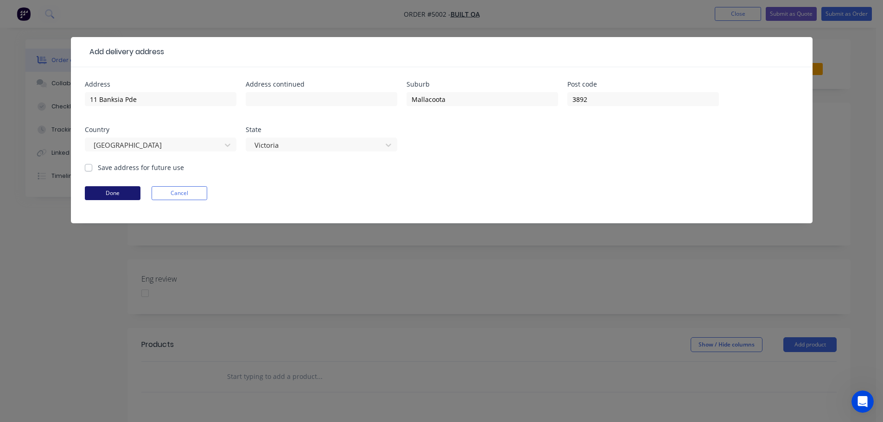
click at [101, 194] on button "Done" at bounding box center [113, 193] width 56 height 14
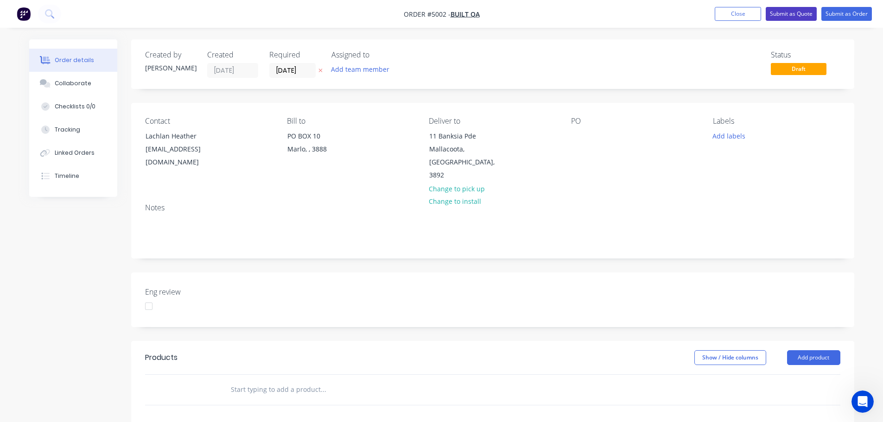
click at [793, 10] on button "Submit as Quote" at bounding box center [791, 14] width 51 height 14
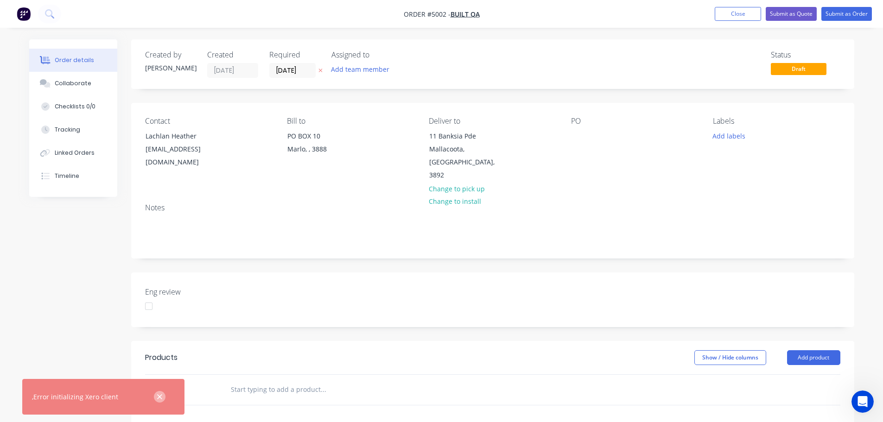
click at [159, 396] on icon "button" at bounding box center [159, 397] width 5 height 5
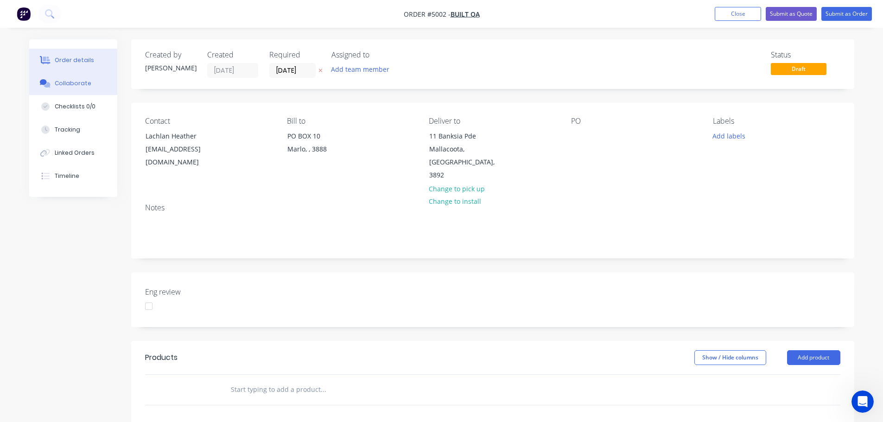
click at [58, 84] on div "Collaborate" at bounding box center [73, 83] width 37 height 8
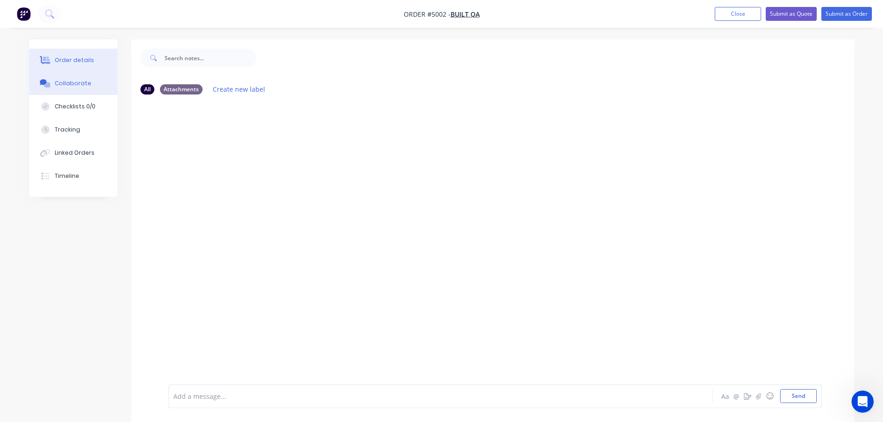
click at [58, 64] on button "Order details" at bounding box center [73, 60] width 88 height 23
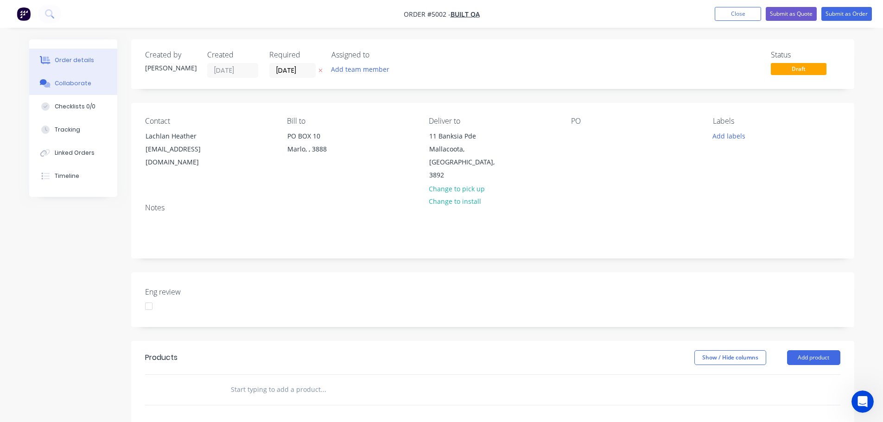
click at [64, 87] on div "Collaborate" at bounding box center [73, 83] width 37 height 8
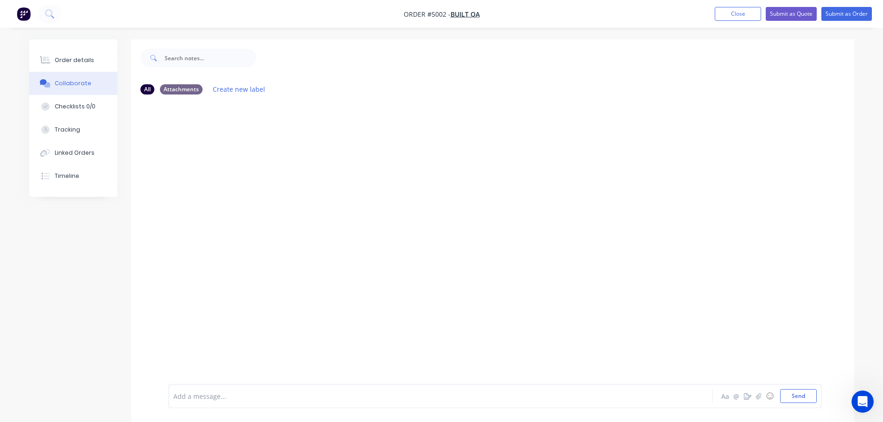
click at [208, 133] on div at bounding box center [492, 243] width 723 height 282
click at [224, 64] on input "text" at bounding box center [211, 58] width 92 height 19
click at [195, 399] on div at bounding box center [415, 397] width 482 height 10
click at [222, 141] on link "https://drive.google.com/open?id=15oSiEBoYR0jcrvPFvIcaxBeMvvUmRgRm&amp;usp=driv…" at bounding box center [207, 139] width 65 height 9
click at [76, 58] on div "Order details" at bounding box center [74, 60] width 39 height 8
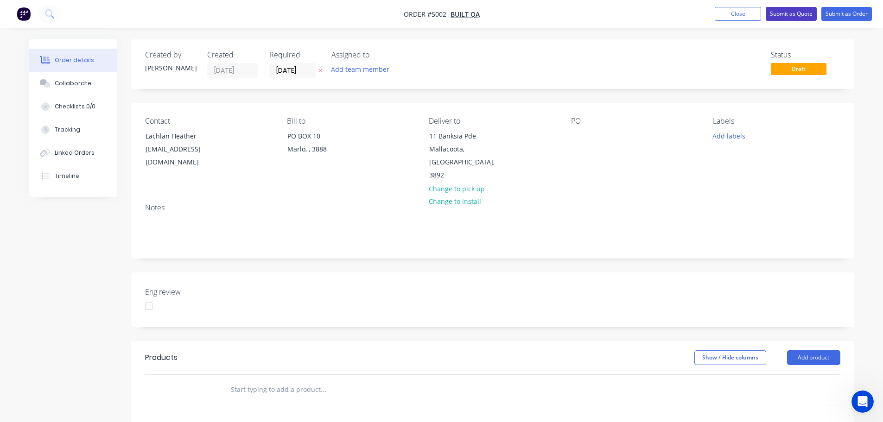
click at [780, 18] on button "Submit as Quote" at bounding box center [791, 14] width 51 height 14
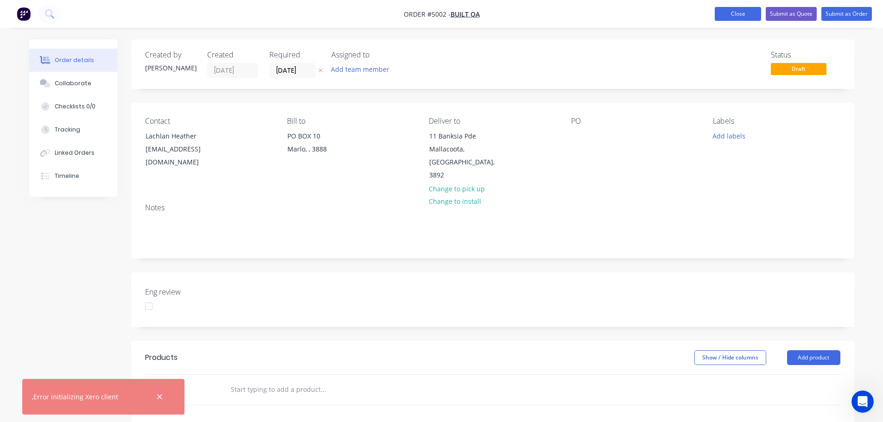
click at [727, 13] on button "Close" at bounding box center [738, 14] width 46 height 14
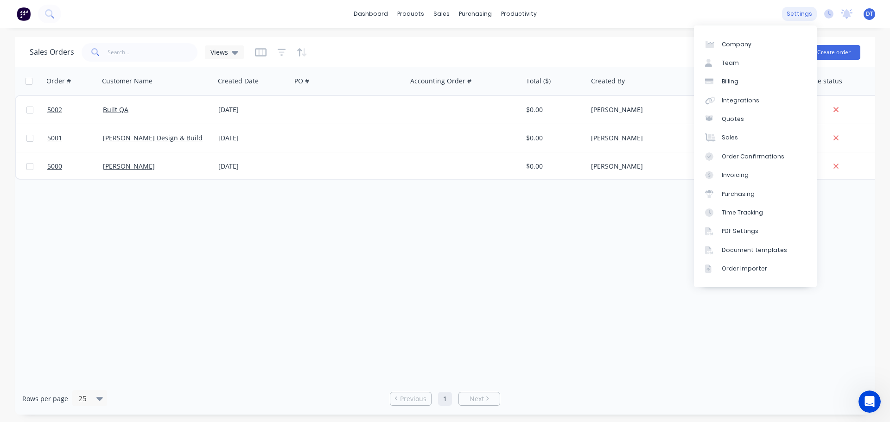
click at [796, 10] on div "settings" at bounding box center [799, 14] width 35 height 14
click at [734, 100] on div "Integrations" at bounding box center [741, 100] width 38 height 8
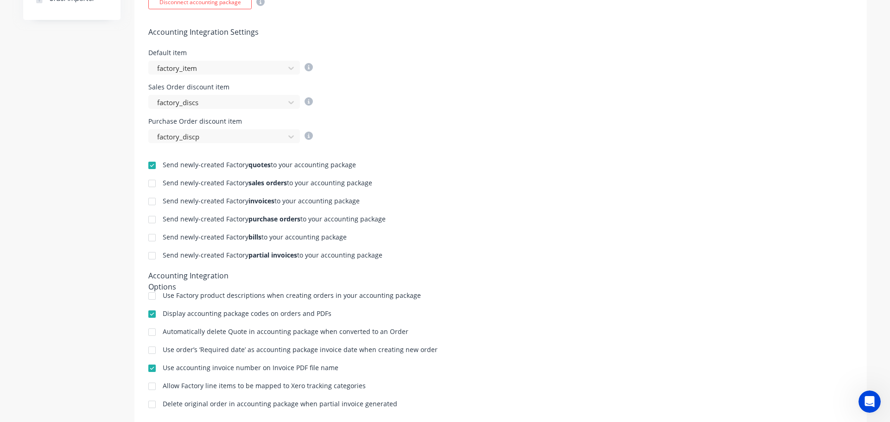
scroll to position [315, 0]
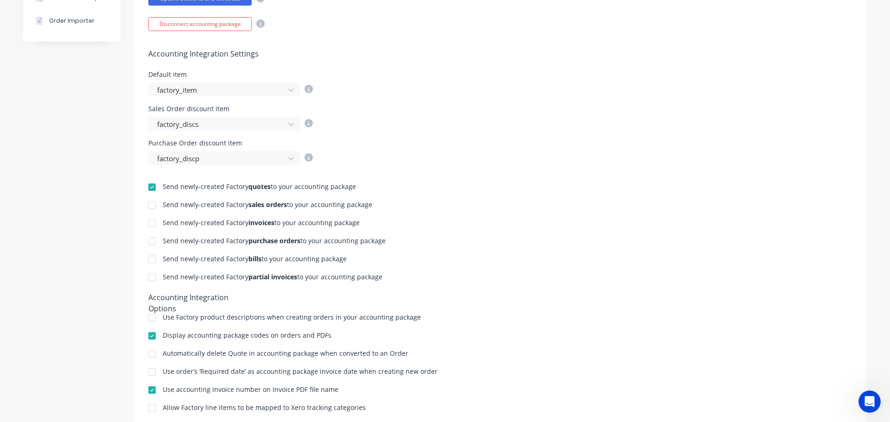
click at [153, 205] on div at bounding box center [152, 205] width 19 height 19
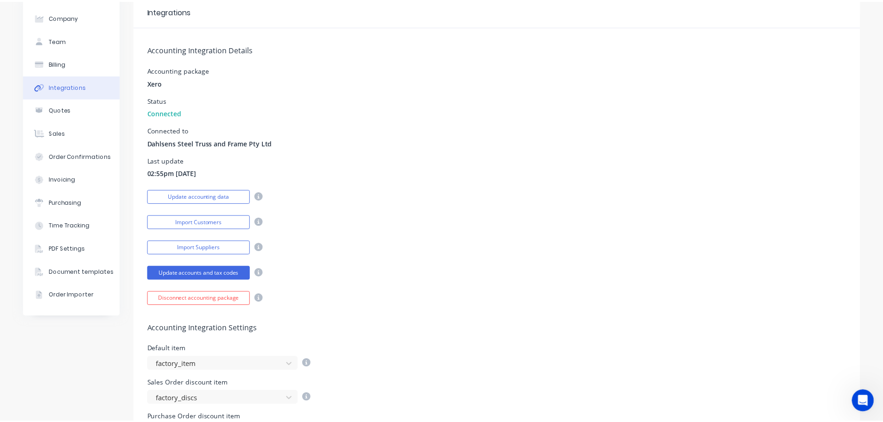
scroll to position [0, 0]
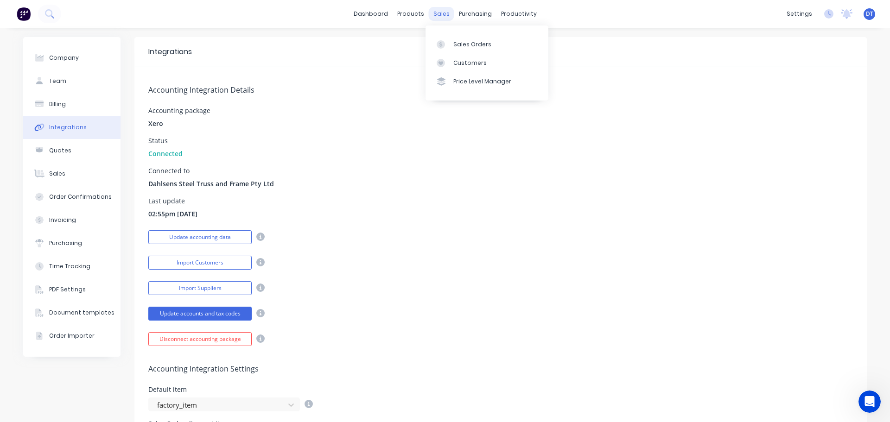
click at [444, 17] on div "sales" at bounding box center [441, 14] width 25 height 14
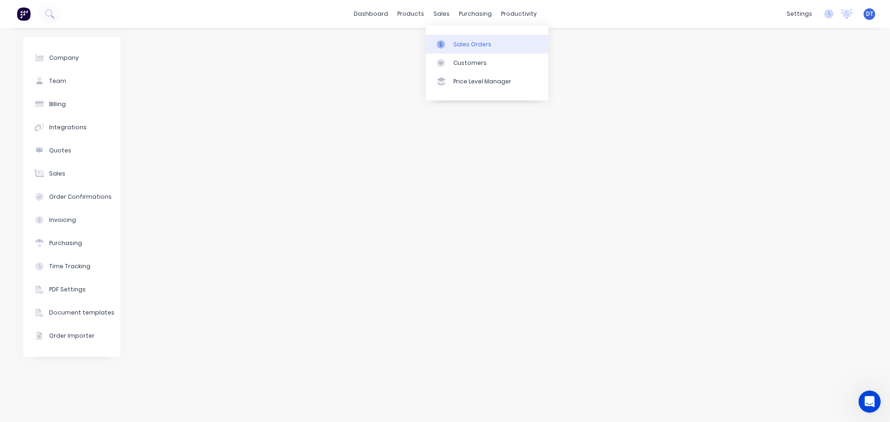
click at [450, 43] on div at bounding box center [444, 44] width 14 height 8
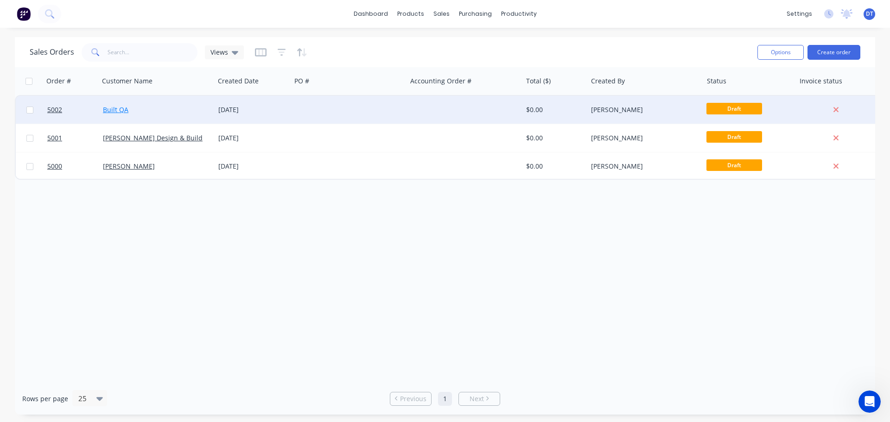
click at [124, 110] on link "Built QA" at bounding box center [115, 109] width 25 height 9
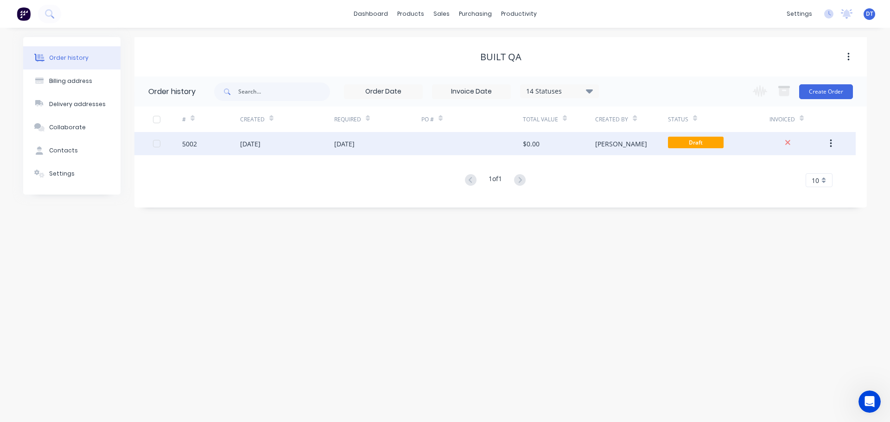
click at [512, 147] on div at bounding box center [472, 143] width 102 height 23
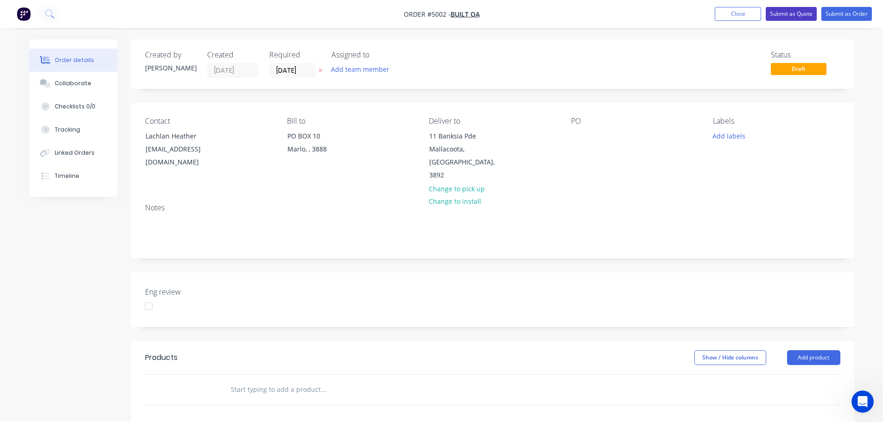
click at [789, 13] on button "Submit as Quote" at bounding box center [791, 14] width 51 height 14
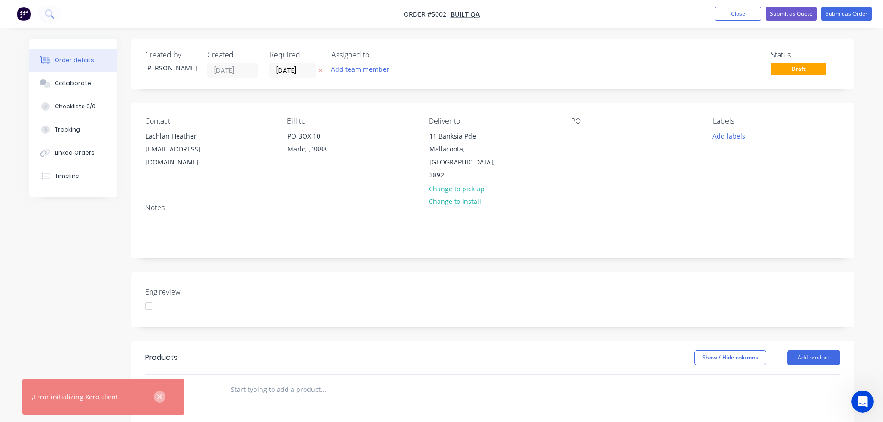
click at [161, 400] on icon "button" at bounding box center [160, 397] width 6 height 8
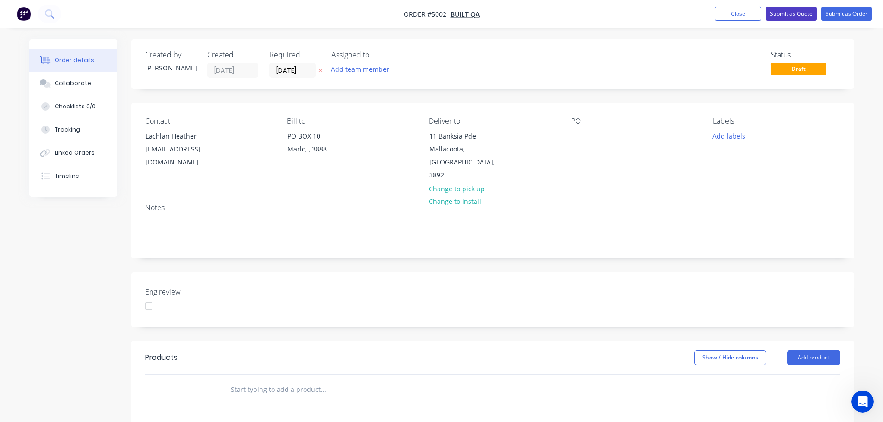
click at [796, 13] on button "Submit as Quote" at bounding box center [791, 14] width 51 height 14
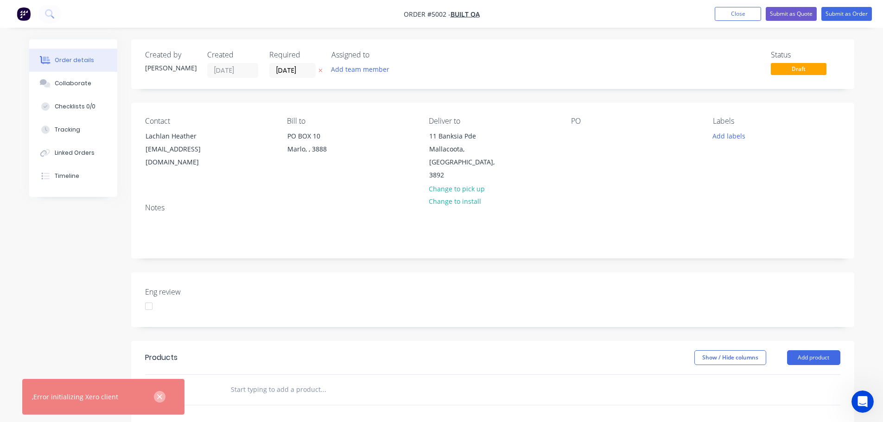
click at [157, 395] on icon "button" at bounding box center [160, 397] width 6 height 8
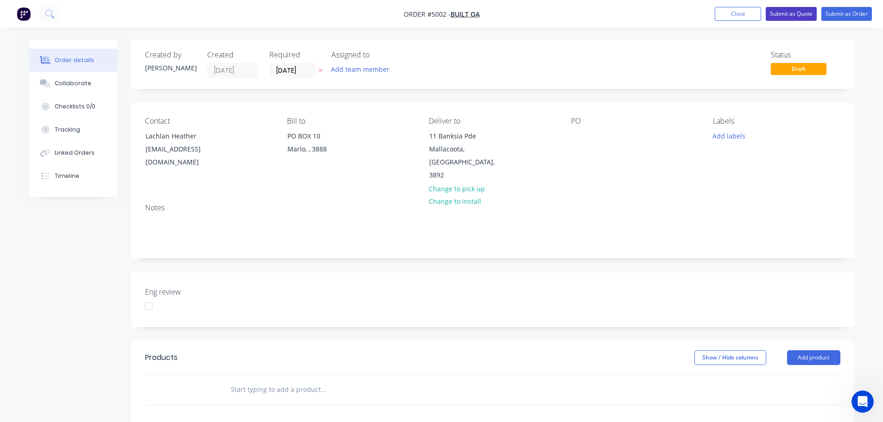
click at [790, 13] on button "Submit as Quote" at bounding box center [791, 14] width 51 height 14
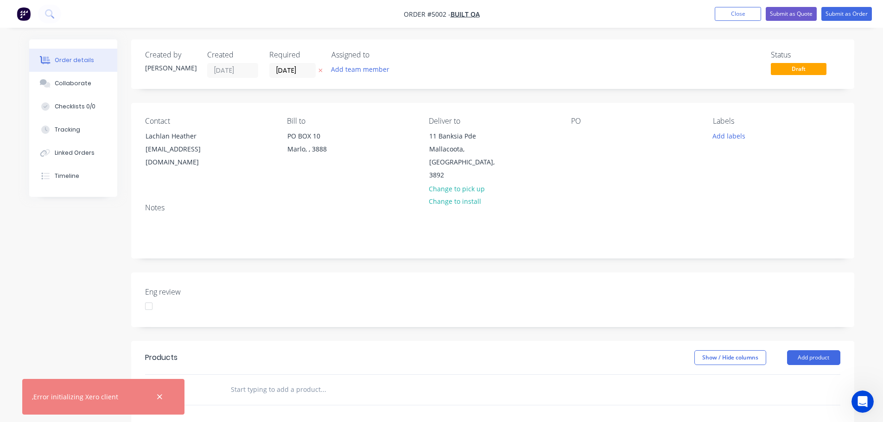
click at [799, 4] on nav "Order #5002 - Built QA Add product Close Submit as Quote Submit as Order" at bounding box center [441, 14] width 883 height 28
click at [792, 12] on button "Submit as Quote" at bounding box center [791, 14] width 51 height 14
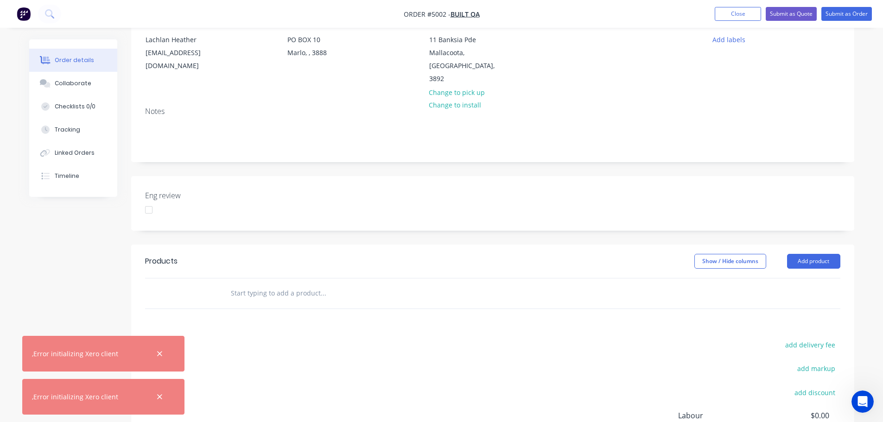
scroll to position [207, 0]
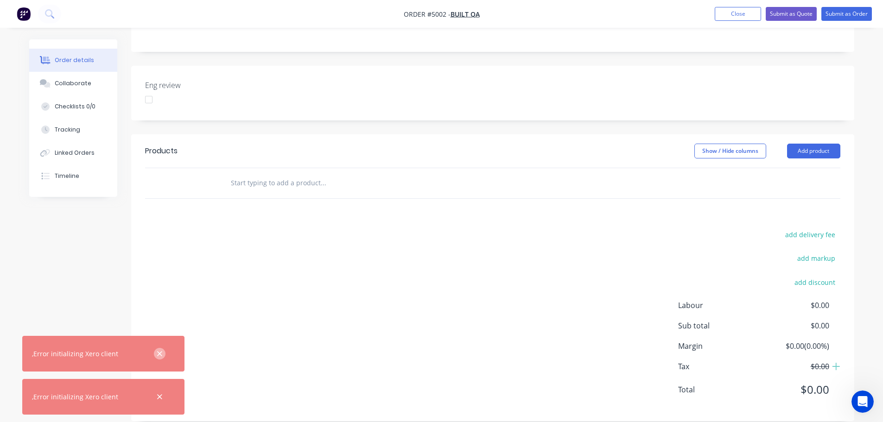
click at [159, 356] on icon "button" at bounding box center [160, 354] width 6 height 8
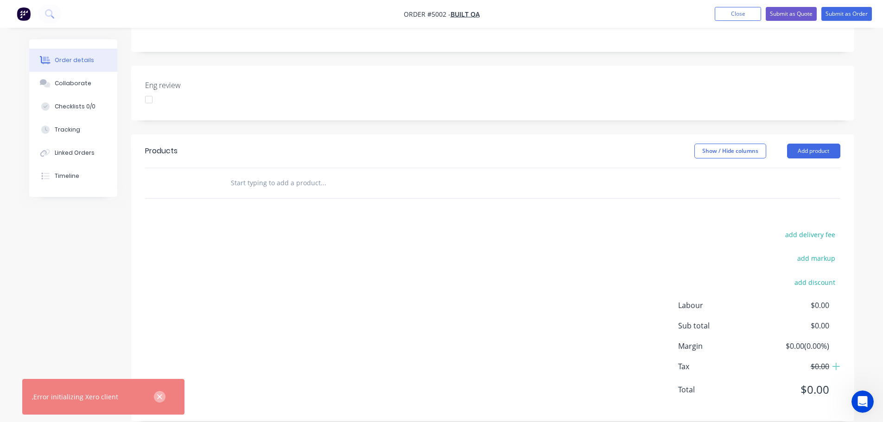
click at [159, 400] on icon "button" at bounding box center [160, 397] width 6 height 8
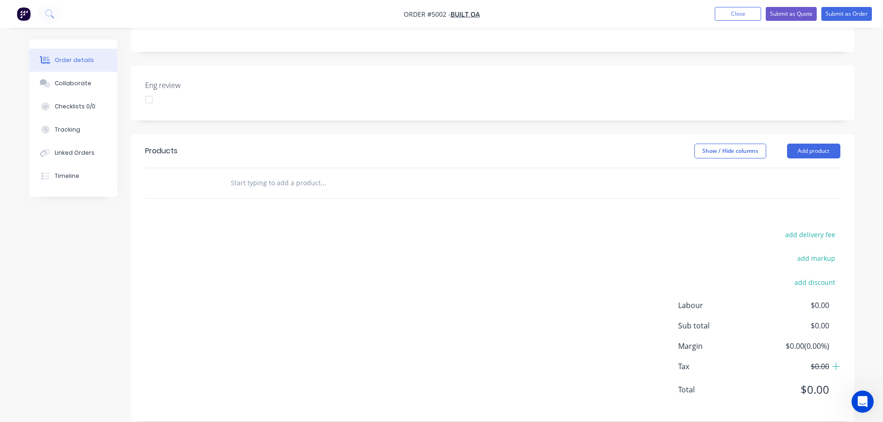
click at [252, 179] on div at bounding box center [386, 183] width 334 height 30
click at [251, 174] on input "text" at bounding box center [322, 183] width 185 height 19
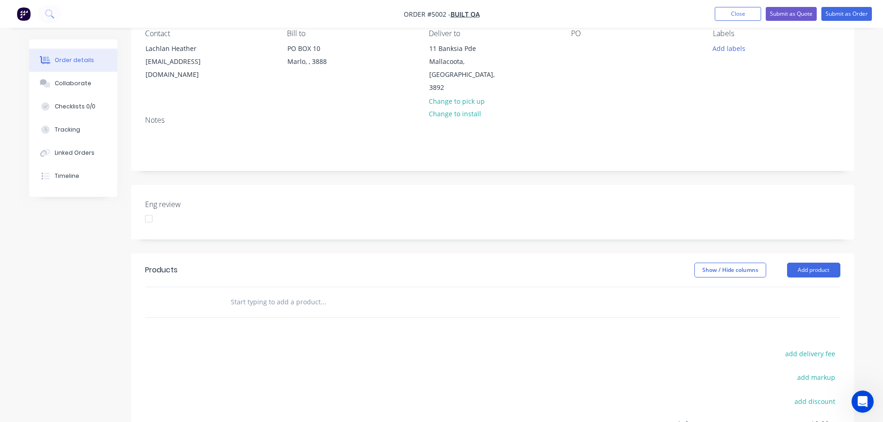
scroll to position [185, 0]
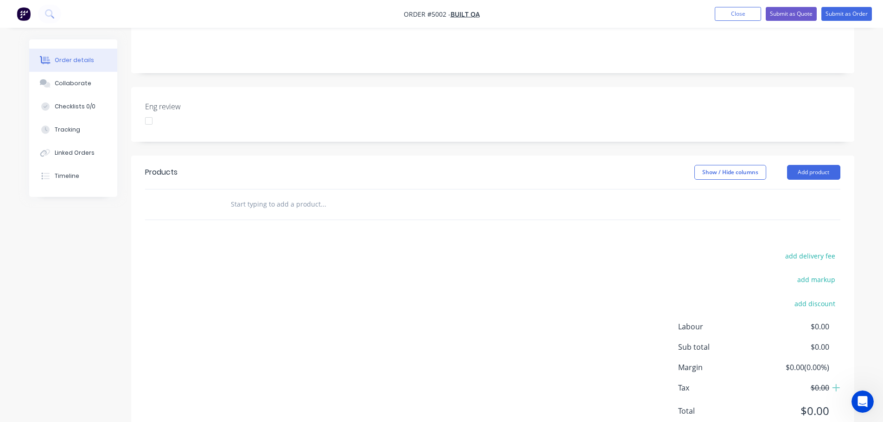
click at [244, 195] on input "text" at bounding box center [322, 204] width 185 height 19
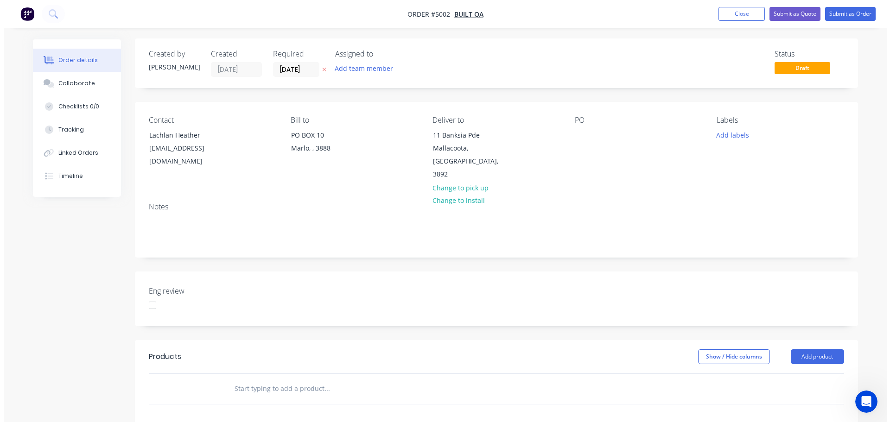
scroll to position [0, 0]
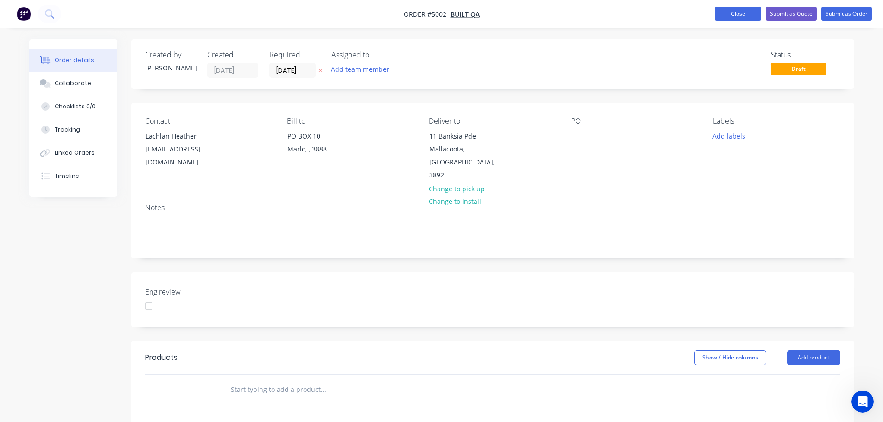
click at [731, 15] on button "Close" at bounding box center [738, 14] width 46 height 14
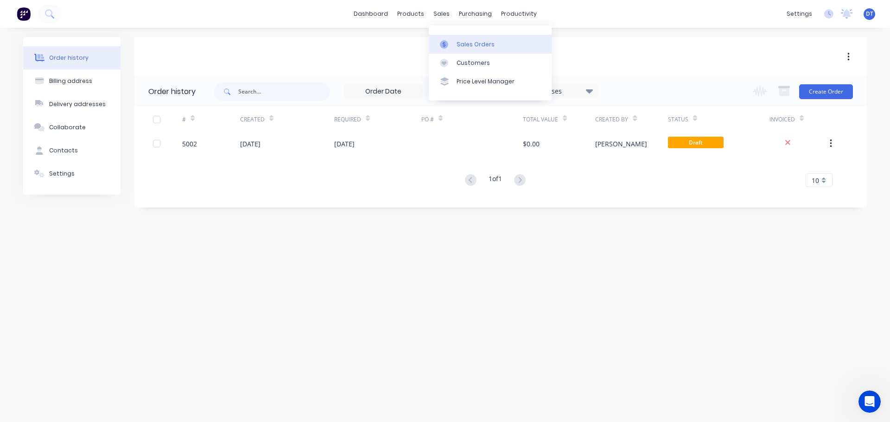
click at [463, 43] on div "Sales Orders" at bounding box center [476, 44] width 38 height 8
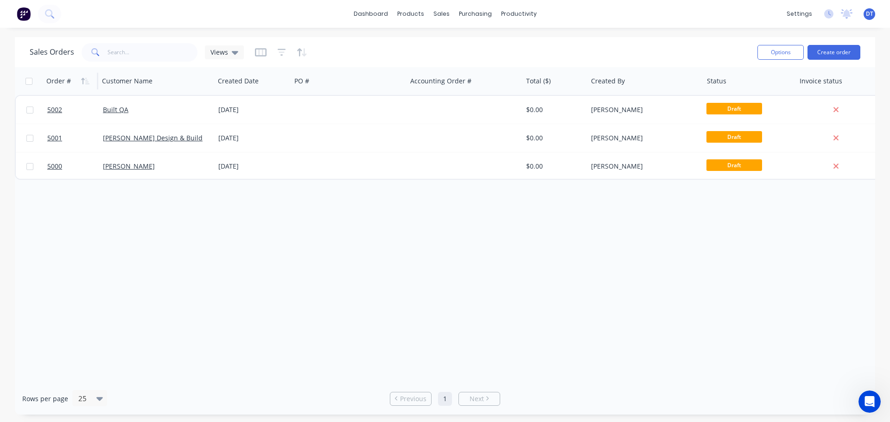
click at [57, 79] on div "Order #" at bounding box center [58, 80] width 25 height 9
click at [84, 80] on icon "button" at bounding box center [85, 80] width 8 height 7
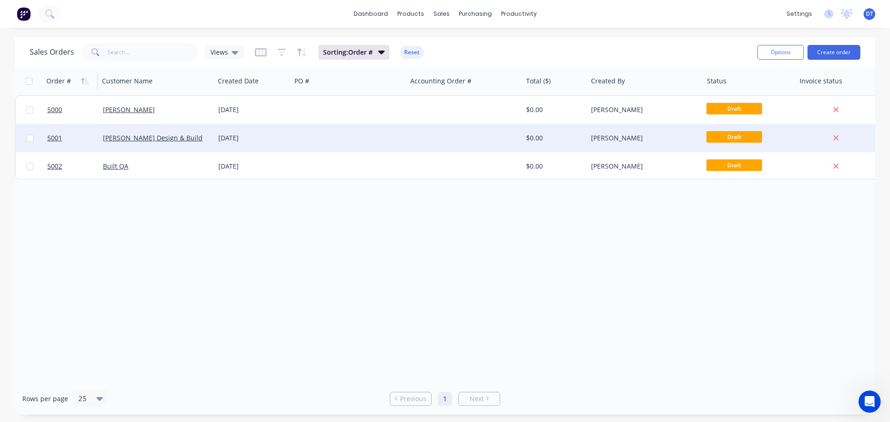
click at [441, 141] on div at bounding box center [464, 138] width 115 height 28
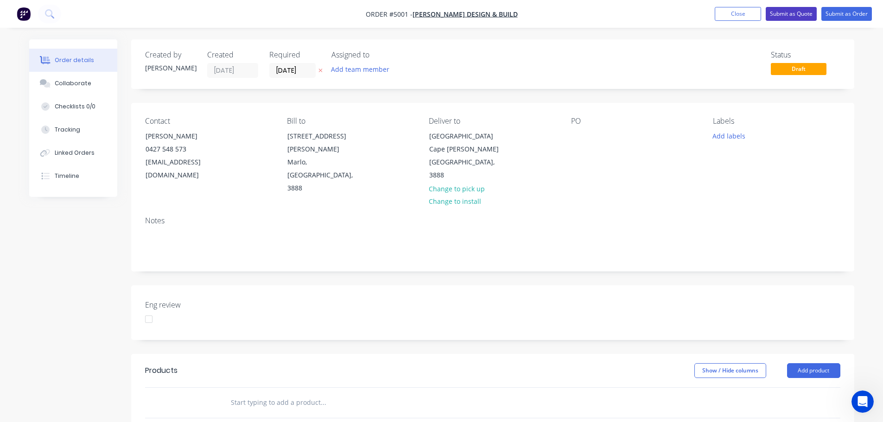
click at [785, 9] on button "Submit as Quote" at bounding box center [791, 14] width 51 height 14
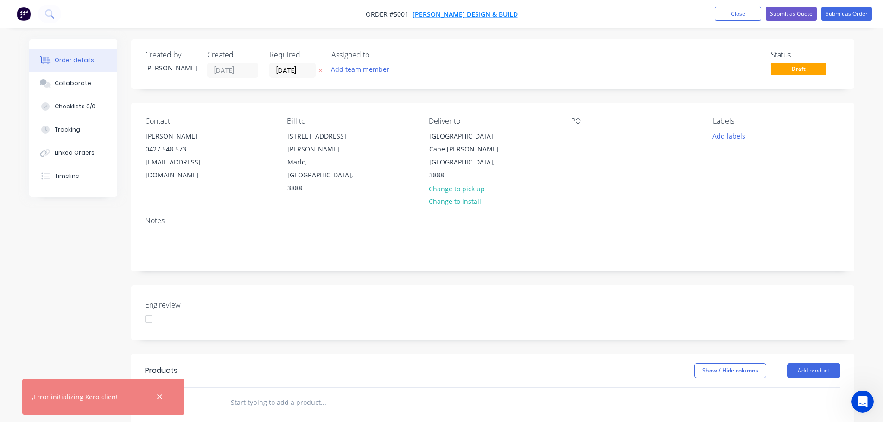
click at [452, 12] on span "Priestley Design & Build" at bounding box center [465, 14] width 105 height 9
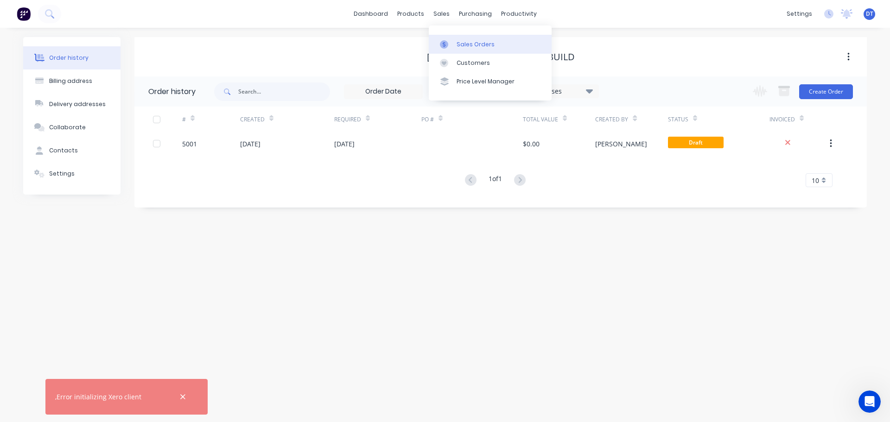
click at [459, 48] on div "Sales Orders" at bounding box center [476, 44] width 38 height 8
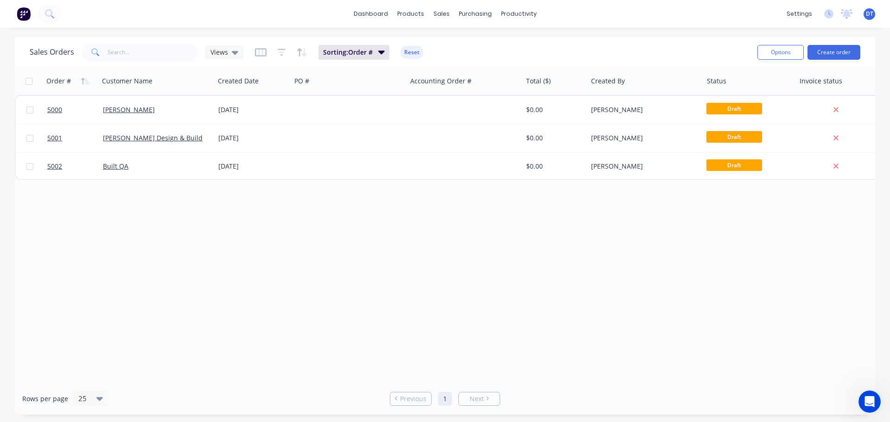
click at [497, 309] on div "Order # Customer Name Created Date PO # Accounting Order # Total ($) Created By…" at bounding box center [445, 225] width 860 height 316
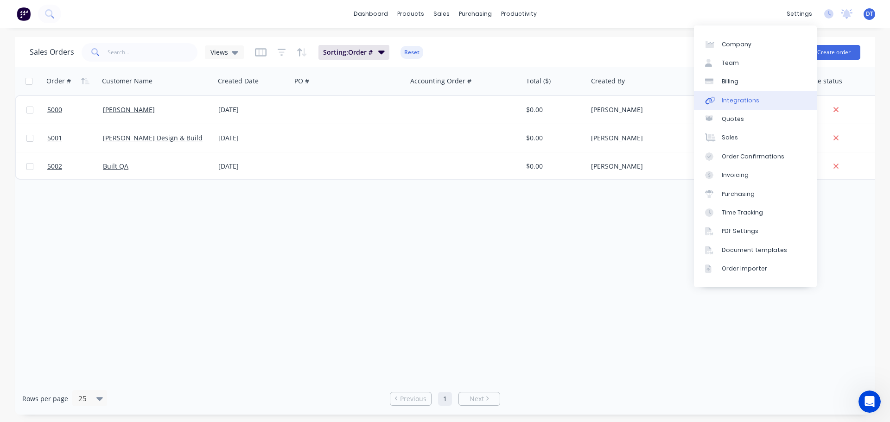
click at [743, 102] on div "Integrations" at bounding box center [741, 100] width 38 height 8
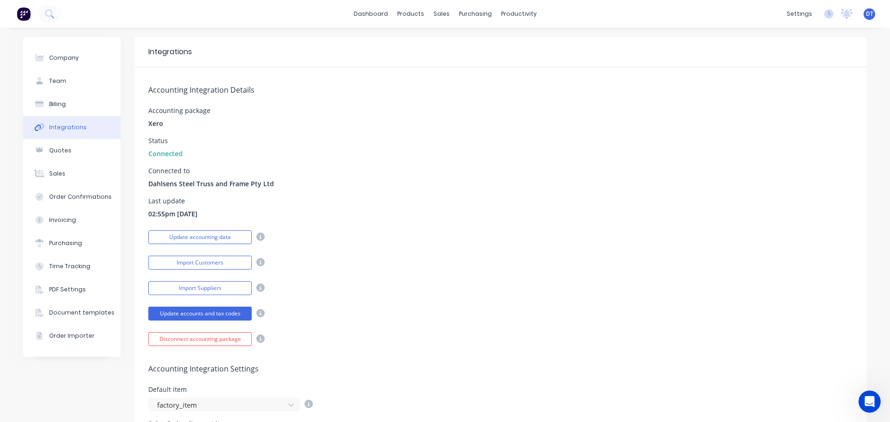
click at [256, 235] on icon at bounding box center [260, 237] width 8 height 8
click at [326, 256] on div "Import Customers" at bounding box center [500, 262] width 705 height 16
click at [192, 232] on button "Update accounting data" at bounding box center [199, 237] width 103 height 14
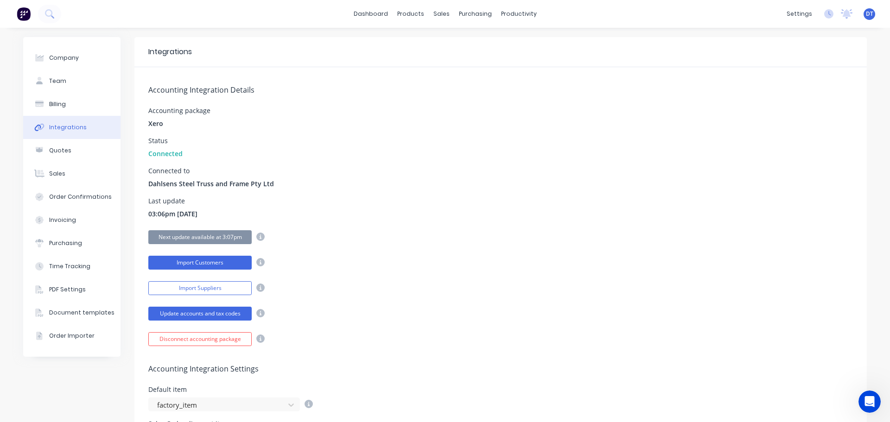
click at [215, 261] on button "Import Customers" at bounding box center [199, 263] width 103 height 14
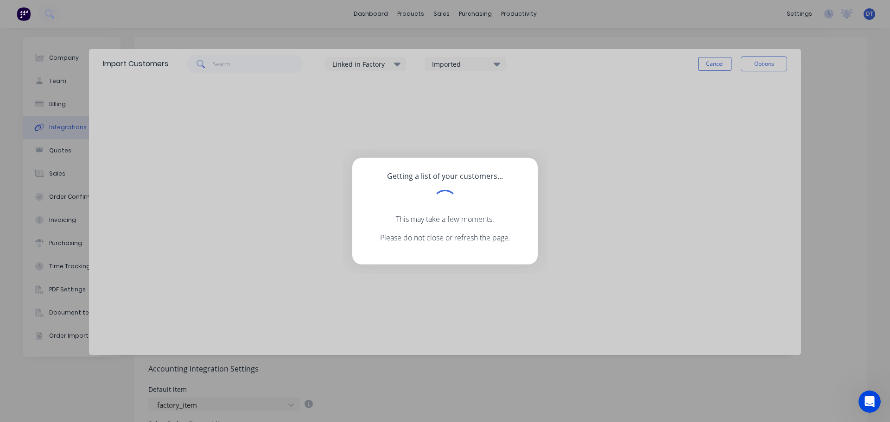
click at [841, 156] on div "Getting a list of your customers... This may take a few moments. Please do not …" at bounding box center [445, 211] width 890 height 422
click at [406, 46] on div "Getting a list of your customers... This may take a few moments. Please do not …" at bounding box center [445, 211] width 890 height 422
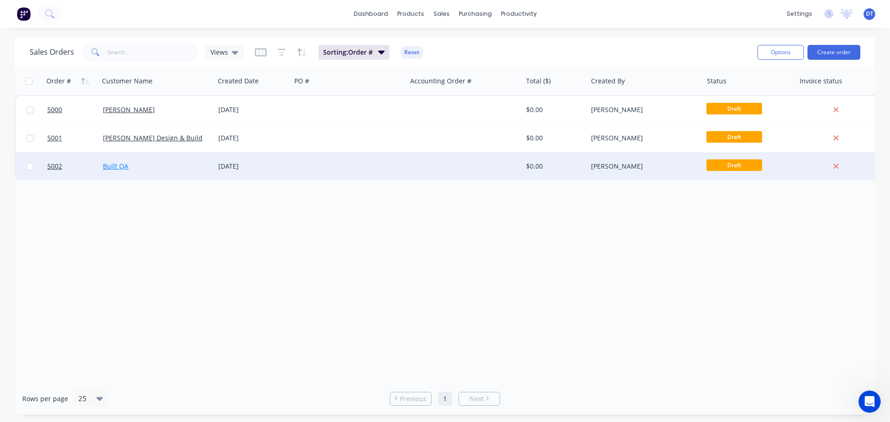
click at [119, 162] on link "Built QA" at bounding box center [115, 166] width 25 height 9
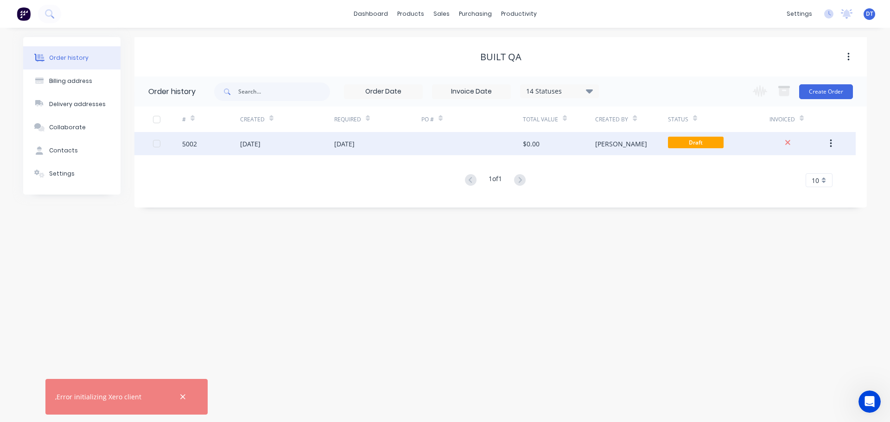
click at [602, 145] on div "Daniel" at bounding box center [621, 144] width 52 height 10
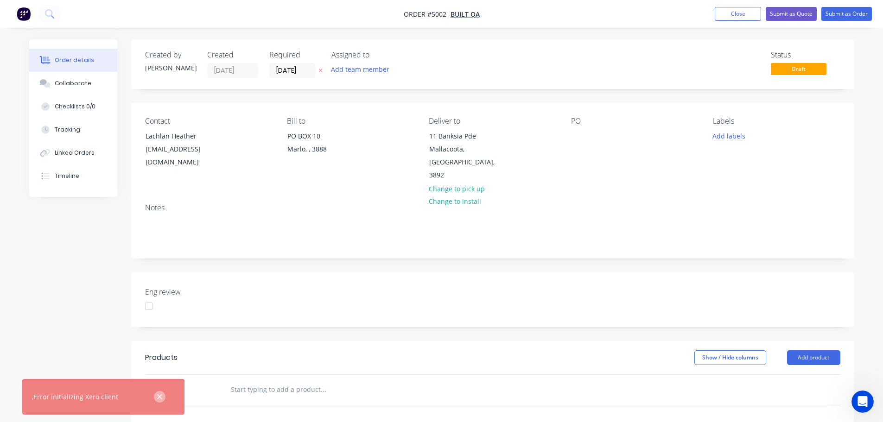
click at [158, 396] on icon "button" at bounding box center [160, 397] width 6 height 8
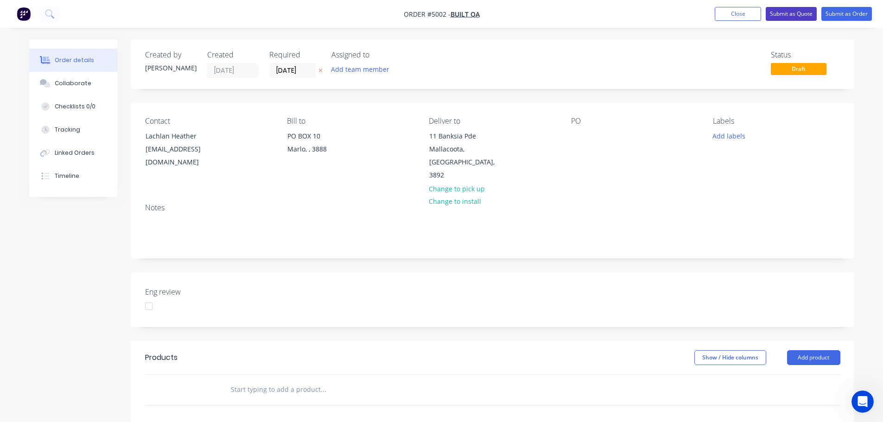
click at [780, 12] on button "Submit as Quote" at bounding box center [791, 14] width 51 height 14
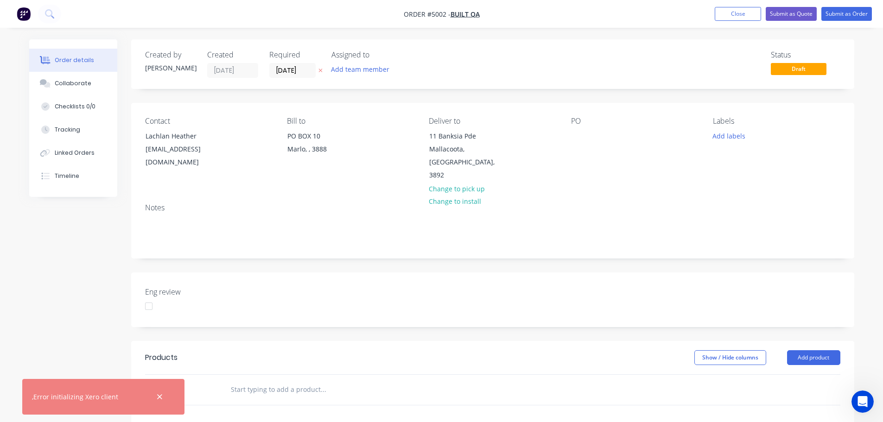
click at [153, 398] on div at bounding box center [160, 397] width 30 height 22
click at [159, 401] on icon "button" at bounding box center [160, 397] width 6 height 8
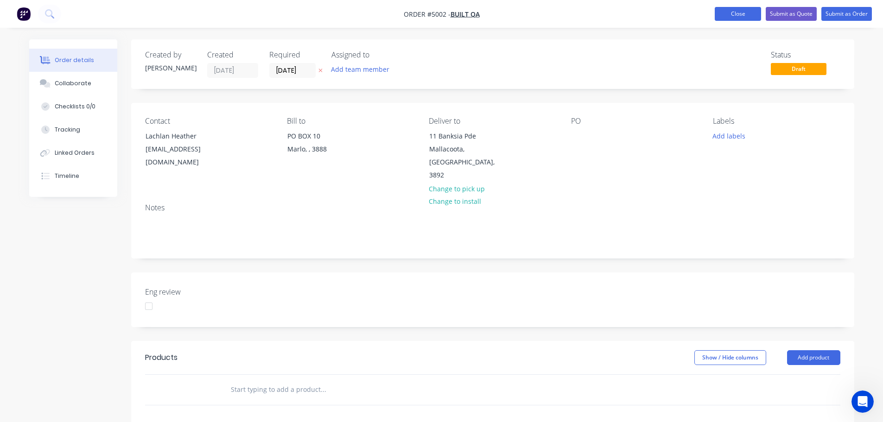
click at [743, 18] on button "Close" at bounding box center [738, 14] width 46 height 14
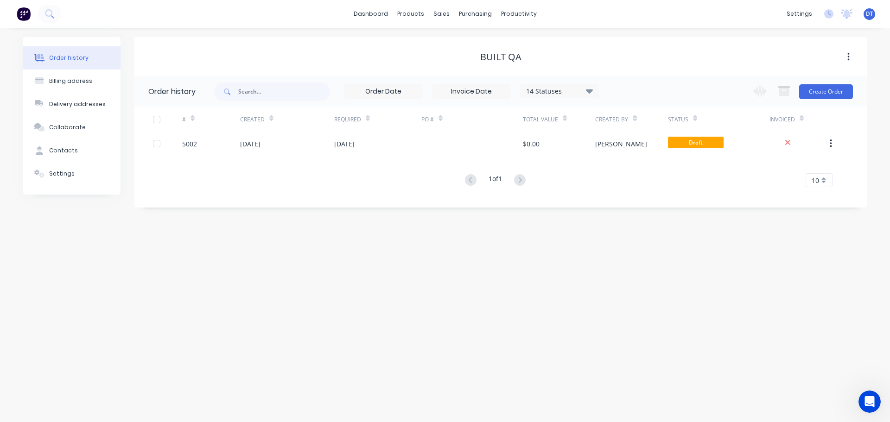
click at [873, 16] on div "DT Dahlsens Steel Truss & Frame Daniel Trainer Administrator Profile Sign out" at bounding box center [870, 14] width 12 height 12
click at [866, 14] on span "DT" at bounding box center [869, 14] width 7 height 8
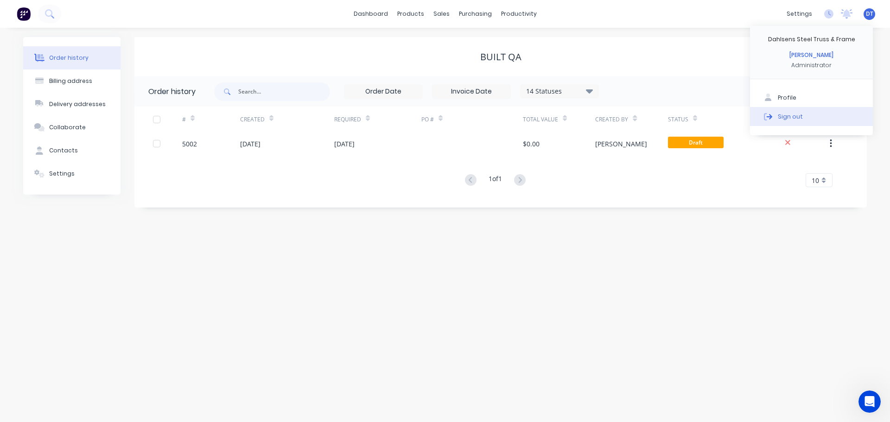
click at [786, 117] on div "Sign out" at bounding box center [790, 116] width 25 height 8
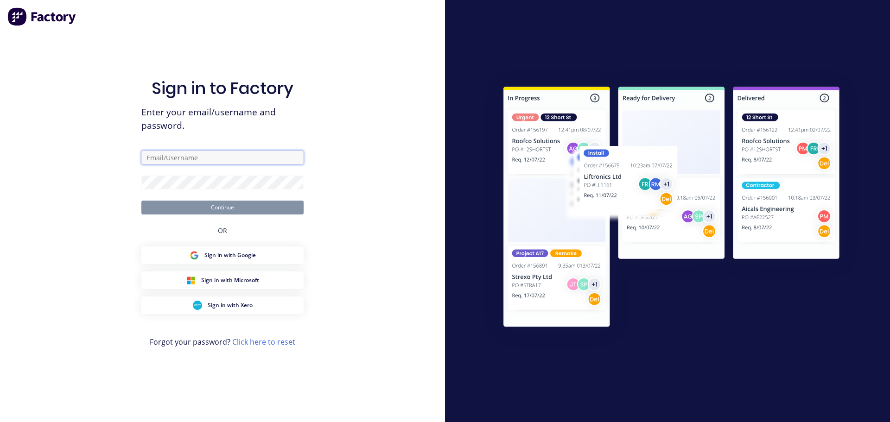
type input "daniel.trainer@dahlsens.com.au"
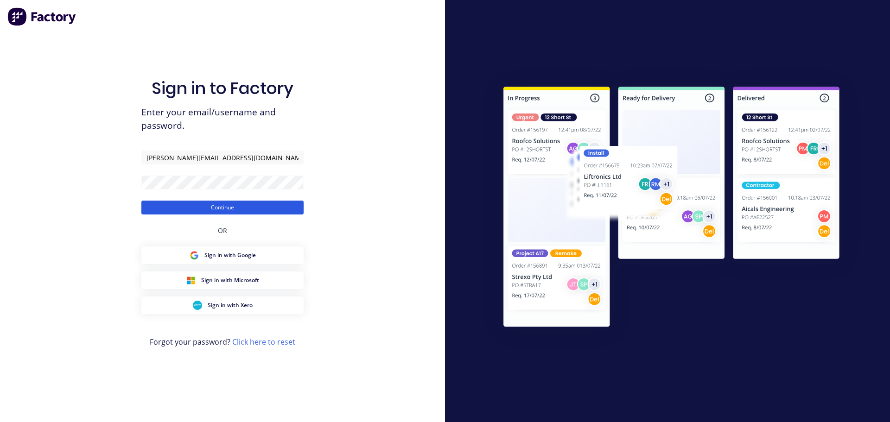
click at [232, 206] on button "Continue" at bounding box center [222, 208] width 162 height 14
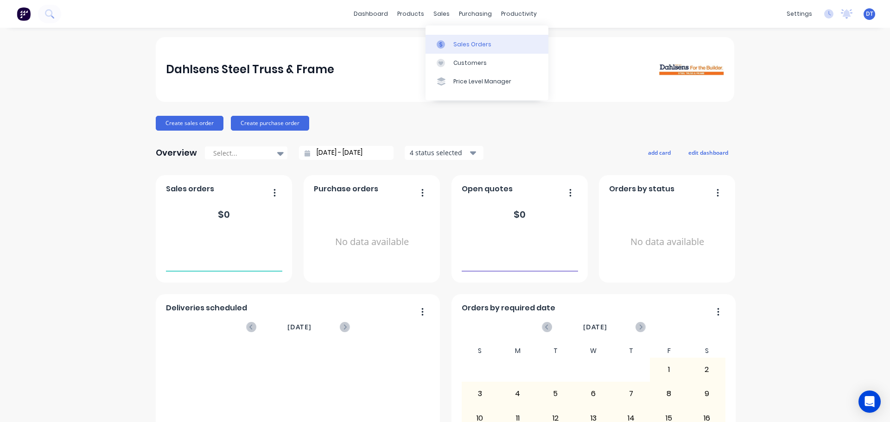
click at [452, 48] on link "Sales Orders" at bounding box center [487, 44] width 123 height 19
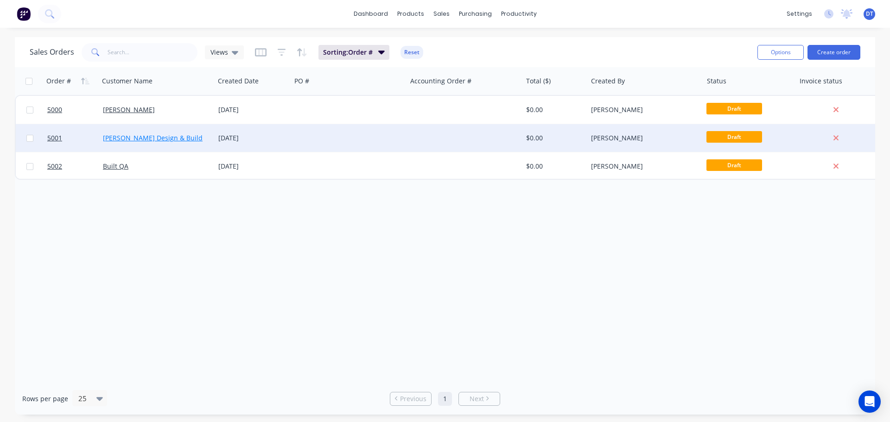
click at [141, 138] on link "Priestley Design & Build" at bounding box center [153, 138] width 100 height 9
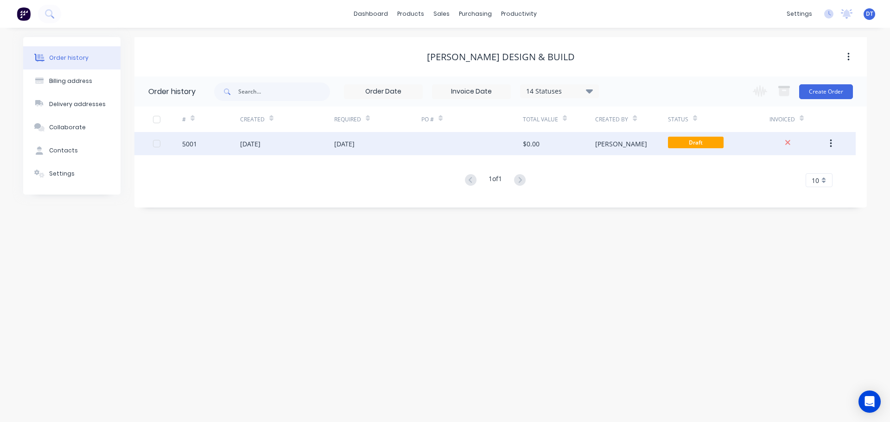
click at [610, 146] on div "Daniel" at bounding box center [621, 144] width 52 height 10
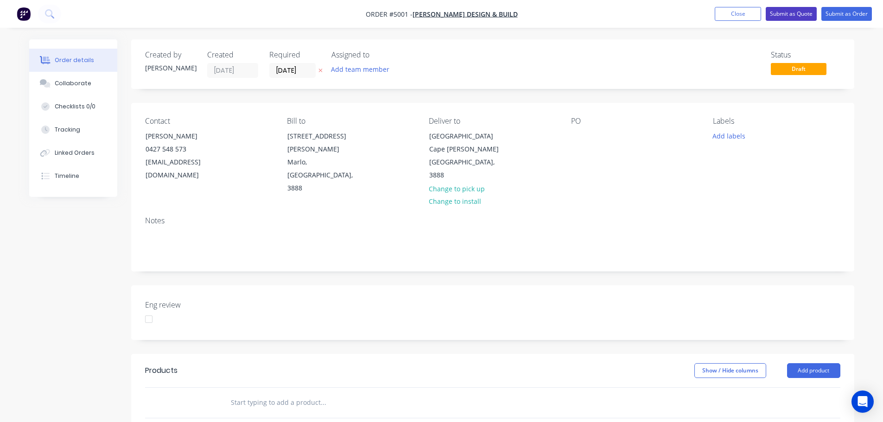
click at [788, 13] on button "Submit as Quote" at bounding box center [791, 14] width 51 height 14
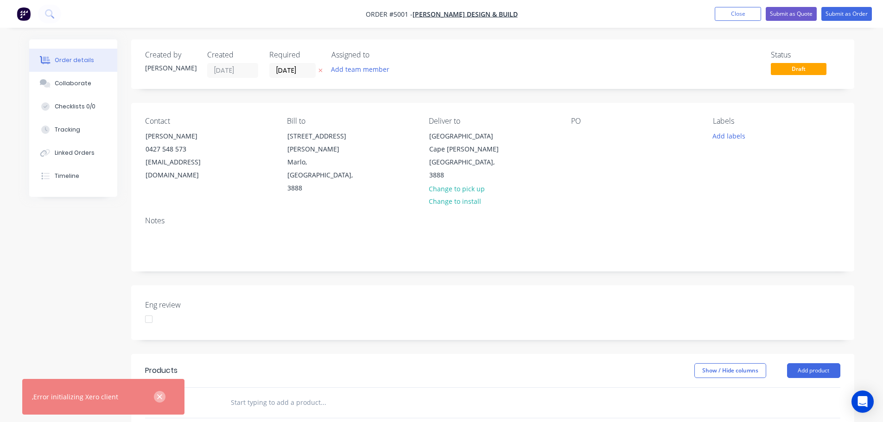
click at [160, 398] on icon "button" at bounding box center [159, 397] width 5 height 5
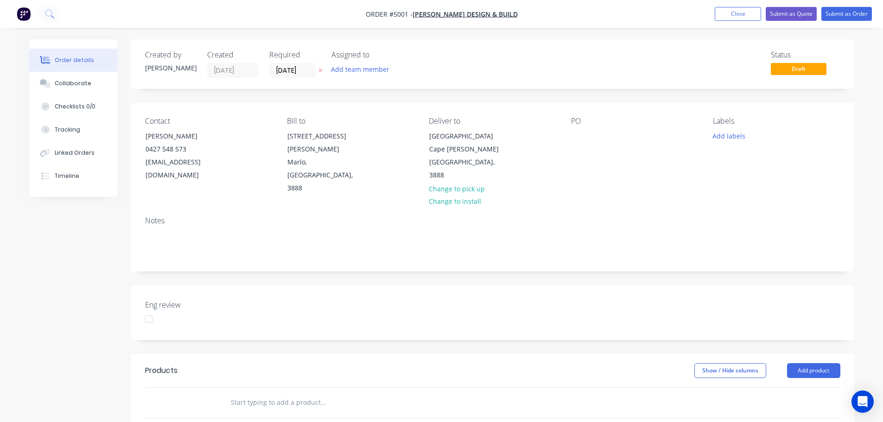
click at [73, 59] on div "Order details" at bounding box center [74, 60] width 39 height 8
click at [729, 13] on button "Close" at bounding box center [738, 14] width 46 height 14
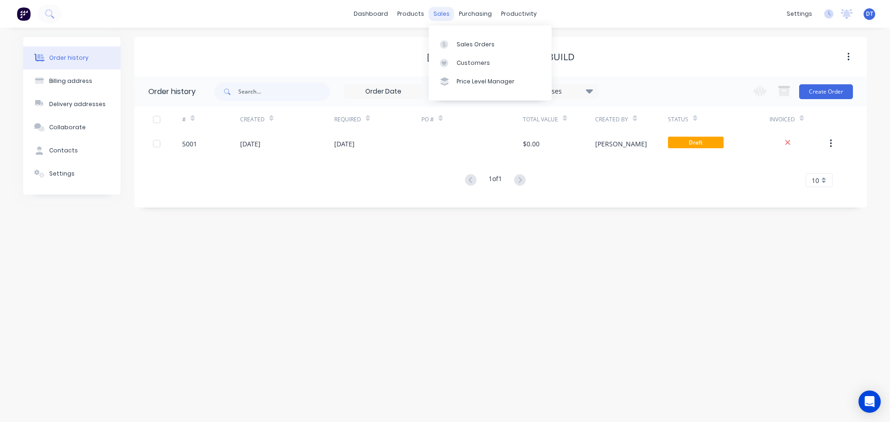
click at [435, 12] on div "sales" at bounding box center [441, 14] width 25 height 14
click at [464, 44] on div "Sales Orders" at bounding box center [476, 44] width 38 height 8
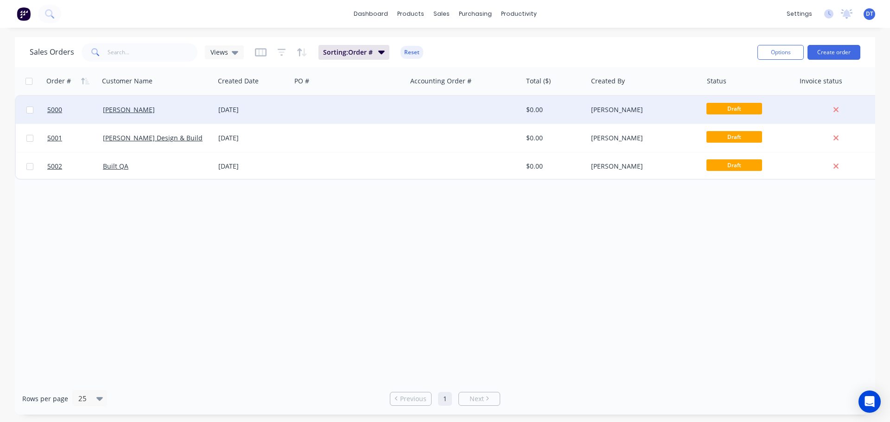
click at [384, 110] on div at bounding box center [348, 110] width 115 height 28
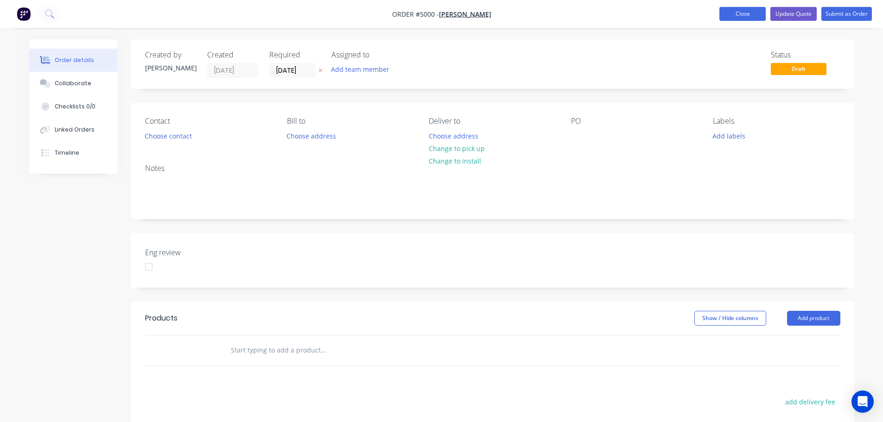
click at [756, 13] on button "Close" at bounding box center [742, 14] width 46 height 14
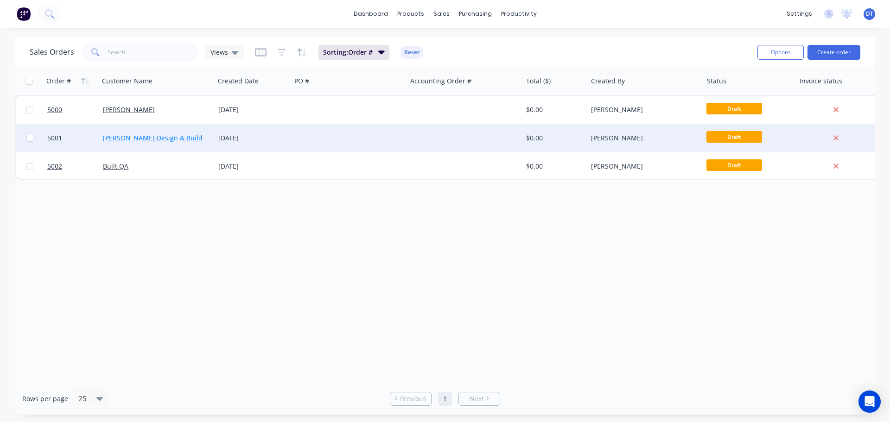
click at [151, 137] on link "Priestley Design & Build" at bounding box center [153, 138] width 100 height 9
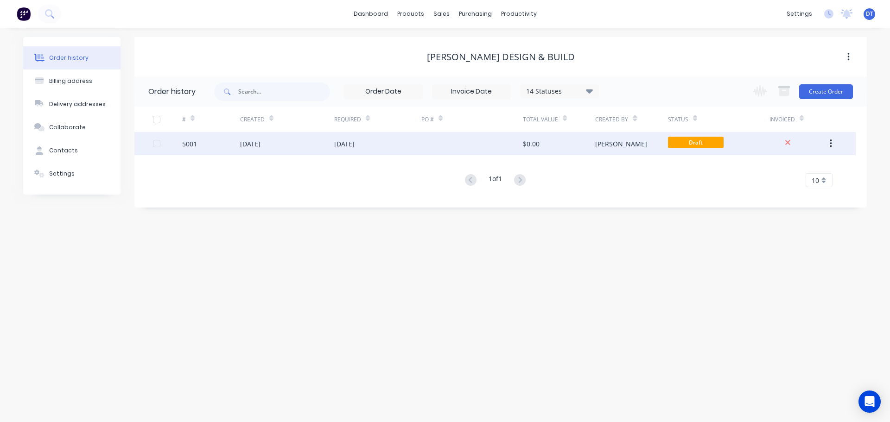
click at [535, 148] on div "$0.00" at bounding box center [531, 144] width 17 height 10
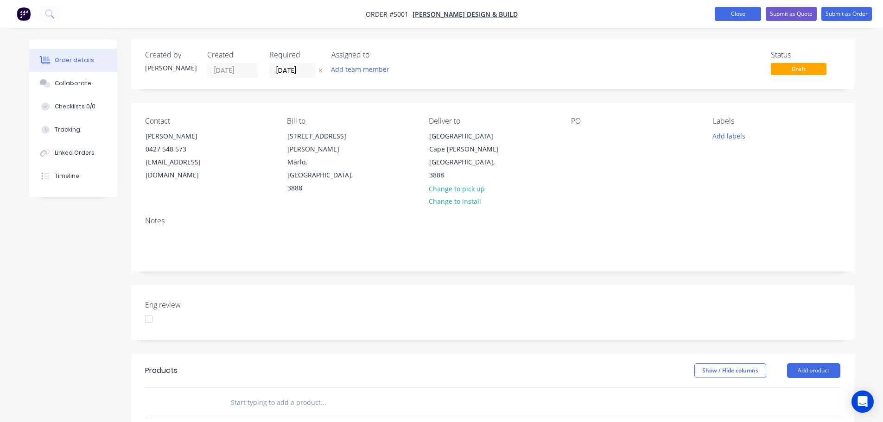
click at [732, 12] on button "Close" at bounding box center [738, 14] width 46 height 14
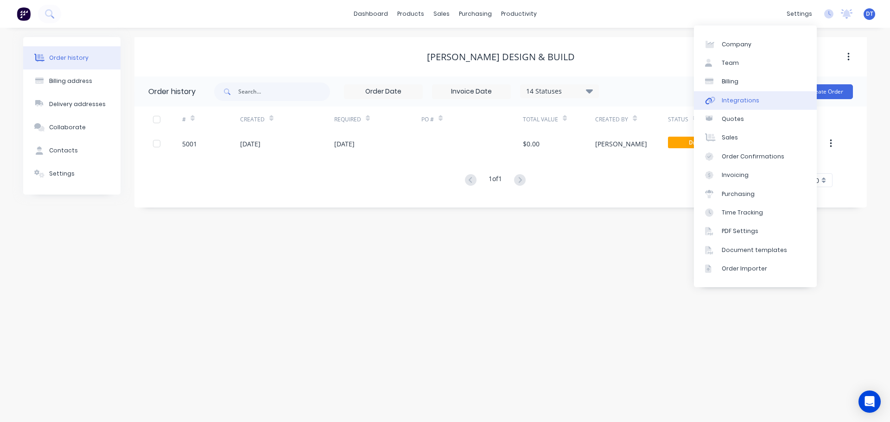
click at [725, 100] on div "Integrations" at bounding box center [741, 100] width 38 height 8
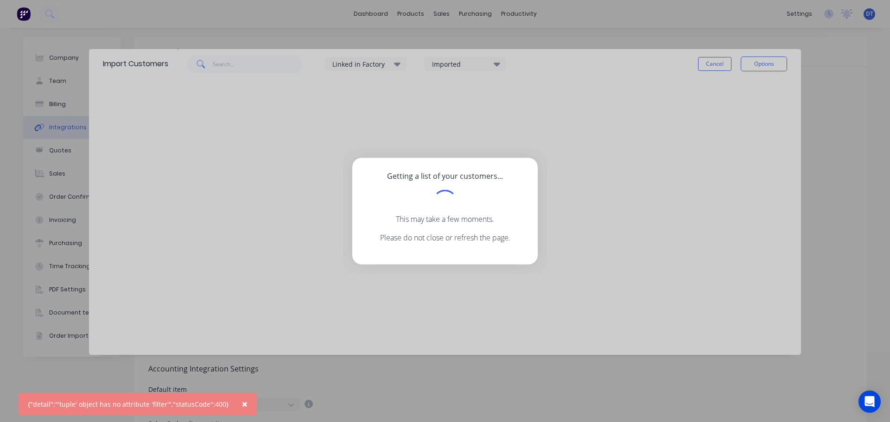
click at [242, 404] on span "×" at bounding box center [245, 404] width 6 height 13
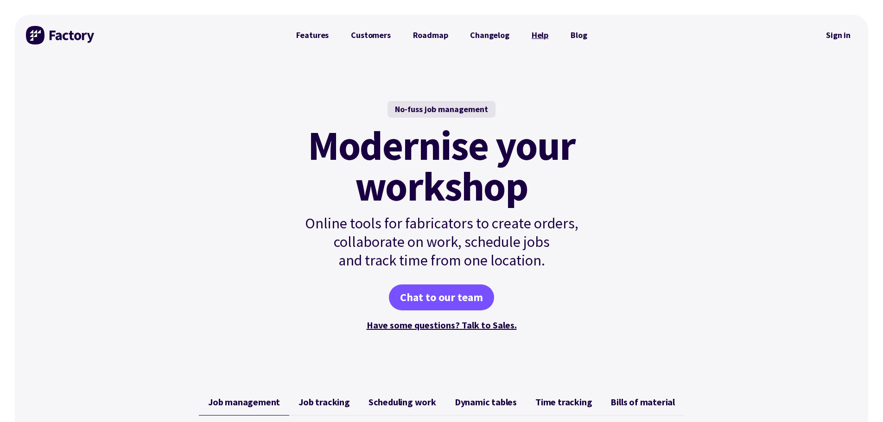
click at [539, 38] on link "Help" at bounding box center [540, 35] width 39 height 19
click at [844, 34] on link "Sign in" at bounding box center [839, 35] width 38 height 21
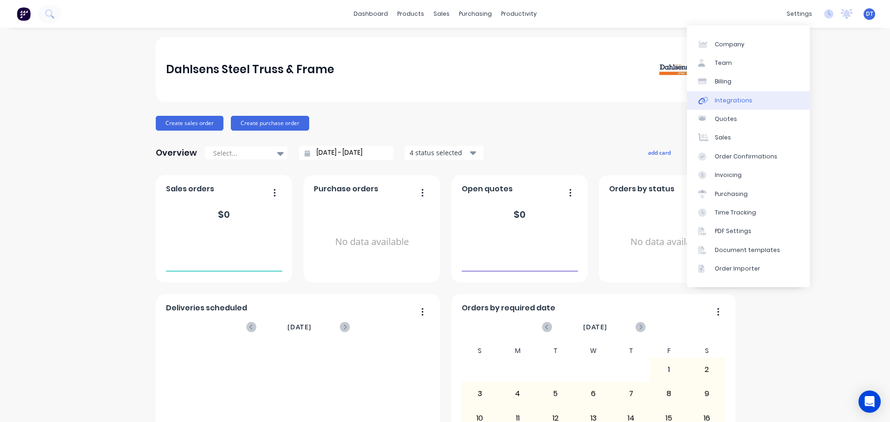
click at [726, 103] on div "Integrations" at bounding box center [734, 100] width 38 height 8
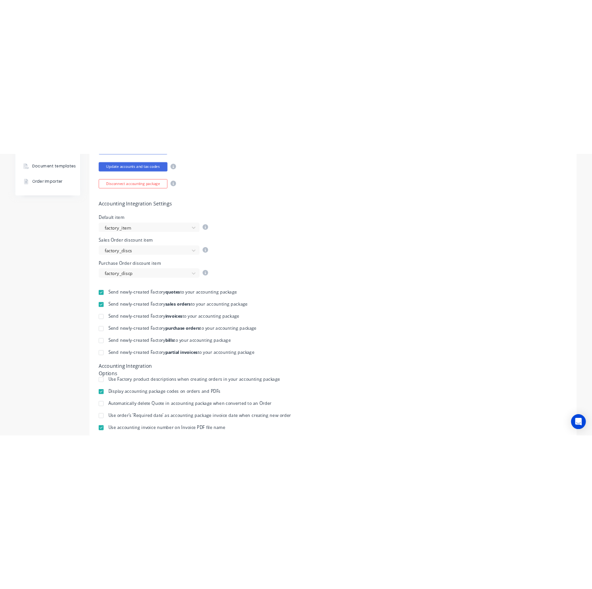
scroll to position [325, 0]
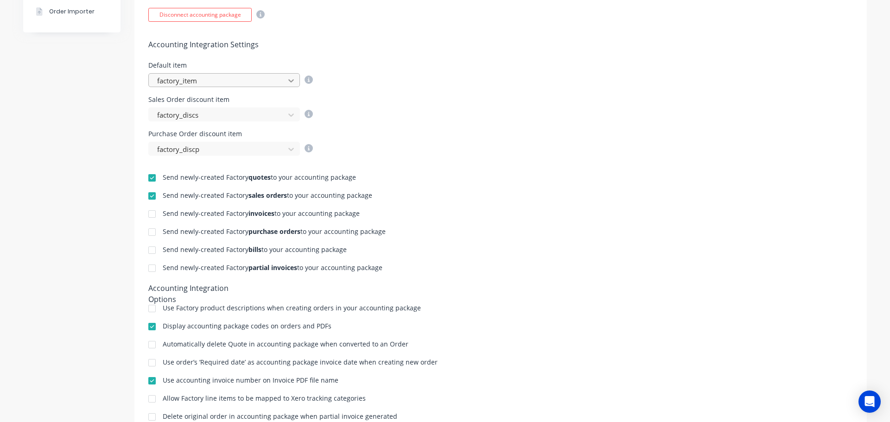
click at [288, 81] on icon at bounding box center [291, 81] width 6 height 3
click at [404, 42] on h5 "Accounting Integration Settings" at bounding box center [500, 44] width 705 height 9
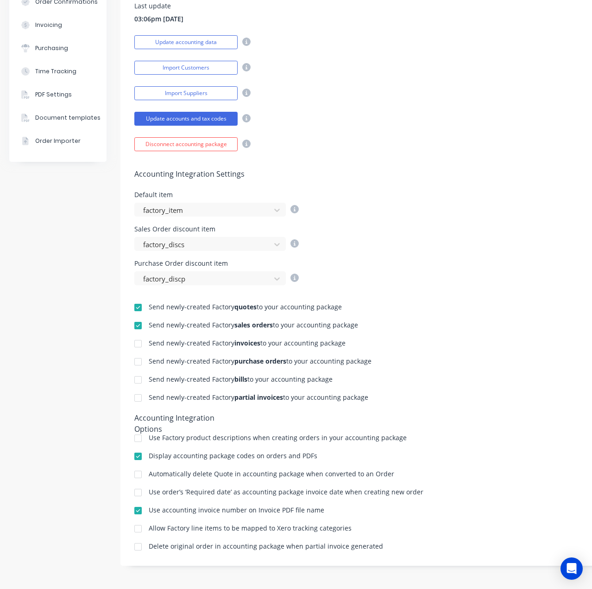
scroll to position [202, 0]
click at [184, 66] on button "Import Customers" at bounding box center [185, 68] width 103 height 14
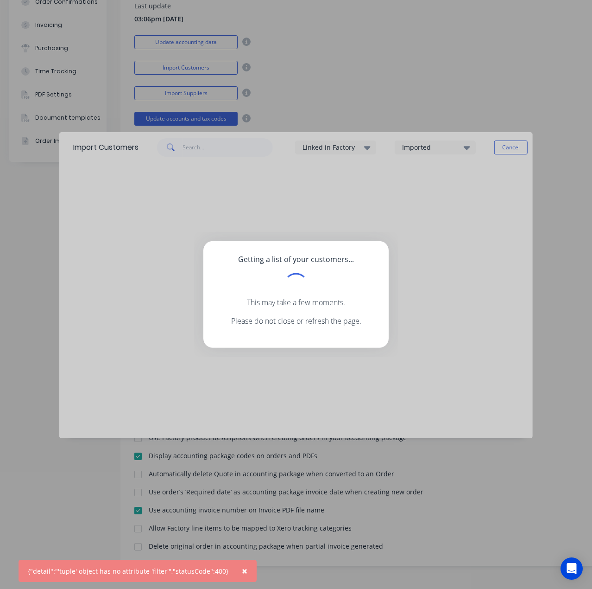
click at [242, 422] on span "×" at bounding box center [245, 570] width 6 height 13
